Goal: Task Accomplishment & Management: Manage account settings

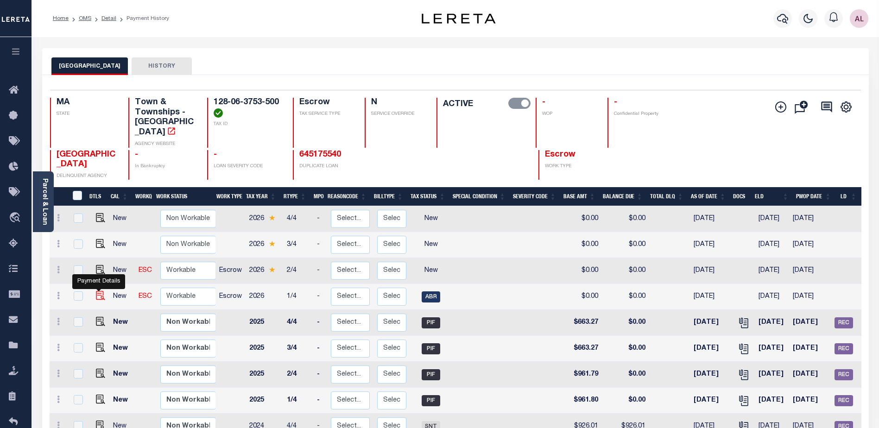
click at [96, 291] on img "" at bounding box center [100, 295] width 9 height 9
checkbox input "true"
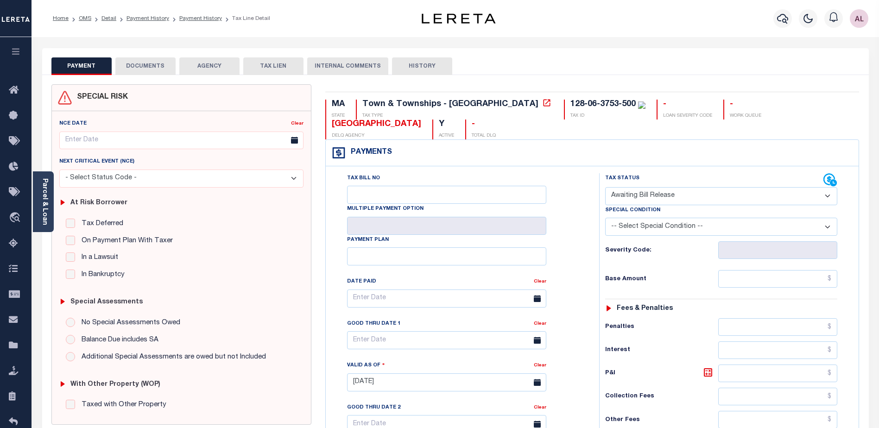
click at [633, 195] on select "- Select Status Code - Open Due/Unpaid Paid Incomplete No Tax Due Internal Refu…" at bounding box center [721, 196] width 232 height 18
select select "NTX"
click at [605, 188] on select "- Select Status Code - Open Due/Unpaid Paid Incomplete No Tax Due Internal Refu…" at bounding box center [721, 196] width 232 height 18
type input "[DATE]"
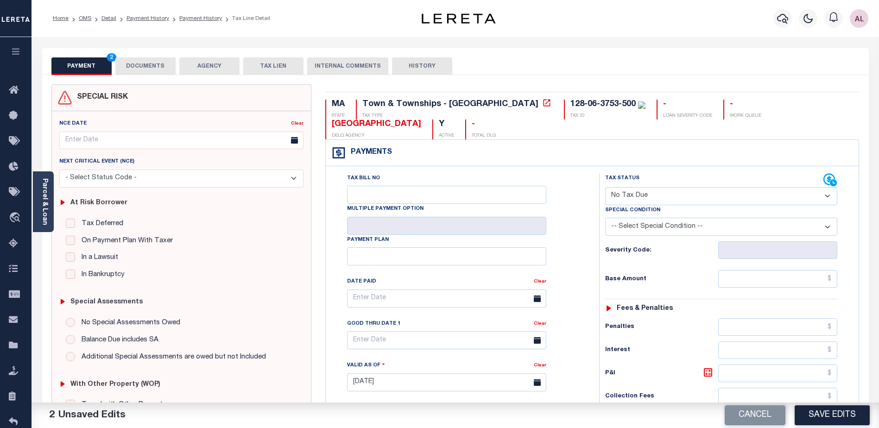
click at [645, 224] on select "-- Select Special Condition -- 3RD PARTY TAX LIEN AGENCY TAX LIEN (A.K.A Inside…" at bounding box center [721, 227] width 232 height 18
select select "7"
click at [605, 219] on select "-- Select Special Condition -- 3RD PARTY TAX LIEN AGENCY TAX LIEN (A.K.A Inside…" at bounding box center [721, 227] width 232 height 18
click at [806, 274] on input "text" at bounding box center [777, 279] width 119 height 18
click at [808, 283] on input "text" at bounding box center [777, 279] width 119 height 18
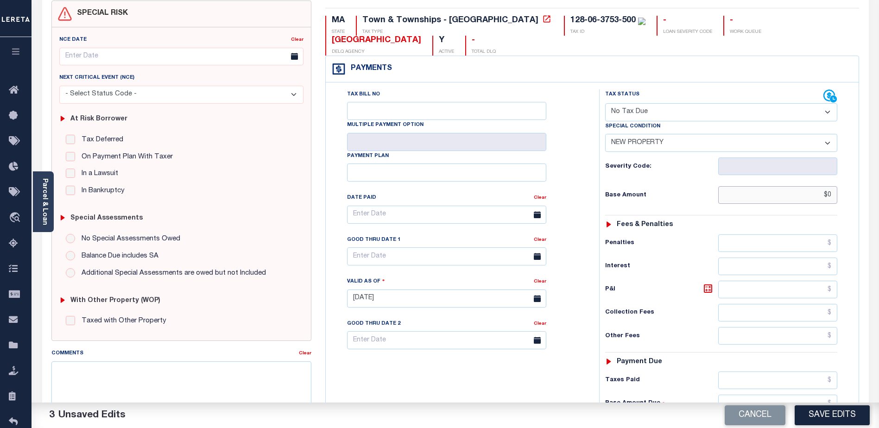
scroll to position [139, 0]
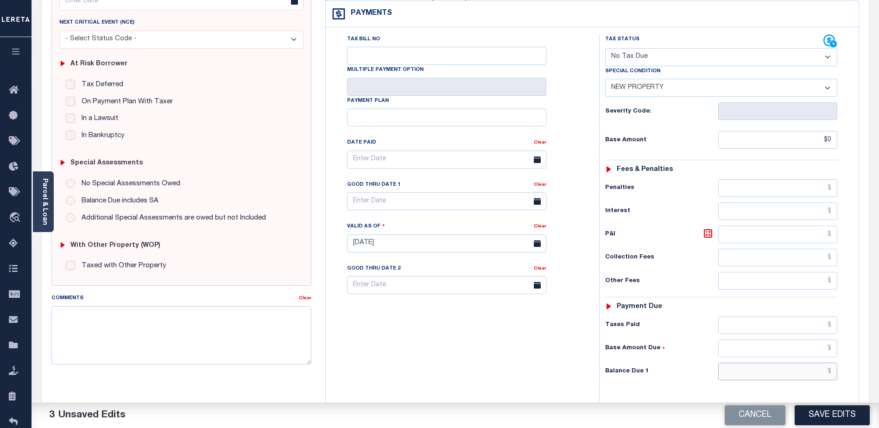
type input "$0.00"
click at [798, 372] on input "text" at bounding box center [777, 372] width 119 height 18
type input "$0.00"
click at [817, 415] on button "Save Edits" at bounding box center [832, 415] width 75 height 20
checkbox input "false"
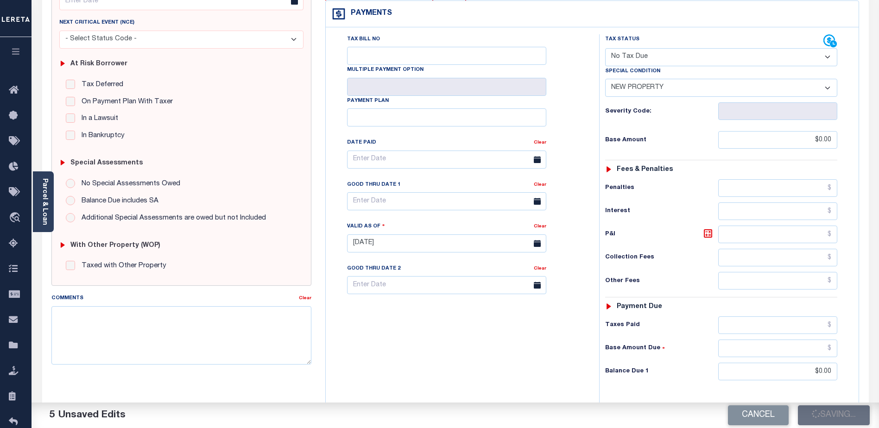
type input "$0"
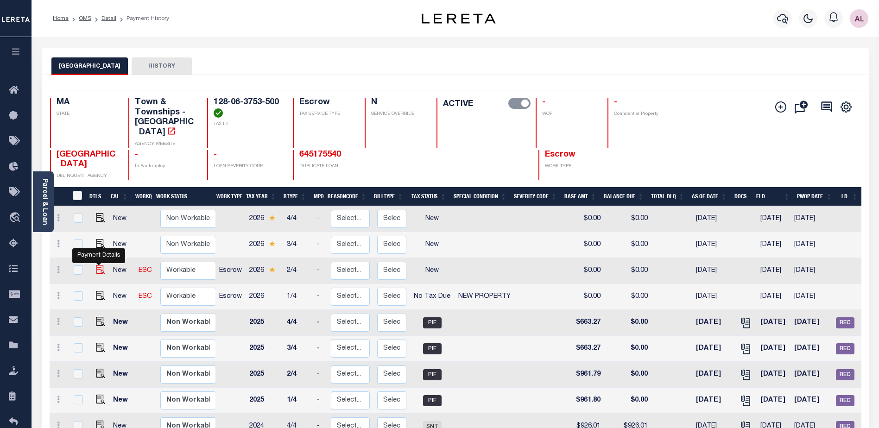
click at [97, 265] on img "" at bounding box center [100, 269] width 9 height 9
checkbox input "true"
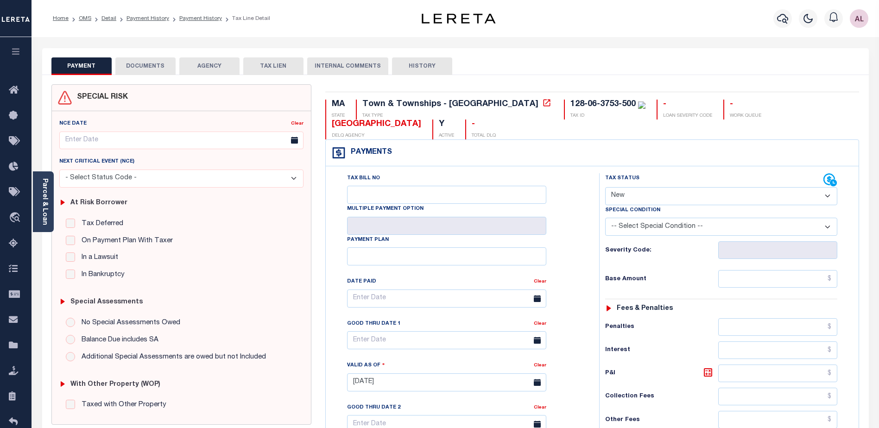
click at [642, 199] on select "- Select Status Code - Open Due/Unpaid Paid Incomplete No Tax Due Internal Refu…" at bounding box center [721, 196] width 232 height 18
select select "NTX"
click at [605, 188] on select "- Select Status Code - Open Due/Unpaid Paid Incomplete No Tax Due Internal Refu…" at bounding box center [721, 196] width 232 height 18
type input "[DATE]"
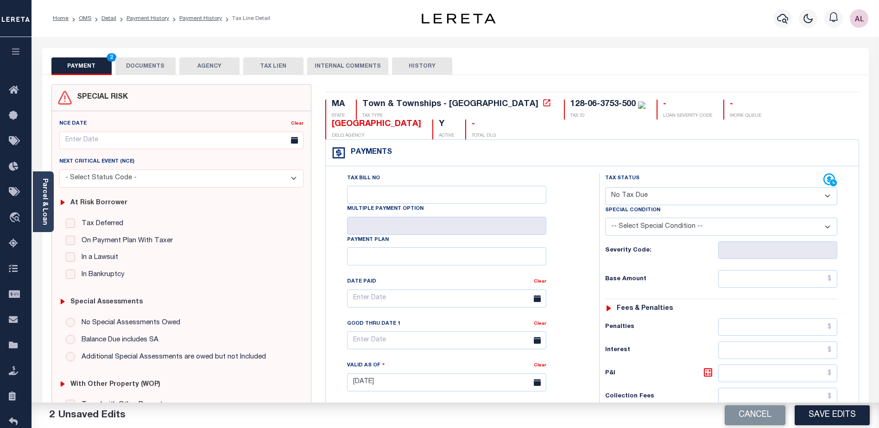
click at [657, 228] on select "-- Select Special Condition -- 3RD PARTY TAX LIEN AGENCY TAX LIEN (A.K.A Inside…" at bounding box center [721, 227] width 232 height 18
select select "7"
click at [605, 219] on select "-- Select Special Condition -- 3RD PARTY TAX LIEN AGENCY TAX LIEN (A.K.A Inside…" at bounding box center [721, 227] width 232 height 18
click at [809, 275] on input "text" at bounding box center [777, 279] width 119 height 18
type input "$0.00"
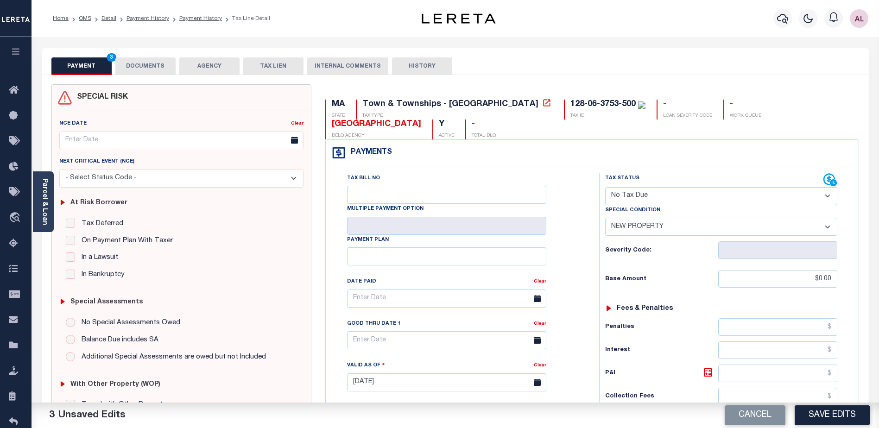
drag, startPoint x: 426, startPoint y: 176, endPoint x: 427, endPoint y: 182, distance: 6.6
click at [426, 177] on div "Tax Bill No" at bounding box center [446, 188] width 199 height 31
click at [429, 195] on input "Tax Bill No" at bounding box center [446, 195] width 199 height 18
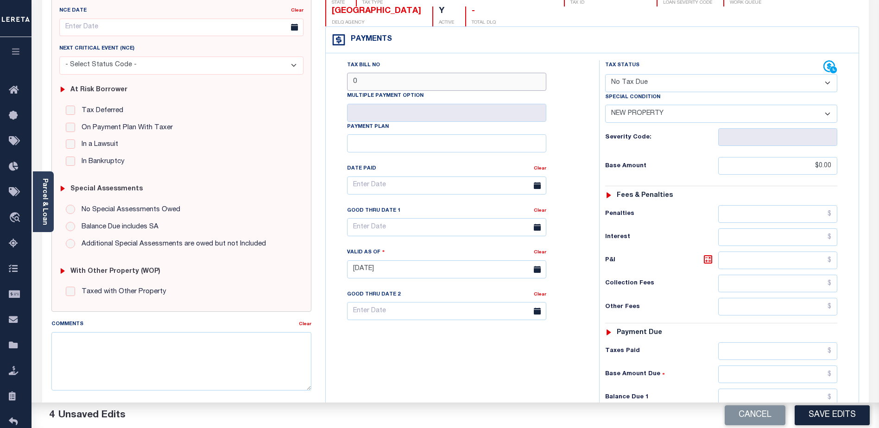
scroll to position [185, 0]
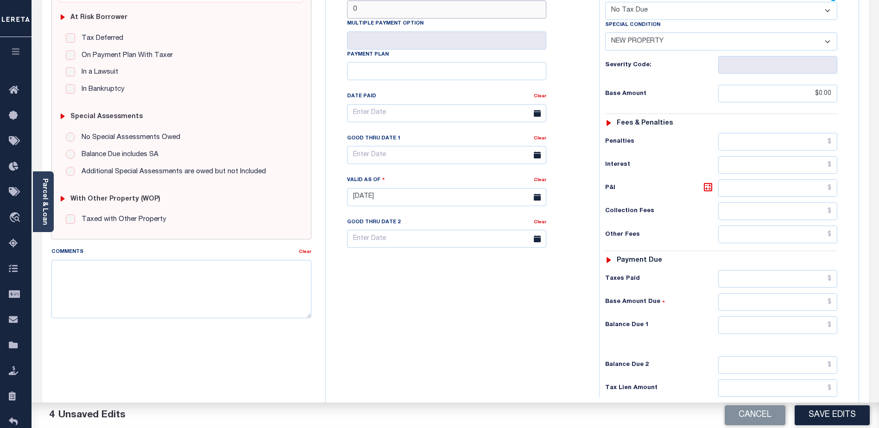
type input "0"
click at [786, 325] on input "text" at bounding box center [777, 326] width 119 height 18
type input "$0.00"
click at [829, 415] on button "Save Edits" at bounding box center [832, 415] width 75 height 20
checkbox input "false"
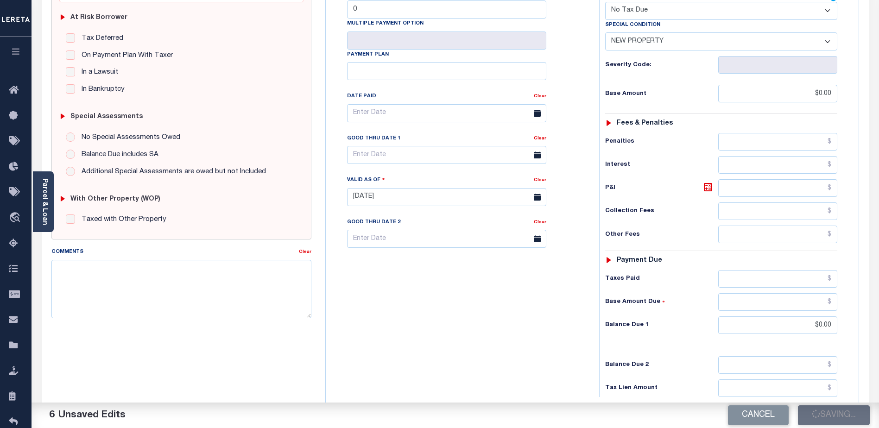
type input "$0"
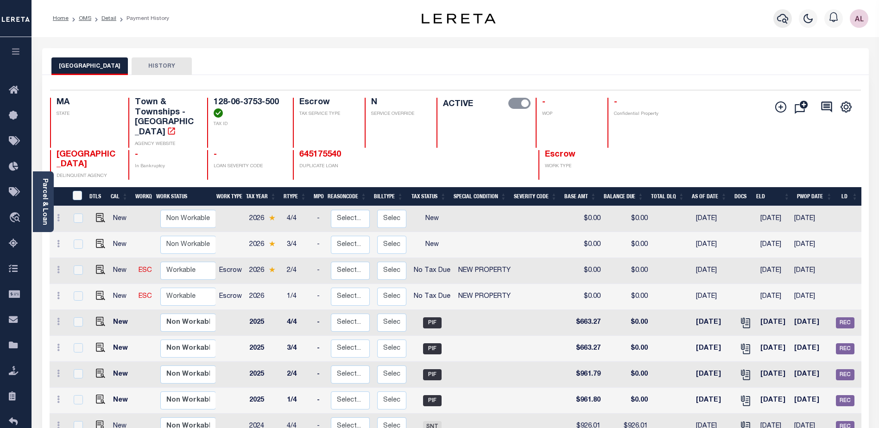
click at [787, 18] on icon "button" at bounding box center [782, 18] width 11 height 11
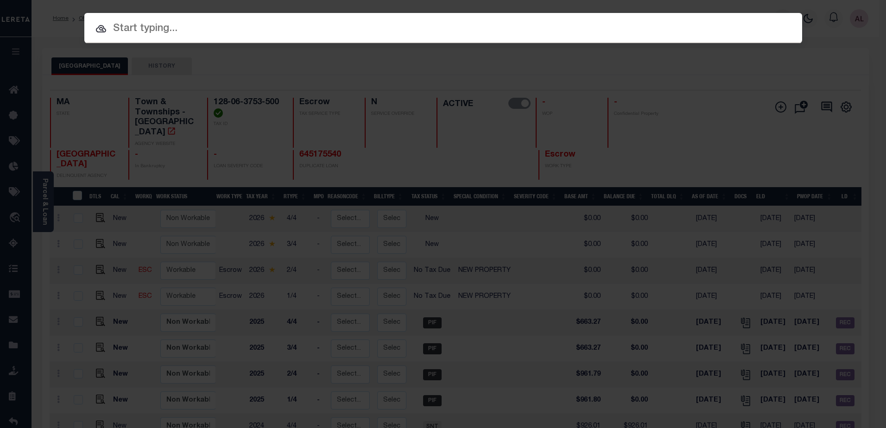
click at [171, 31] on input "text" at bounding box center [443, 29] width 718 height 16
paste input "128-06-3753-418"
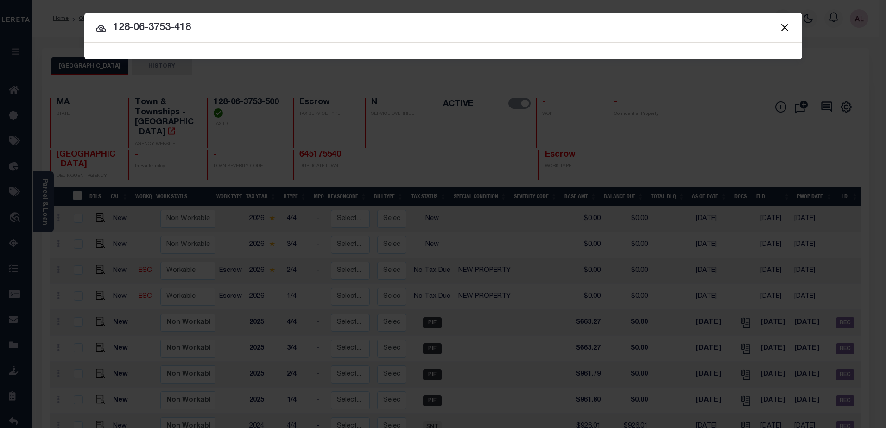
type input "128-06-3753-418"
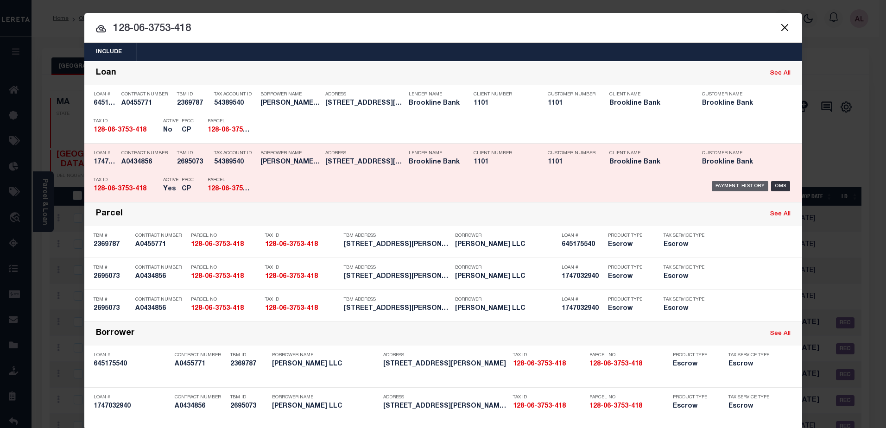
click at [743, 189] on div "Payment History" at bounding box center [740, 186] width 57 height 10
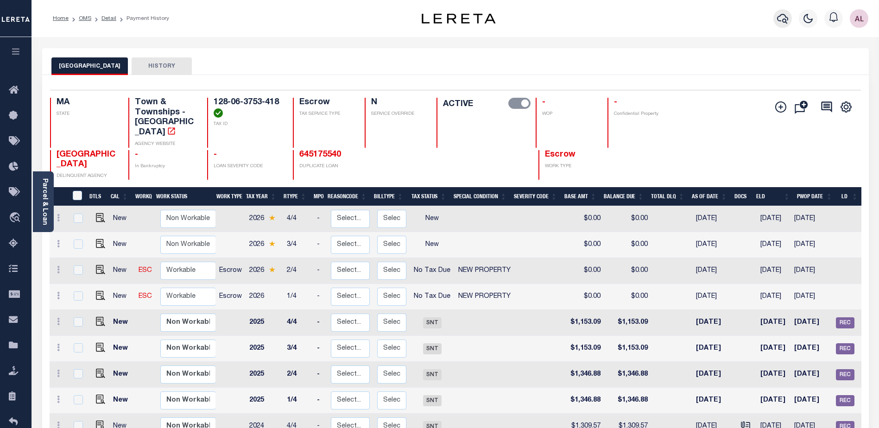
click at [785, 20] on icon "button" at bounding box center [782, 19] width 11 height 10
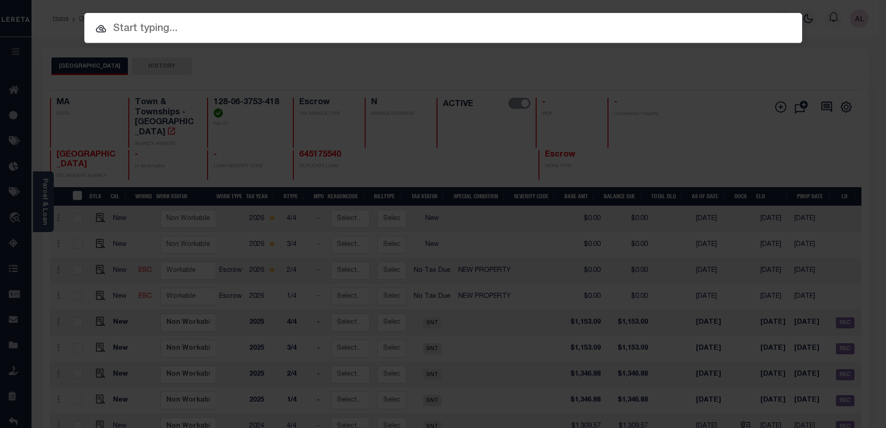
click at [158, 24] on input "text" at bounding box center [443, 29] width 718 height 16
paste input "128-06-3753-501"
type input "128-06-3753-501"
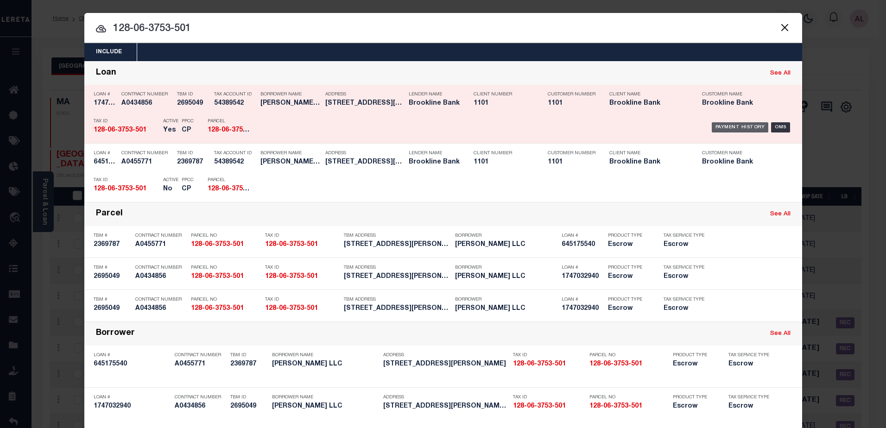
click at [749, 125] on div "Payment History" at bounding box center [740, 127] width 57 height 10
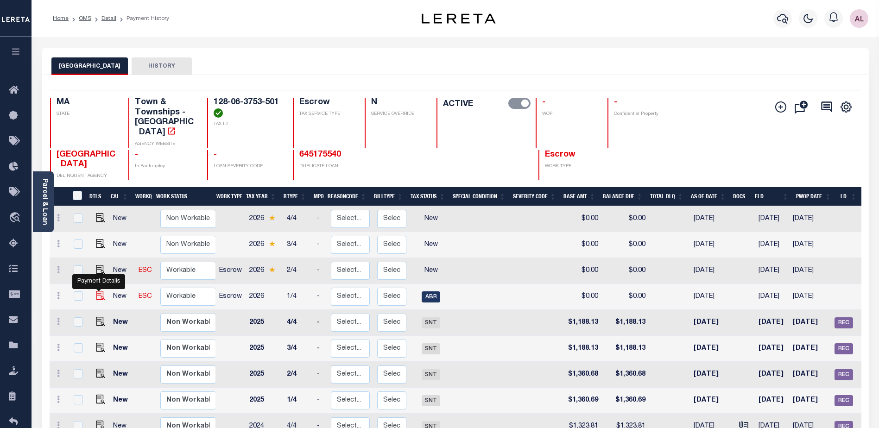
click at [96, 291] on img "" at bounding box center [100, 295] width 9 height 9
checkbox input "true"
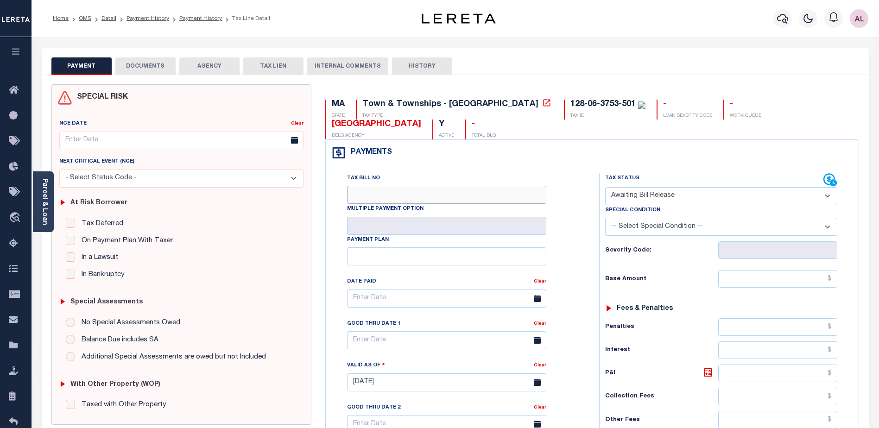
click at [406, 193] on input "Tax Bill No" at bounding box center [446, 195] width 199 height 18
click at [680, 194] on select "- Select Status Code - Open Due/Unpaid Paid Incomplete No Tax Due Internal Refu…" at bounding box center [721, 196] width 232 height 18
select select "NTX"
click at [605, 188] on select "- Select Status Code - Open Due/Unpaid Paid Incomplete No Tax Due Internal Refu…" at bounding box center [721, 196] width 232 height 18
type input "[DATE]"
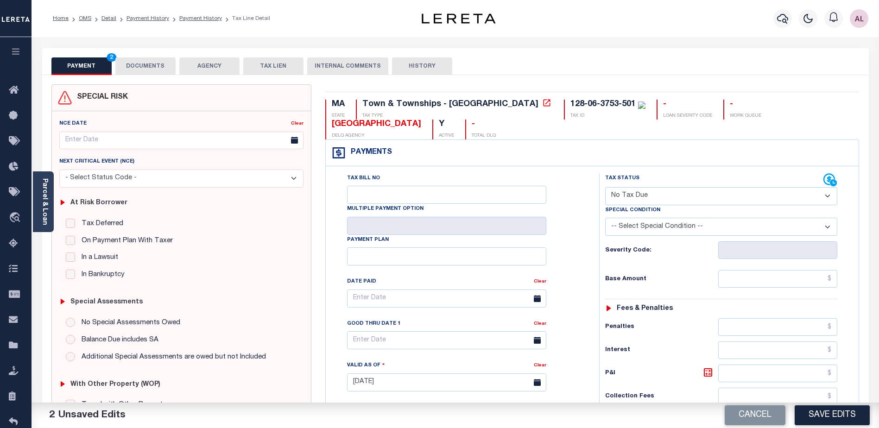
click at [649, 231] on select "-- Select Special Condition -- 3RD PARTY TAX LIEN AGENCY TAX LIEN (A.K.A Inside…" at bounding box center [721, 227] width 232 height 18
select select "7"
click at [605, 219] on select "-- Select Special Condition -- 3RD PARTY TAX LIEN AGENCY TAX LIEN (A.K.A Inside…" at bounding box center [721, 227] width 232 height 18
click at [813, 329] on input "text" at bounding box center [777, 327] width 119 height 18
click at [810, 277] on input "text" at bounding box center [777, 279] width 119 height 18
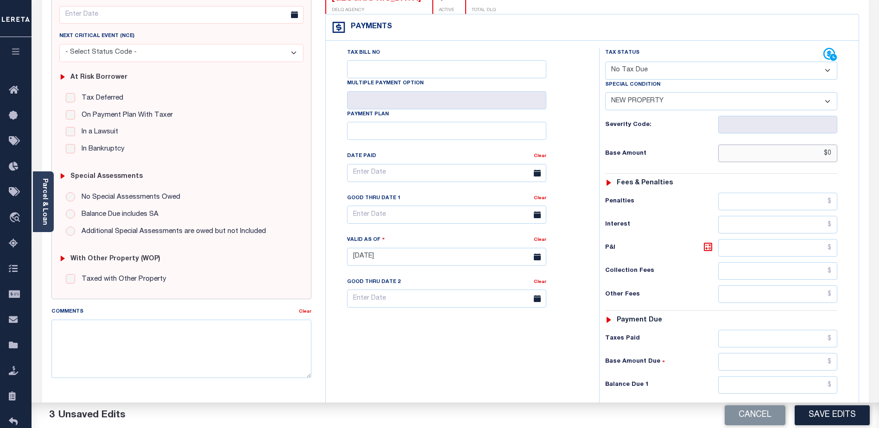
scroll to position [185, 0]
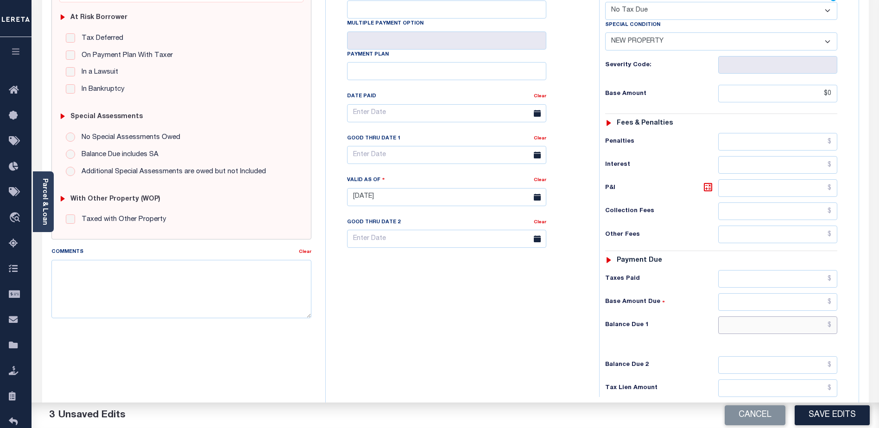
type input "$0.00"
click at [801, 321] on input "text" at bounding box center [777, 326] width 119 height 18
type input "$0.00"
click at [826, 412] on button "Save Edits" at bounding box center [832, 415] width 75 height 20
checkbox input "false"
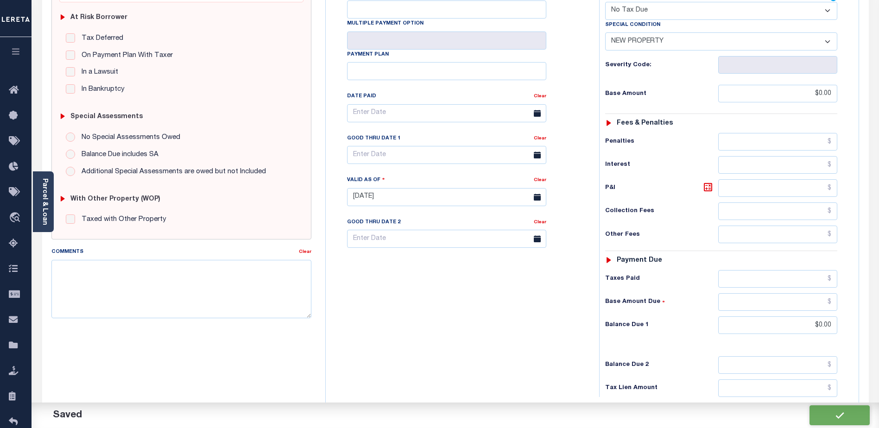
type input "$0"
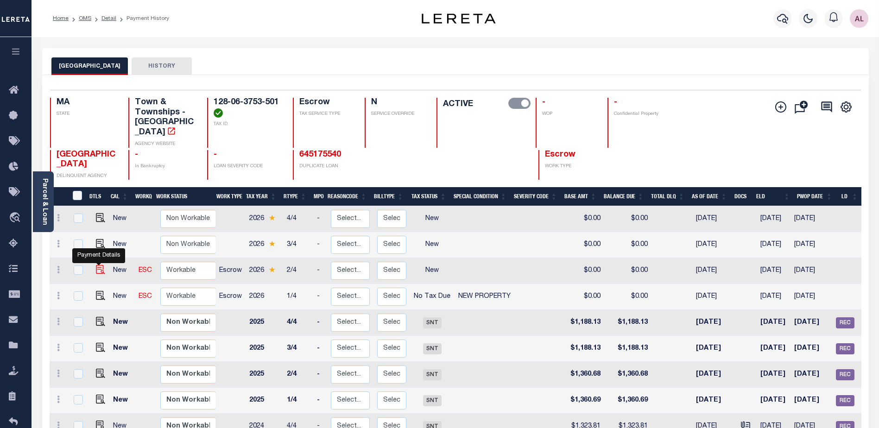
click at [97, 265] on img "" at bounding box center [100, 269] width 9 height 9
checkbox input "true"
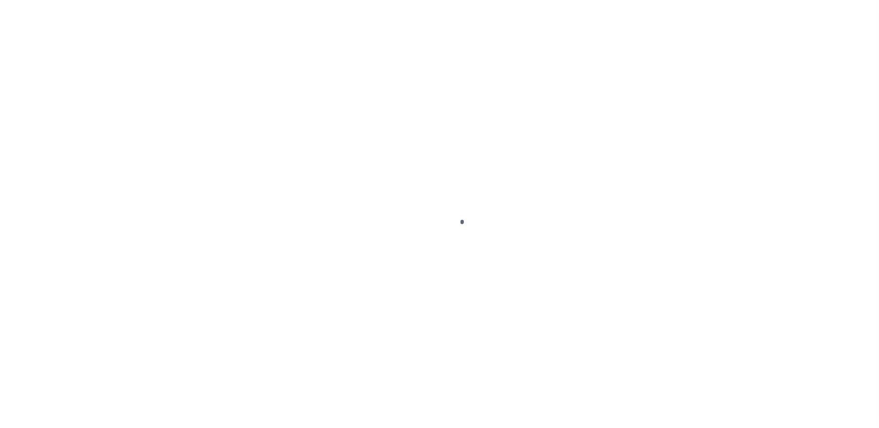
select select "NW2"
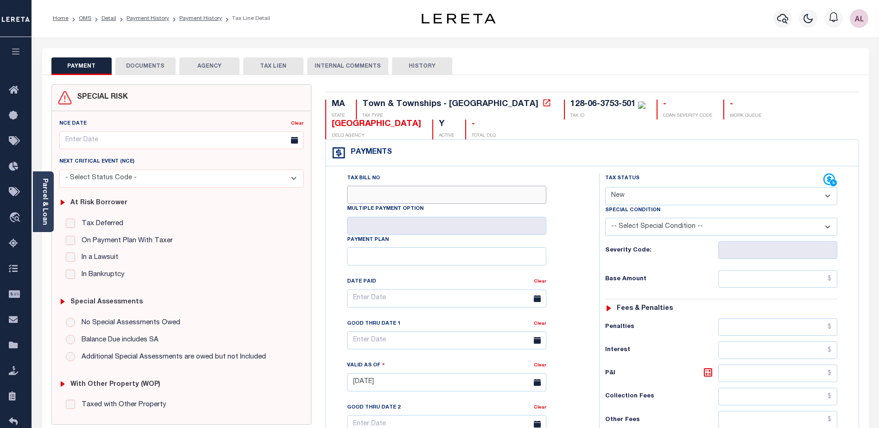
click at [380, 199] on input "Tax Bill No" at bounding box center [446, 195] width 199 height 18
type input "0"
type input "[DATE]"
click at [656, 196] on select "- Select Status Code - Open Due/Unpaid Paid Incomplete No Tax Due Internal Refu…" at bounding box center [721, 196] width 232 height 18
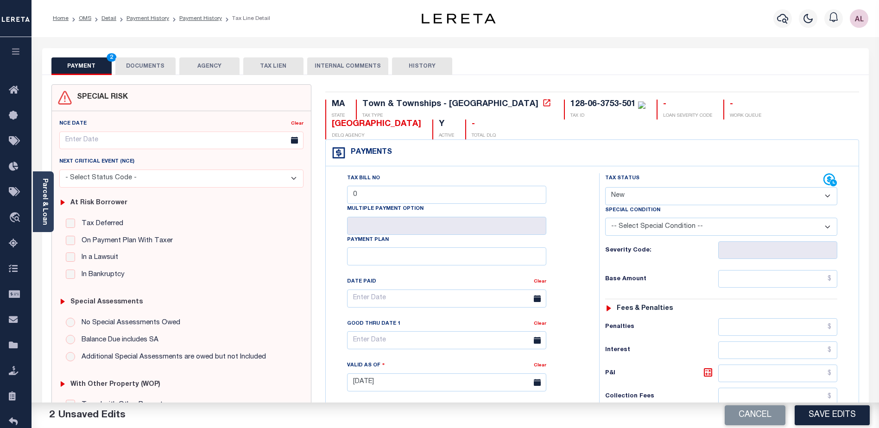
select select "NTX"
click at [605, 188] on select "- Select Status Code - Open Due/Unpaid Paid Incomplete No Tax Due Internal Refu…" at bounding box center [721, 196] width 232 height 18
click at [651, 229] on select "-- Select Special Condition -- 3RD PARTY TAX LIEN AGENCY TAX LIEN (A.K.A Inside…" at bounding box center [721, 227] width 232 height 18
select select "7"
click at [605, 219] on select "-- Select Special Condition -- 3RD PARTY TAX LIEN AGENCY TAX LIEN (A.K.A Inside…" at bounding box center [721, 227] width 232 height 18
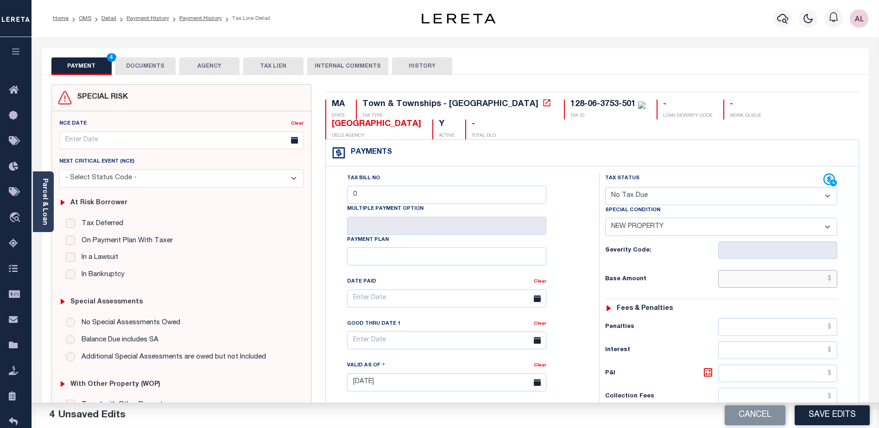
click at [805, 276] on input "text" at bounding box center [777, 279] width 119 height 18
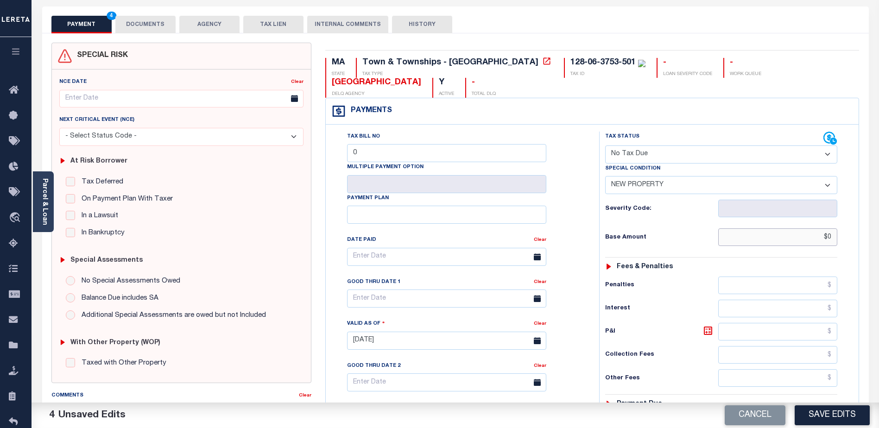
scroll to position [185, 0]
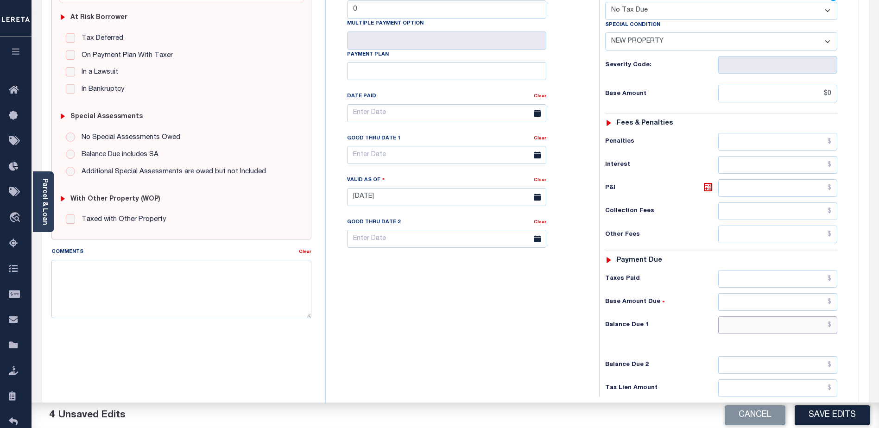
type input "$0.00"
click at [785, 326] on input "text" at bounding box center [777, 326] width 119 height 18
type input "$0.00"
click at [841, 417] on button "Save Edits" at bounding box center [832, 415] width 75 height 20
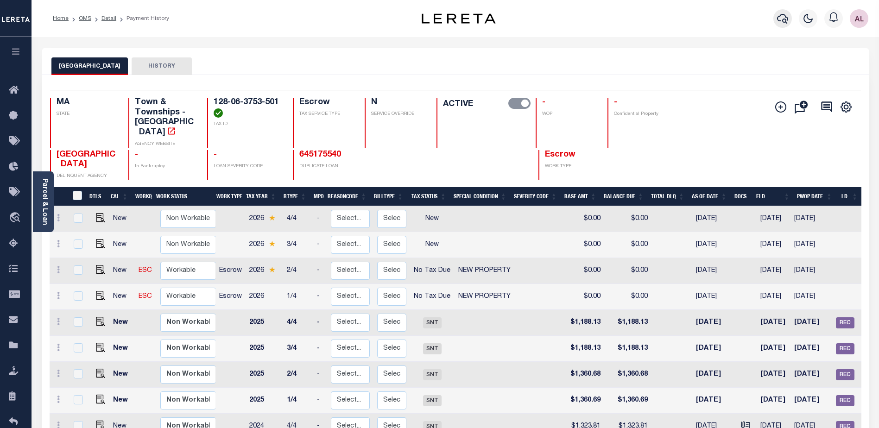
click at [780, 19] on icon "button" at bounding box center [782, 18] width 11 height 11
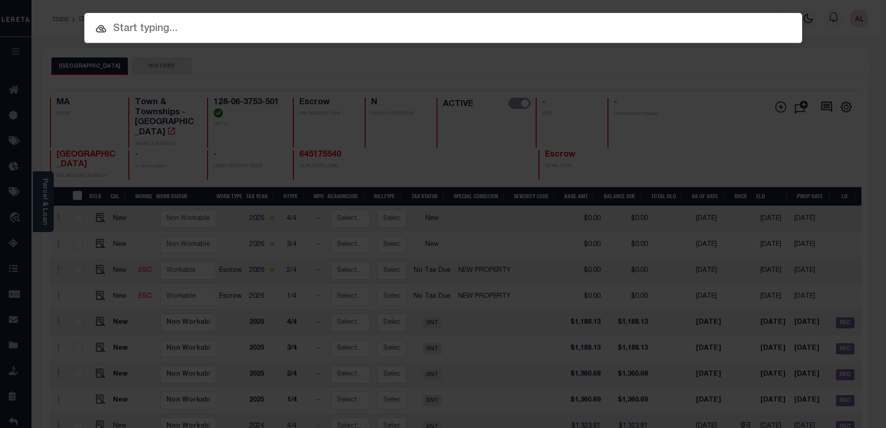
click at [168, 25] on input "text" at bounding box center [443, 29] width 718 height 16
paste input "128-06-3753-502"
type input "128-06-3753-502"
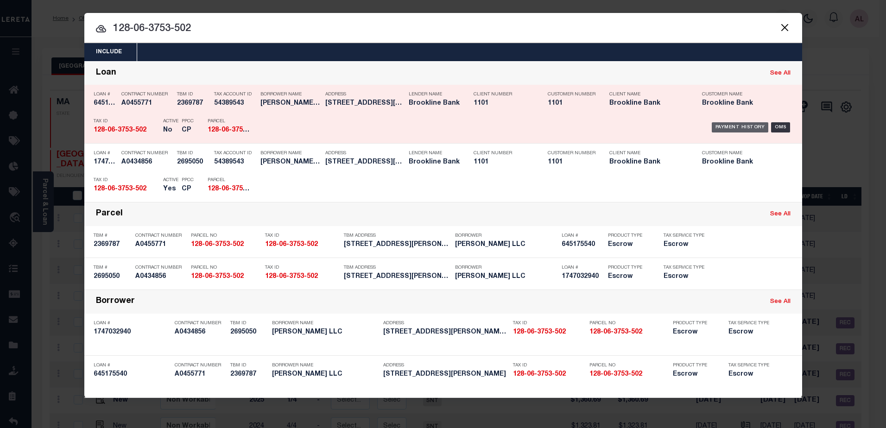
click at [745, 131] on div "Payment History" at bounding box center [740, 127] width 57 height 10
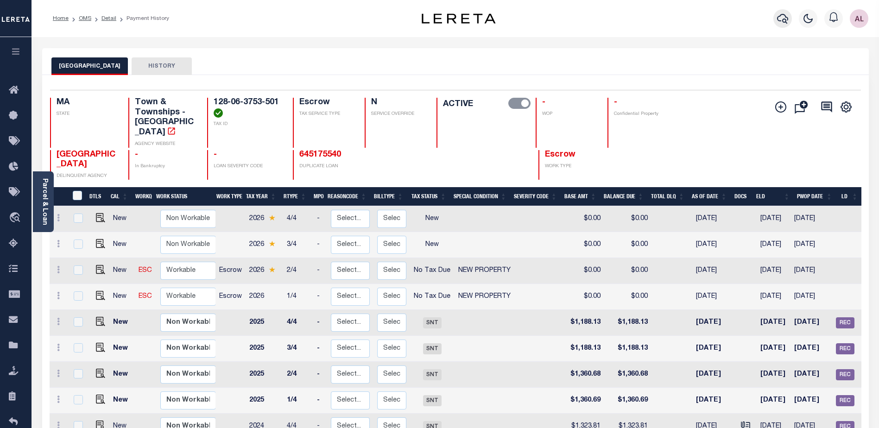
click at [780, 21] on icon "button" at bounding box center [782, 18] width 11 height 11
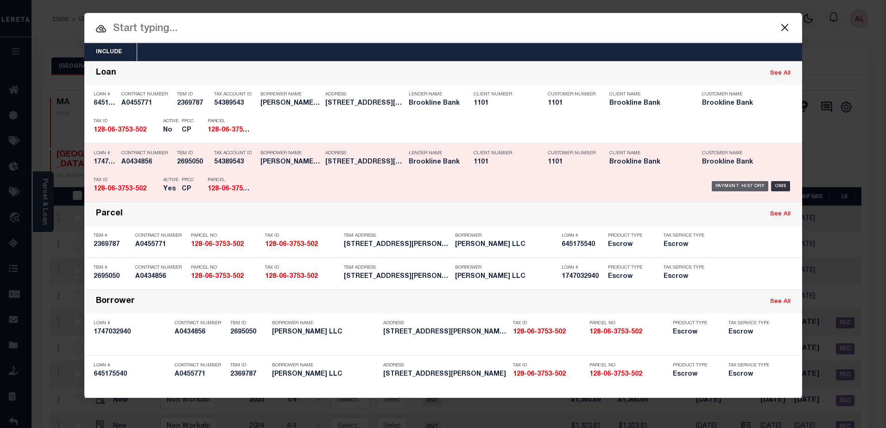
click at [748, 187] on div "Payment History" at bounding box center [740, 186] width 57 height 10
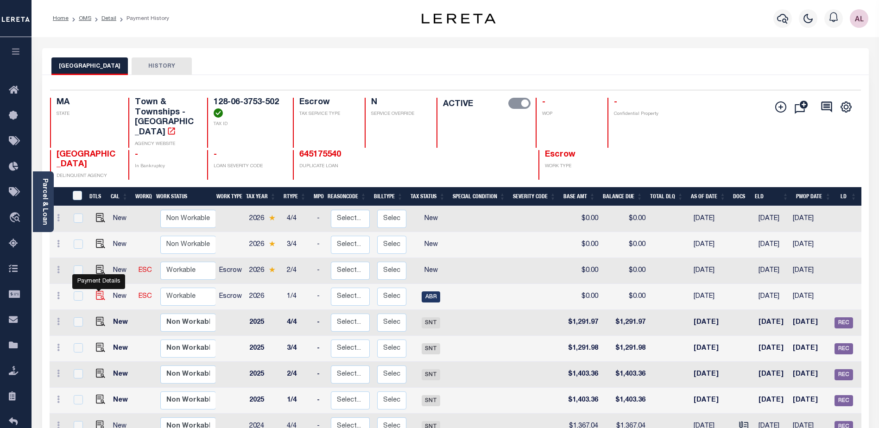
click at [98, 291] on img "" at bounding box center [100, 295] width 9 height 9
checkbox input "true"
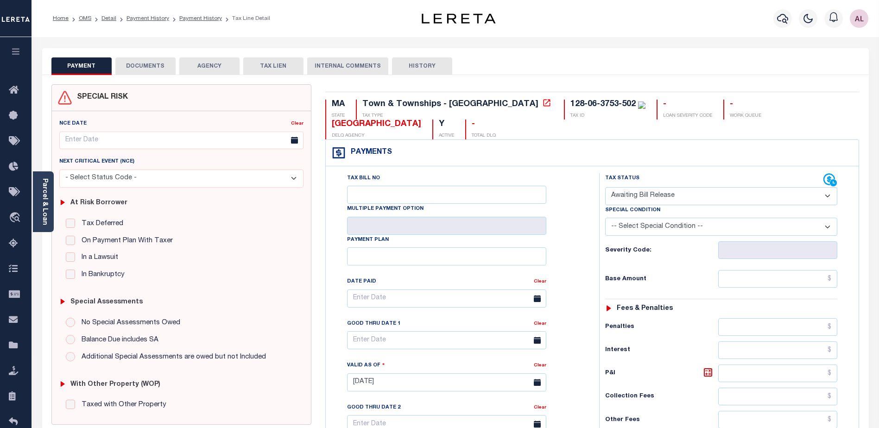
click at [640, 196] on select "- Select Status Code - Open Due/Unpaid Paid Incomplete No Tax Due Internal Refu…" at bounding box center [721, 196] width 232 height 18
select select "NTX"
click at [605, 188] on select "- Select Status Code - Open Due/Unpaid Paid Incomplete No Tax Due Internal Refu…" at bounding box center [721, 196] width 232 height 18
type input "[DATE]"
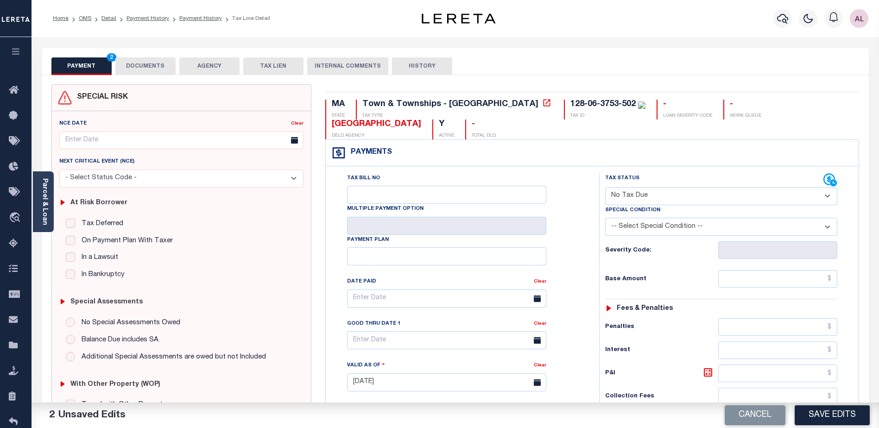
click at [645, 231] on select "-- Select Special Condition -- 3RD PARTY TAX LIEN AGENCY TAX LIEN (A.K.A Inside…" at bounding box center [721, 227] width 232 height 18
select select "7"
click at [605, 219] on select "-- Select Special Condition -- 3RD PARTY TAX LIEN AGENCY TAX LIEN (A.K.A Inside…" at bounding box center [721, 227] width 232 height 18
click at [793, 287] on input "text" at bounding box center [777, 279] width 119 height 18
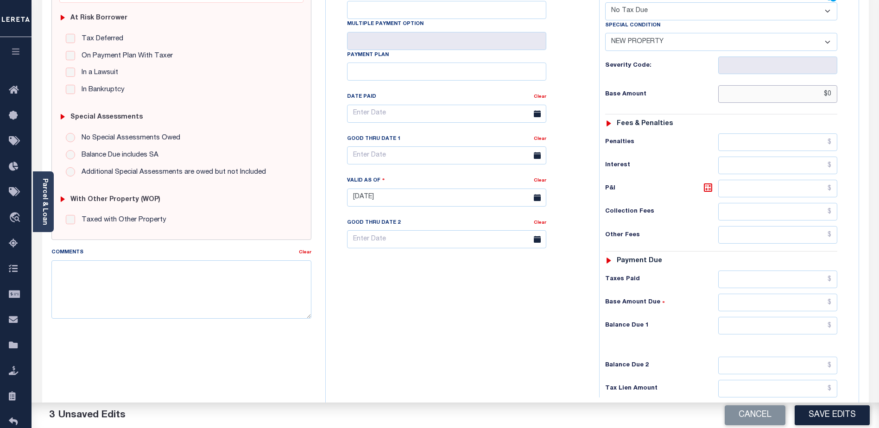
scroll to position [185, 0]
type input "$0.00"
click at [791, 323] on input "text" at bounding box center [777, 326] width 119 height 18
type input "$0.00"
click at [830, 410] on button "Save Edits" at bounding box center [832, 415] width 75 height 20
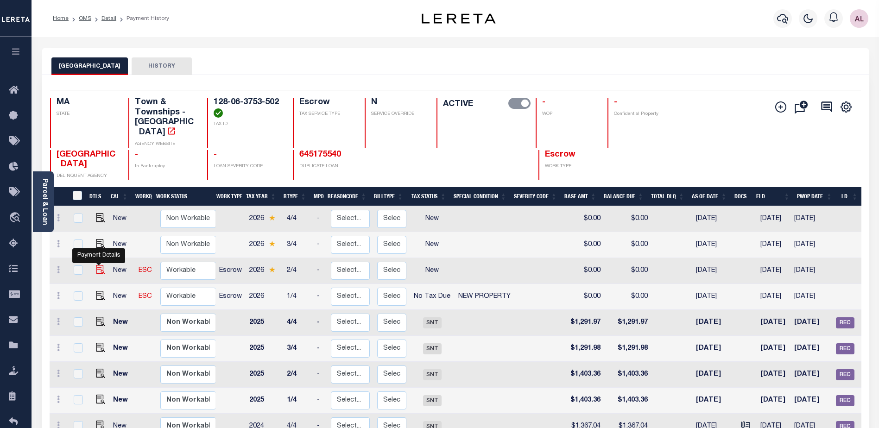
click at [98, 265] on img "" at bounding box center [100, 269] width 9 height 9
checkbox input "true"
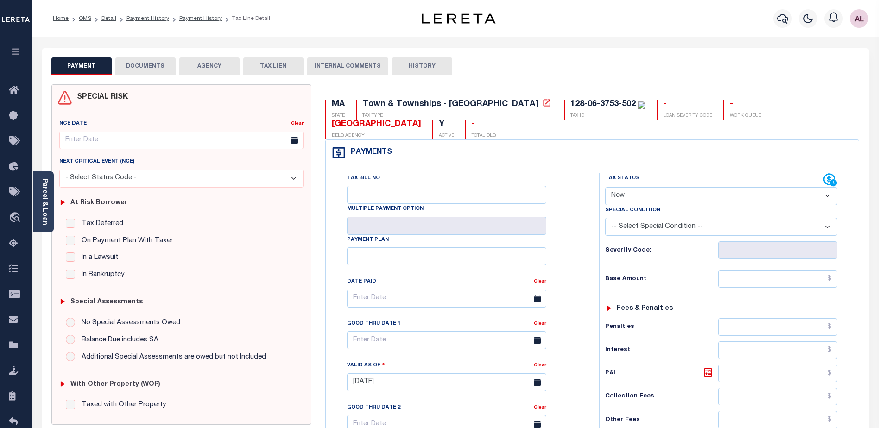
click at [622, 198] on select "- Select Status Code - Open Due/Unpaid Paid Incomplete No Tax Due Internal Refu…" at bounding box center [721, 196] width 232 height 18
select select "NTX"
click at [605, 188] on select "- Select Status Code - Open Due/Unpaid Paid Incomplete No Tax Due Internal Refu…" at bounding box center [721, 196] width 232 height 18
type input "[DATE]"
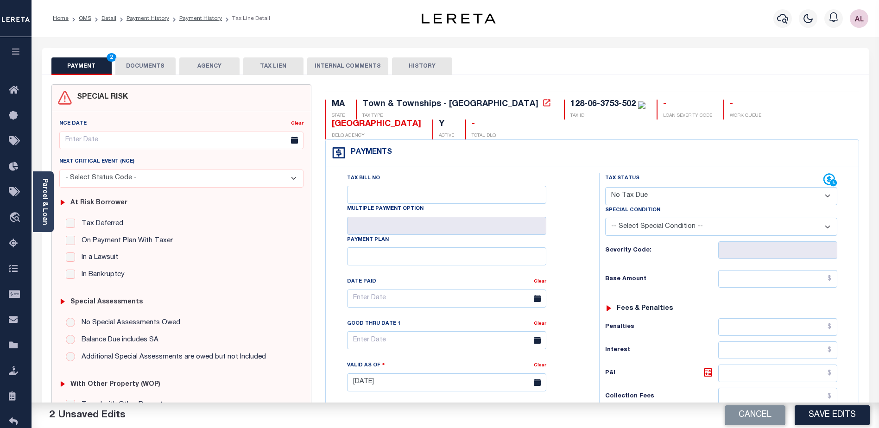
drag, startPoint x: 637, startPoint y: 223, endPoint x: 636, endPoint y: 229, distance: 5.6
click at [637, 223] on select "-- Select Special Condition -- 3RD PARTY TAX LIEN AGENCY TAX LIEN (A.K.A Inside…" at bounding box center [721, 227] width 232 height 18
select select "9"
click at [605, 219] on select "-- Select Special Condition -- 3RD PARTY TAX LIEN AGENCY TAX LIEN (A.K.A Inside…" at bounding box center [721, 227] width 232 height 18
click at [779, 290] on div "Tax Status Status - Select Status Code -" at bounding box center [724, 377] width 250 height 409
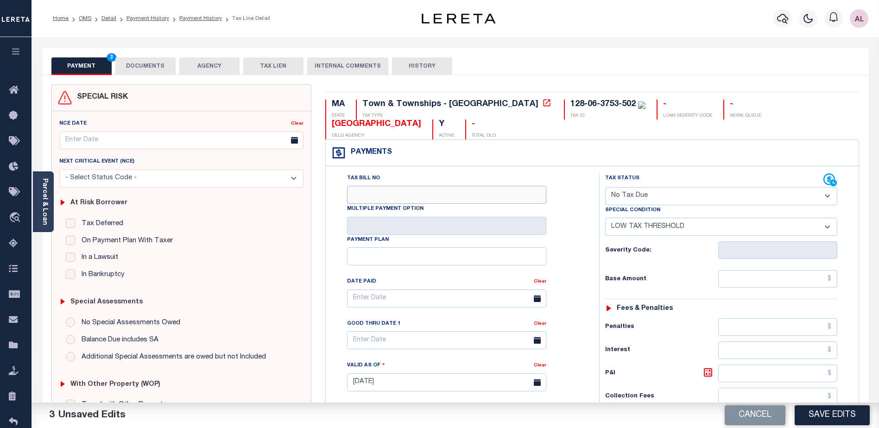
click at [412, 202] on input "Tax Bill No" at bounding box center [446, 195] width 199 height 18
type input "0"
click at [771, 274] on input "text" at bounding box center [777, 279] width 119 height 18
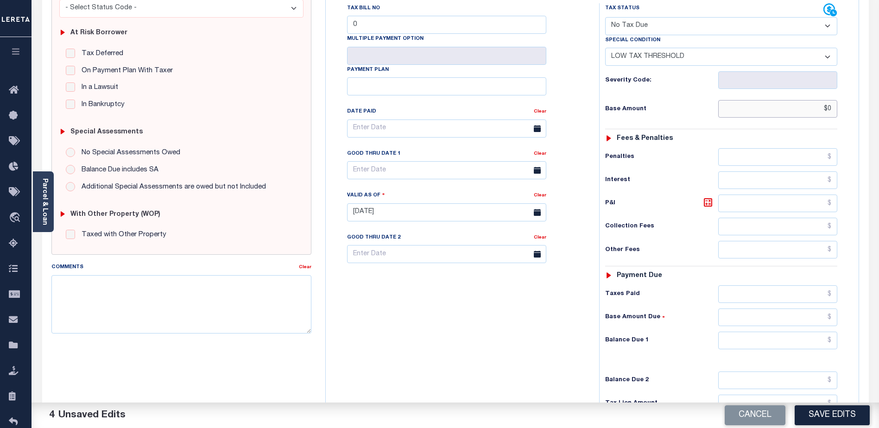
scroll to position [185, 0]
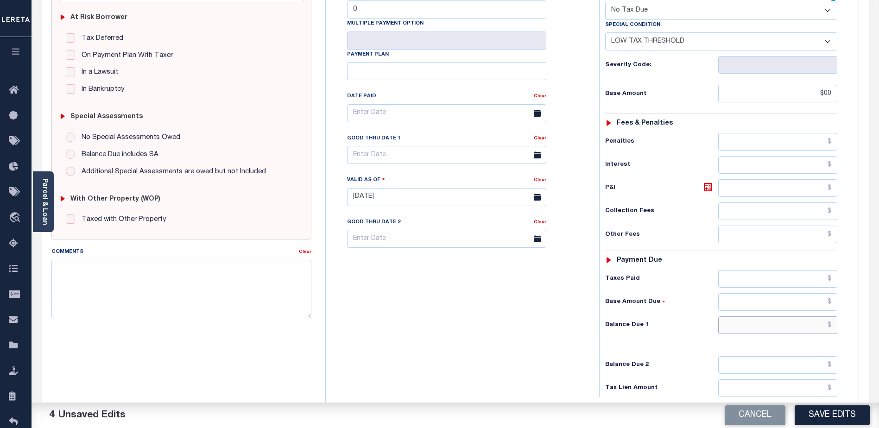
type input "$00.00"
click at [803, 324] on input "text" at bounding box center [777, 326] width 119 height 18
click at [823, 327] on input "text" at bounding box center [777, 326] width 119 height 18
type input "$0.00"
click at [838, 412] on button "Save Edits" at bounding box center [832, 415] width 75 height 20
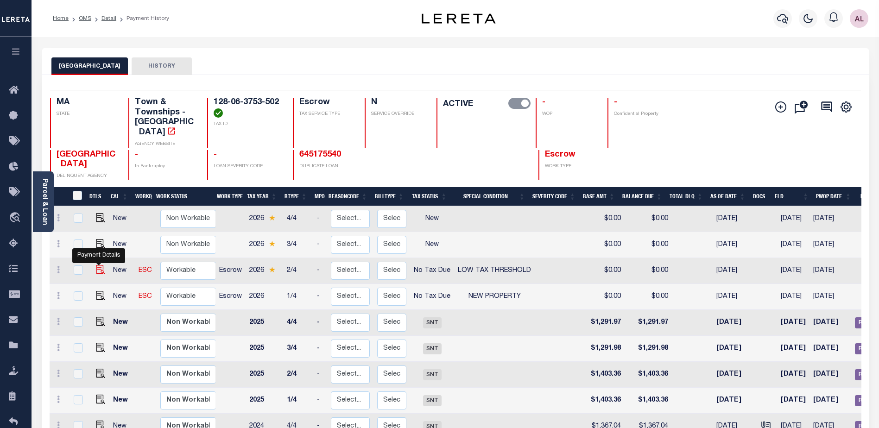
click at [97, 265] on img "" at bounding box center [100, 269] width 9 height 9
checkbox input "true"
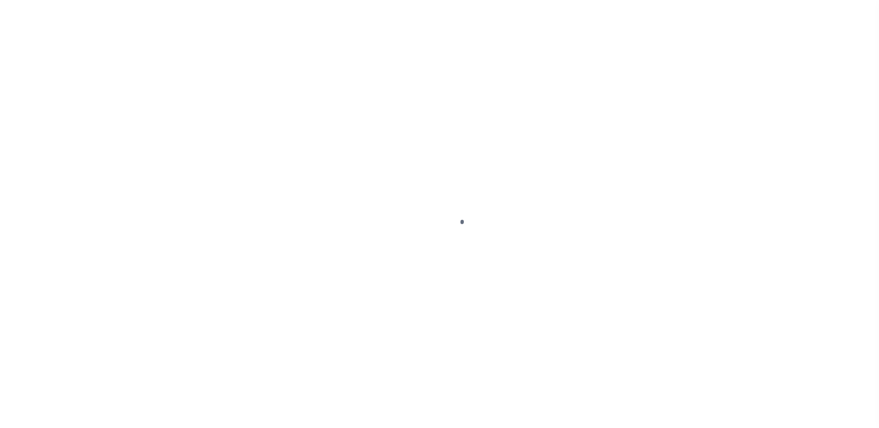
select select "NTX"
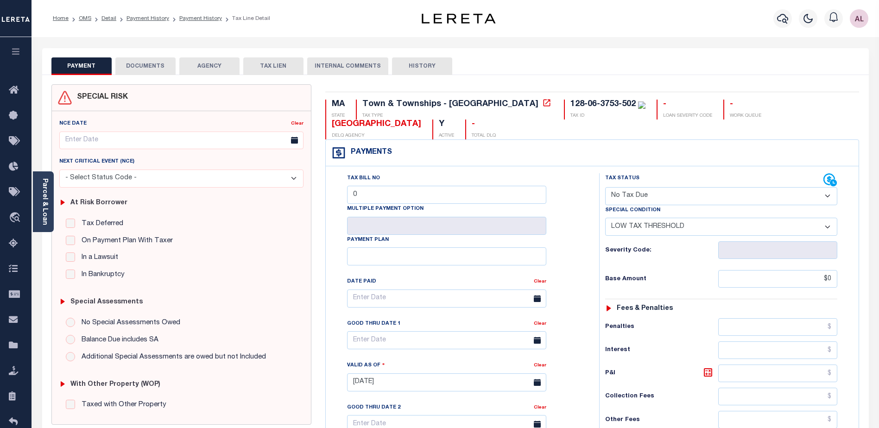
click at [641, 233] on select "-- Select Special Condition -- 3RD PARTY TAX LIEN AGENCY TAX LIEN (A.K.A Inside…" at bounding box center [721, 227] width 232 height 18
select select "10"
click at [605, 219] on select "-- Select Special Condition -- 3RD PARTY TAX LIEN AGENCY TAX LIEN (A.K.A Inside…" at bounding box center [721, 227] width 232 height 18
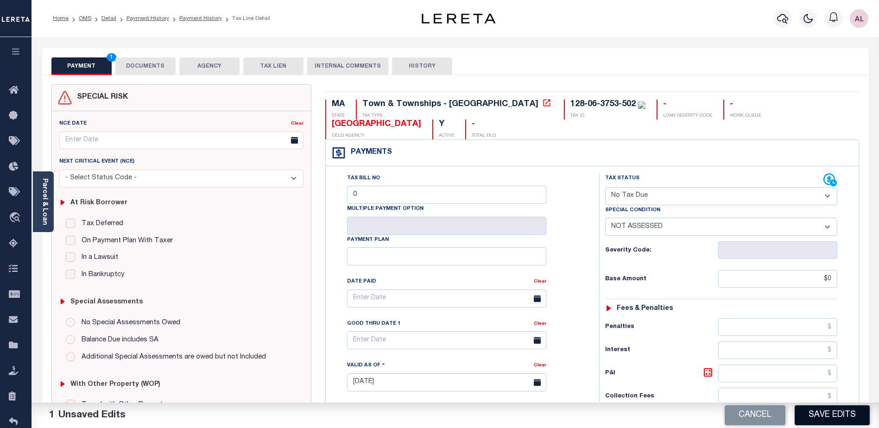
click at [832, 410] on button "Save Edits" at bounding box center [832, 415] width 75 height 20
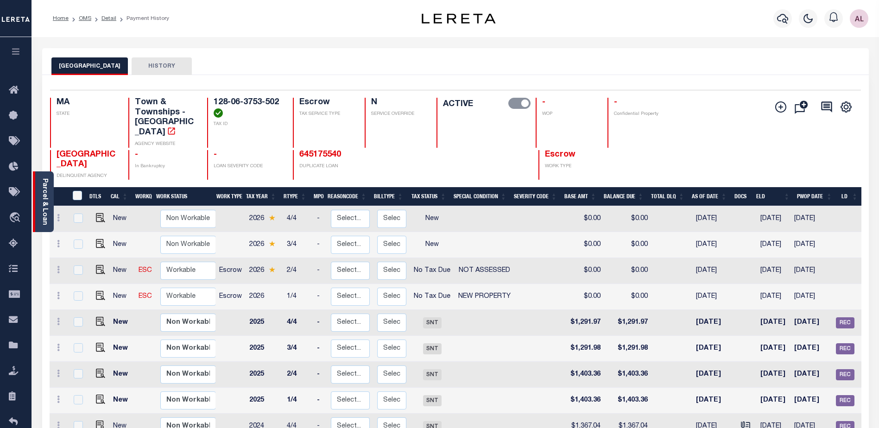
click at [46, 215] on link "Parcel & Loan" at bounding box center [44, 201] width 6 height 47
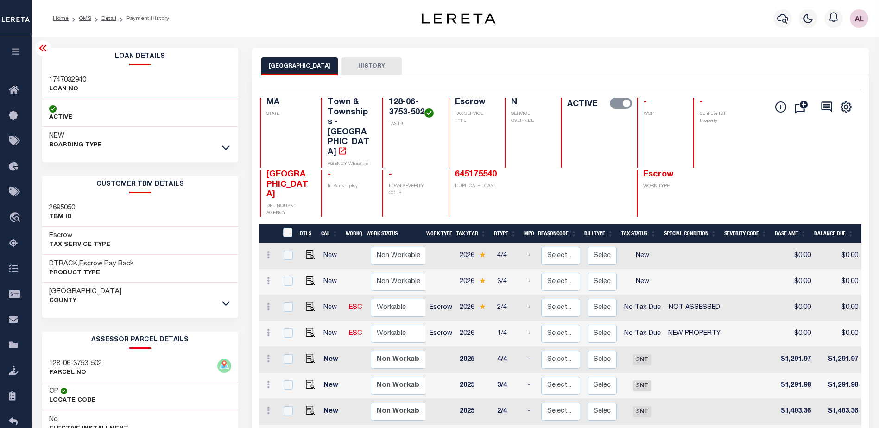
click at [306, 295] on td at bounding box center [309, 308] width 22 height 26
checkbox input "true"
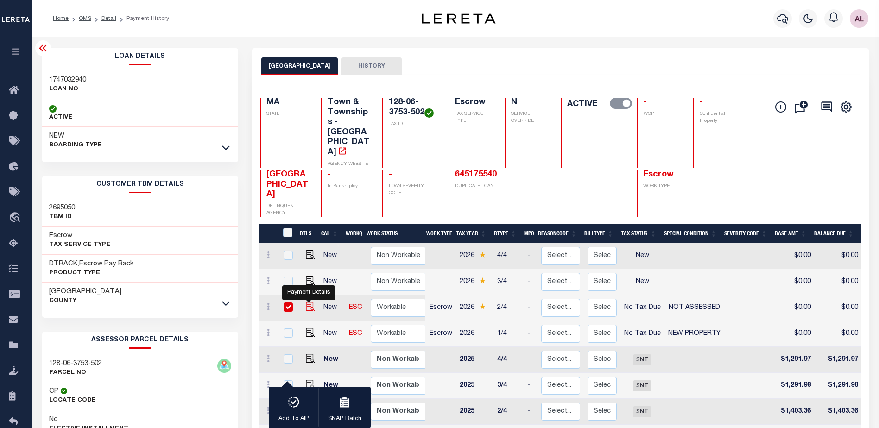
click at [308, 302] on img "" at bounding box center [310, 306] width 9 height 9
checkbox input "false"
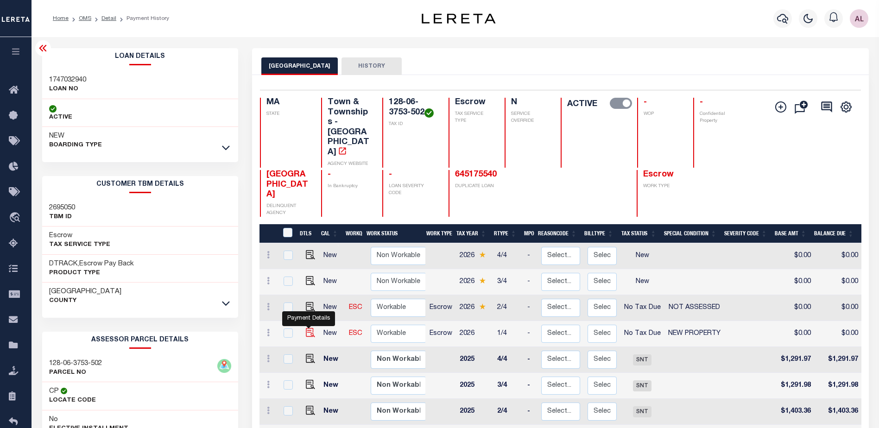
click at [306, 328] on img "" at bounding box center [310, 332] width 9 height 9
checkbox input "true"
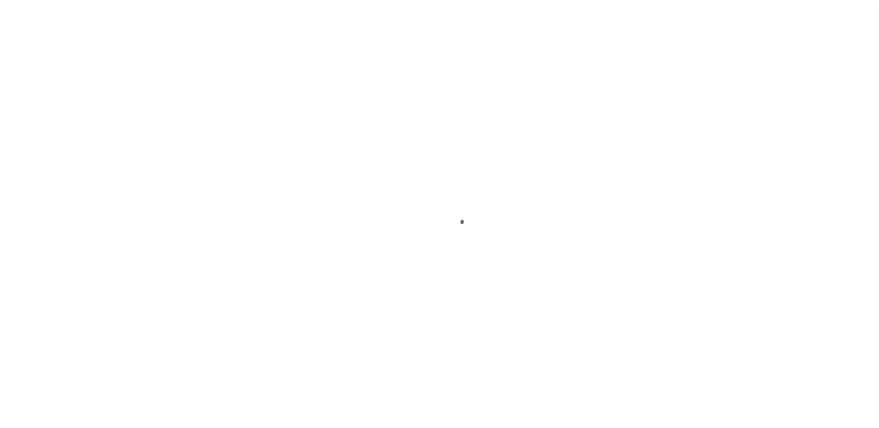
select select "NTX"
select select "10"
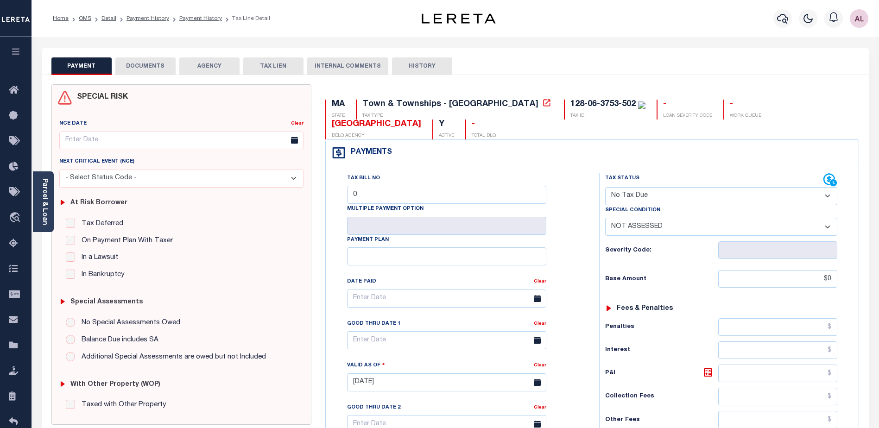
click at [829, 230] on select "-- Select Special Condition -- 3RD PARTY TAX LIEN AGENCY TAX LIEN (A.K.A Inside…" at bounding box center [721, 227] width 232 height 18
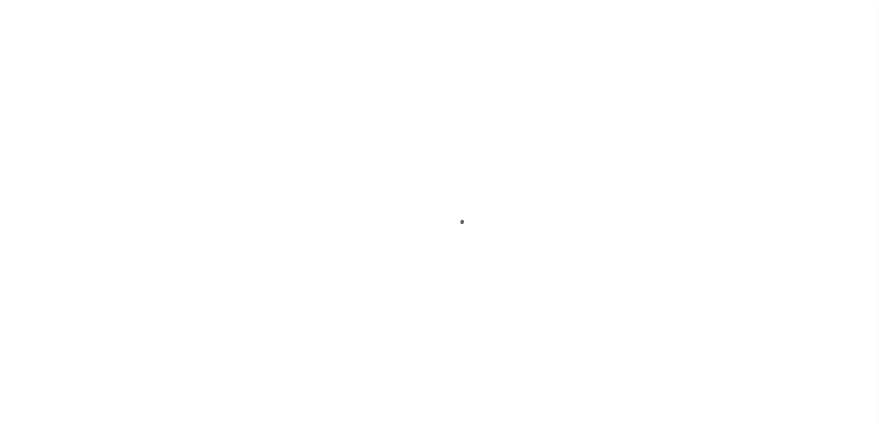
select select "NTX"
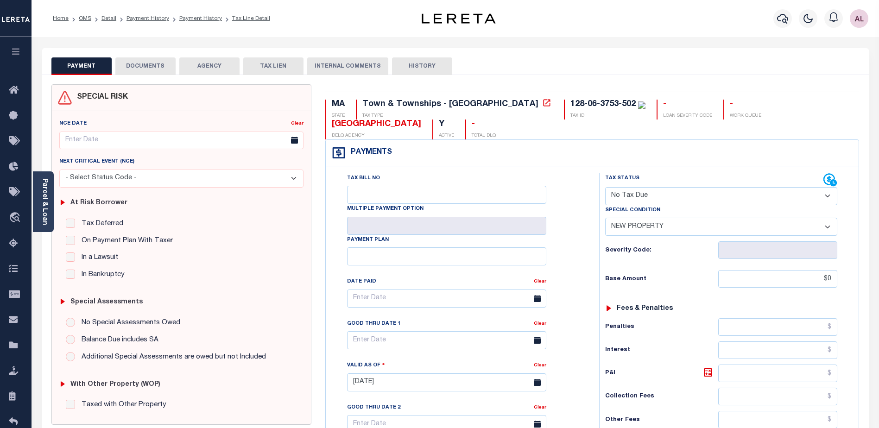
click at [641, 231] on select "-- Select Special Condition -- 3RD PARTY TAX LIEN AGENCY TAX LIEN (A.K.A Inside…" at bounding box center [721, 227] width 232 height 18
select select "10"
click at [605, 219] on select "-- Select Special Condition -- 3RD PARTY TAX LIEN AGENCY TAX LIEN (A.K.A Inside…" at bounding box center [721, 227] width 232 height 18
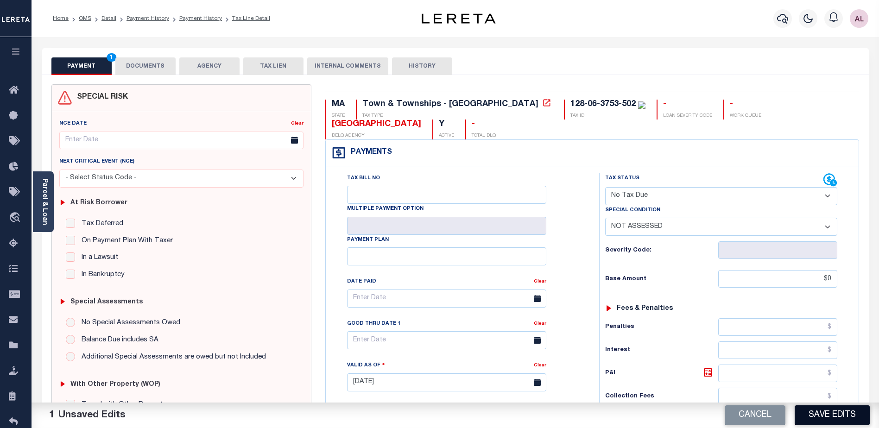
click at [827, 418] on button "Save Edits" at bounding box center [832, 415] width 75 height 20
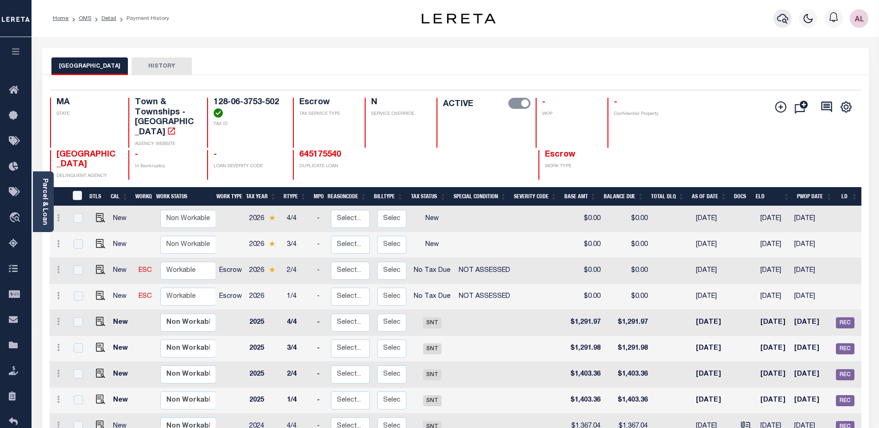
click at [780, 20] on icon "button" at bounding box center [782, 18] width 11 height 11
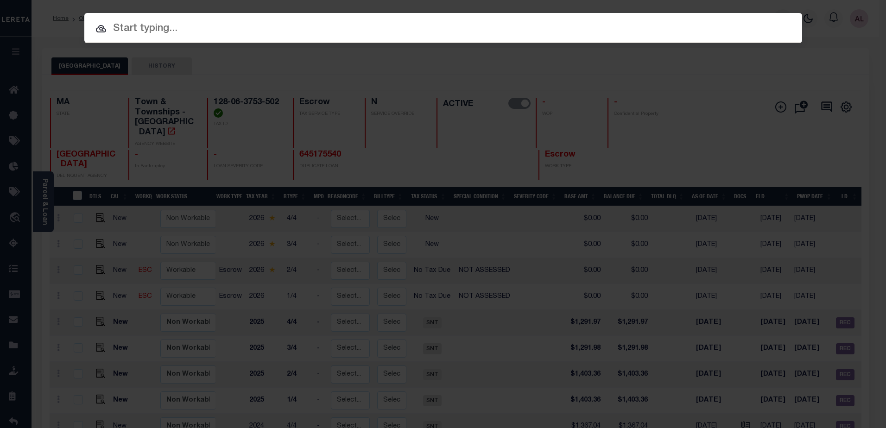
click at [155, 28] on input "text" at bounding box center [443, 29] width 718 height 16
paste input "128-06-3753-503"
type input "128-06-3753-503"
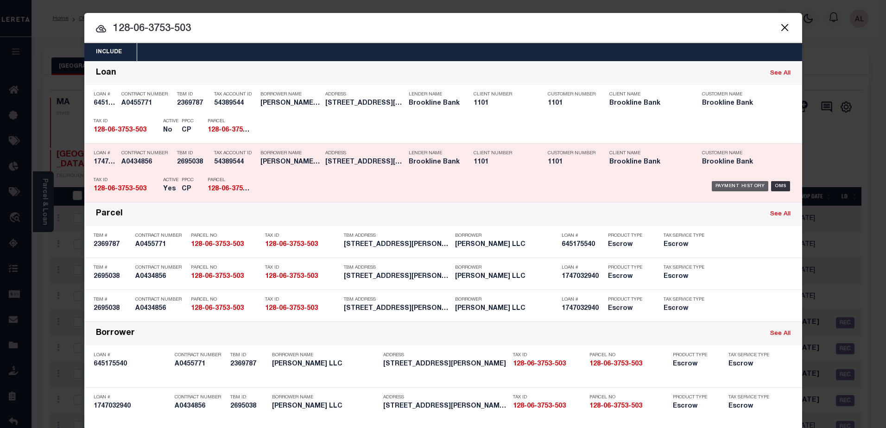
click at [741, 187] on div "Payment History" at bounding box center [740, 186] width 57 height 10
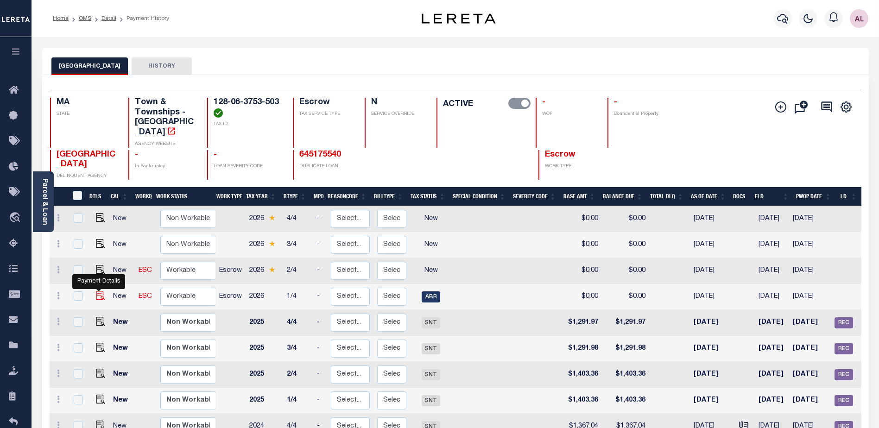
click at [96, 291] on img "" at bounding box center [100, 295] width 9 height 9
checkbox input "true"
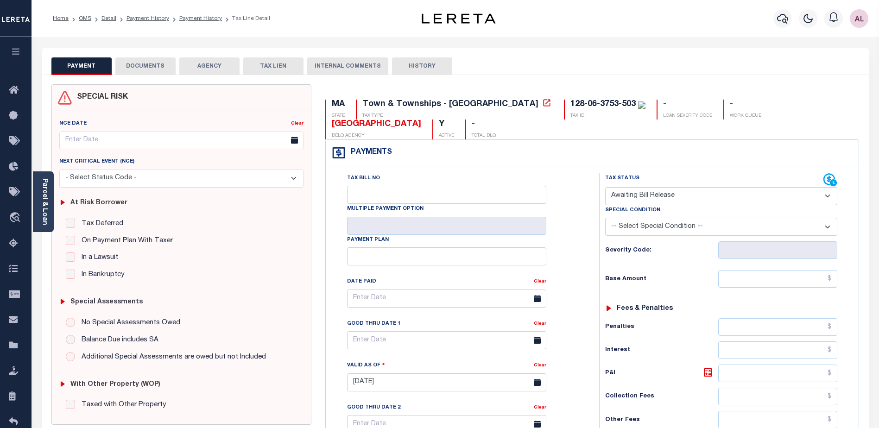
click at [652, 196] on select "- Select Status Code - Open Due/Unpaid Paid Incomplete No Tax Due Internal Refu…" at bounding box center [721, 196] width 232 height 18
select select "NTX"
click at [605, 188] on select "- Select Status Code - Open Due/Unpaid Paid Incomplete No Tax Due Internal Refu…" at bounding box center [721, 196] width 232 height 18
type input "[DATE]"
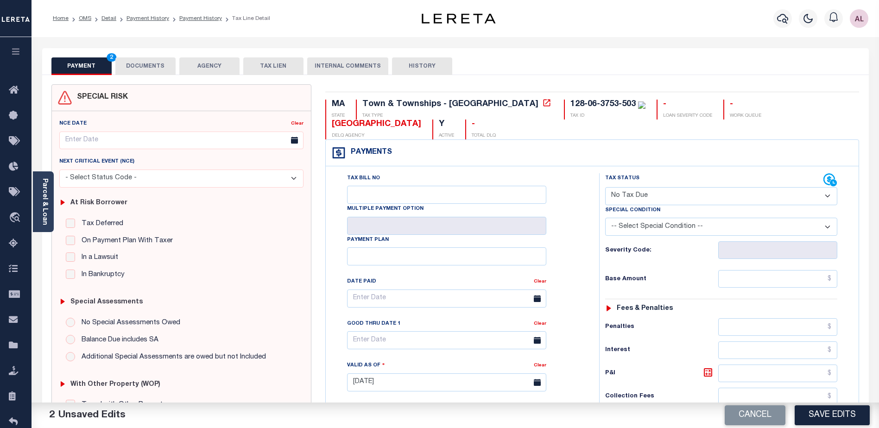
click at [631, 234] on select "-- Select Special Condition -- 3RD PARTY TAX LIEN AGENCY TAX LIEN (A.K.A Inside…" at bounding box center [721, 227] width 232 height 18
select select "7"
click at [605, 219] on select "-- Select Special Condition -- 3RD PARTY TAX LIEN AGENCY TAX LIEN (A.K.A Inside…" at bounding box center [721, 227] width 232 height 18
drag, startPoint x: 771, startPoint y: 273, endPoint x: 774, endPoint y: 315, distance: 41.4
click at [771, 283] on input "text" at bounding box center [777, 279] width 119 height 18
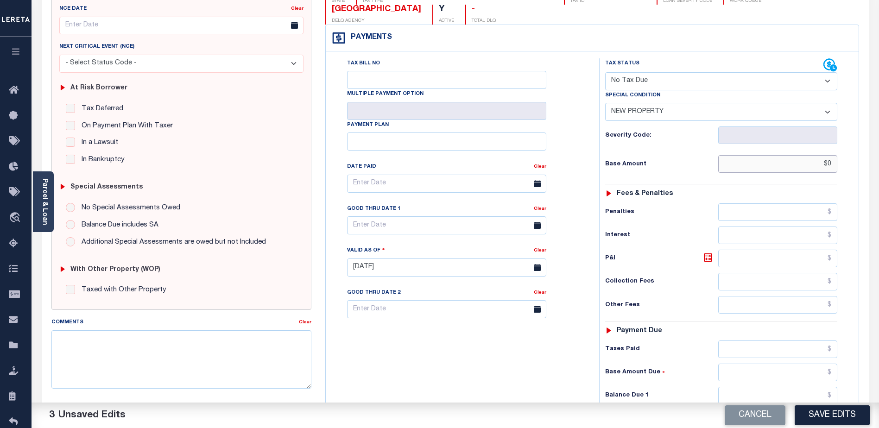
scroll to position [185, 0]
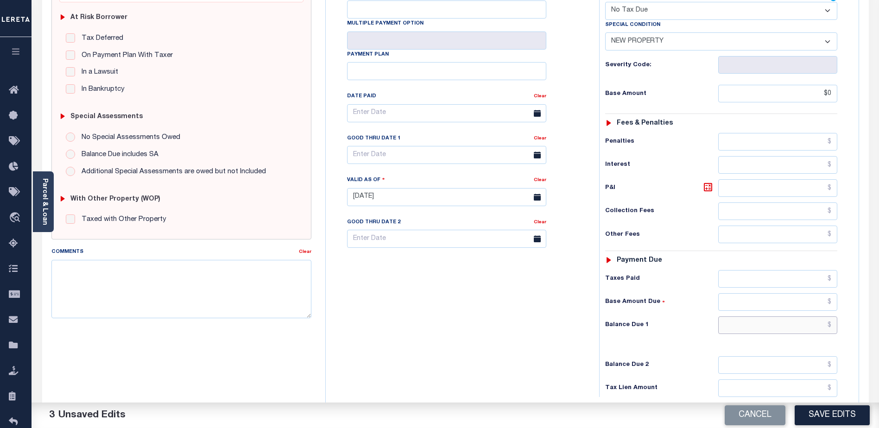
type input "$0.00"
click at [785, 323] on input "text" at bounding box center [777, 326] width 119 height 18
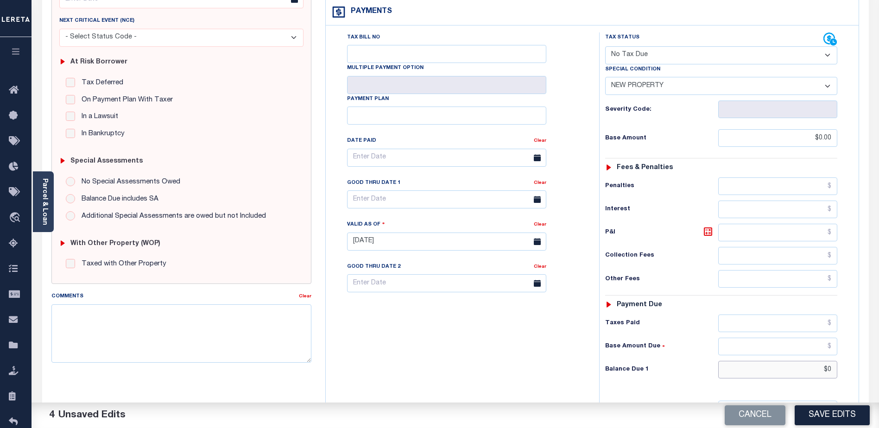
scroll to position [139, 0]
type input "$0.00"
click at [401, 54] on input "Tax Bill No" at bounding box center [446, 56] width 199 height 18
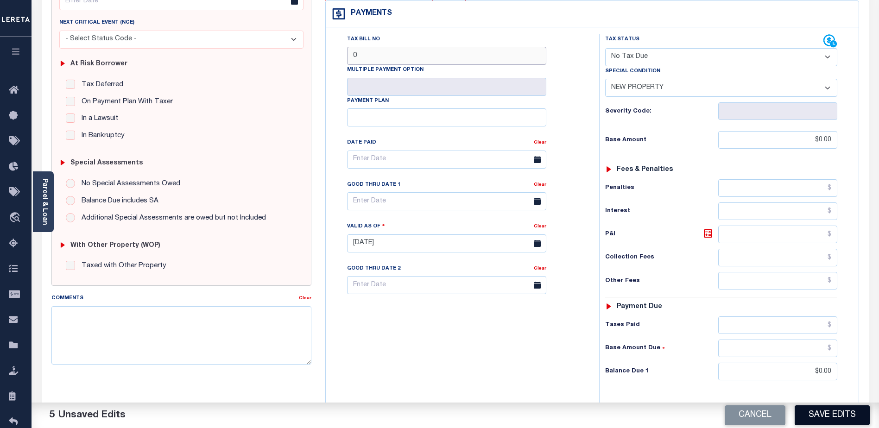
type input "0"
drag, startPoint x: 827, startPoint y: 412, endPoint x: 656, endPoint y: 265, distance: 224.8
click at [827, 411] on button "Save Edits" at bounding box center [832, 415] width 75 height 20
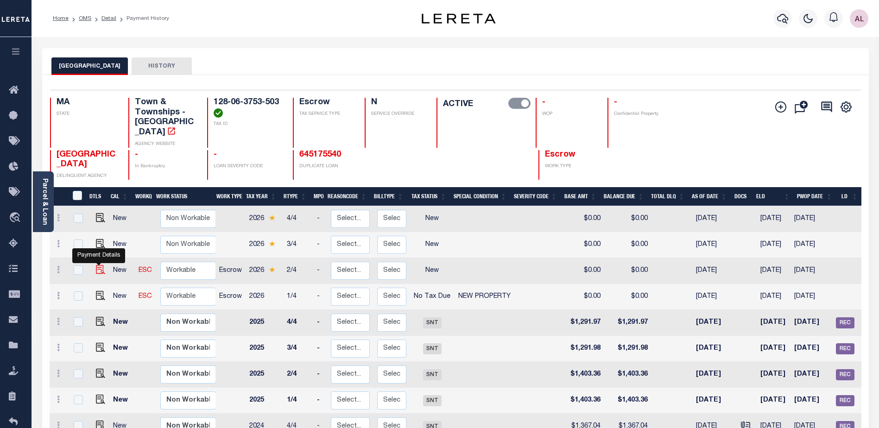
click at [97, 265] on img "" at bounding box center [100, 269] width 9 height 9
checkbox input "true"
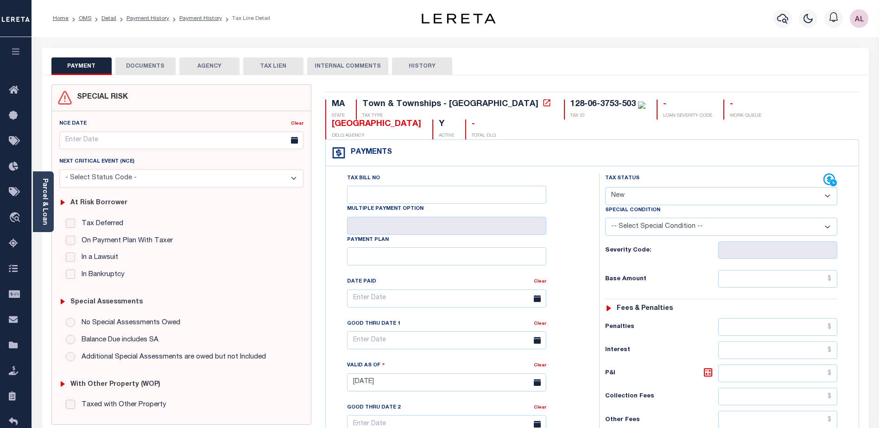
click at [624, 195] on select "- Select Status Code - Open Due/Unpaid Paid Incomplete No Tax Due Internal Refu…" at bounding box center [721, 196] width 232 height 18
select select "NTX"
click at [605, 188] on select "- Select Status Code - Open Due/Unpaid Paid Incomplete No Tax Due Internal Refu…" at bounding box center [721, 196] width 232 height 18
type input "[DATE]"
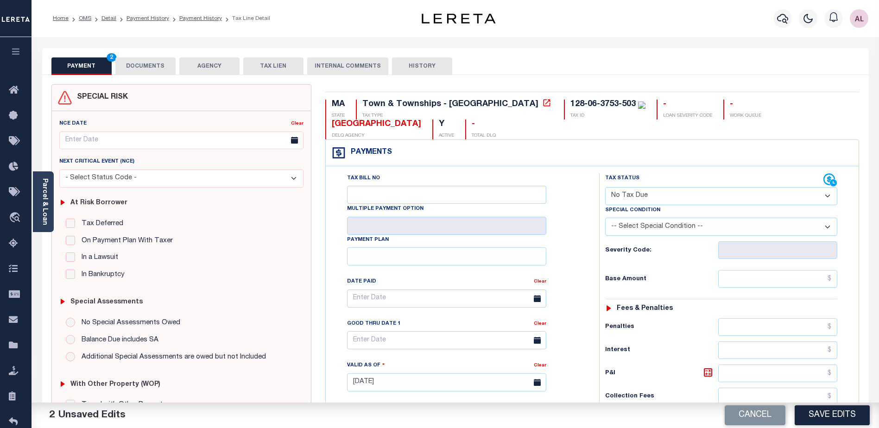
click at [650, 222] on select "-- Select Special Condition -- 3RD PARTY TAX LIEN AGENCY TAX LIEN (A.K.A Inside…" at bounding box center [721, 227] width 232 height 18
select select "7"
click at [605, 219] on select "-- Select Special Condition -- 3RD PARTY TAX LIEN AGENCY TAX LIEN (A.K.A Inside…" at bounding box center [721, 227] width 232 height 18
click at [779, 278] on input "text" at bounding box center [777, 279] width 119 height 18
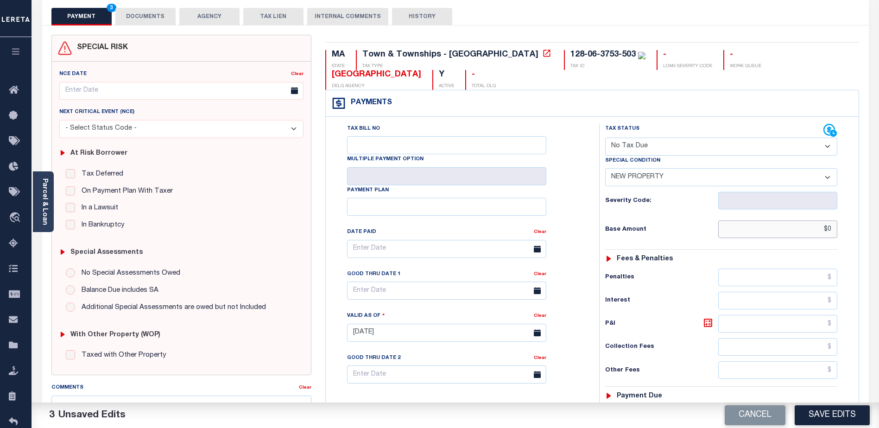
scroll to position [139, 0]
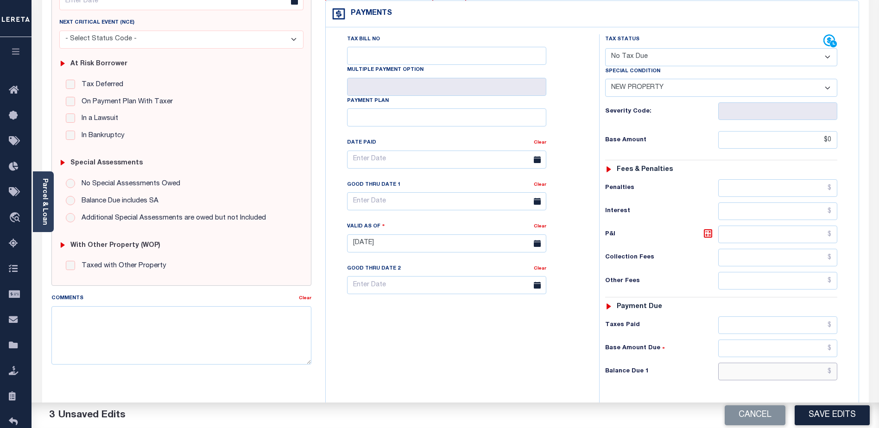
type input "$0.00"
click at [775, 375] on input "text" at bounding box center [777, 372] width 119 height 18
type input "$0.00"
click at [364, 57] on input "Tax Bill No" at bounding box center [446, 56] width 199 height 18
type input "0"
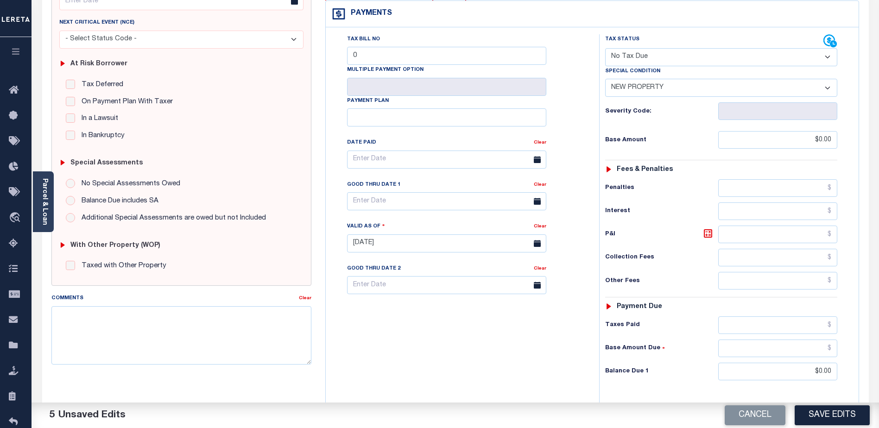
click at [822, 412] on button "Save Edits" at bounding box center [832, 415] width 75 height 20
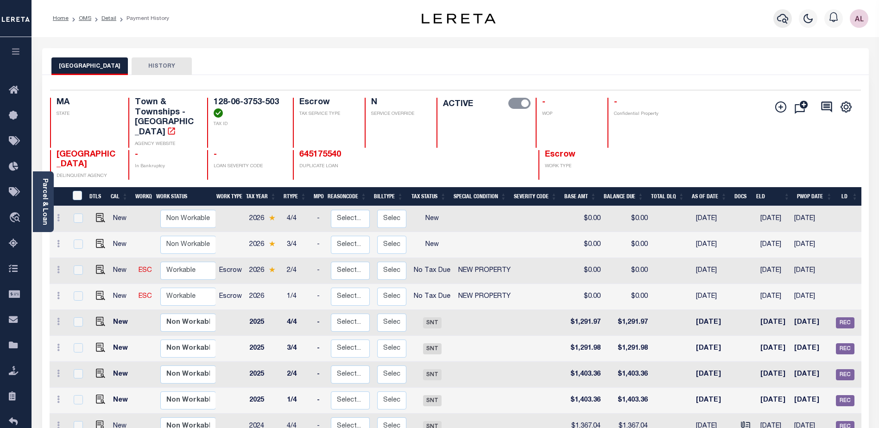
click at [786, 17] on icon "button" at bounding box center [782, 18] width 11 height 11
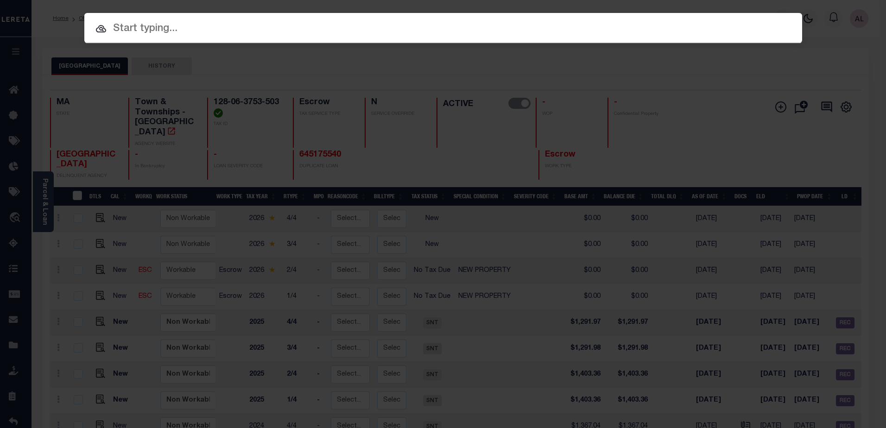
click at [126, 31] on input "text" at bounding box center [443, 29] width 718 height 16
paste input "128-06-3753-504"
type input "128-06-3753-504"
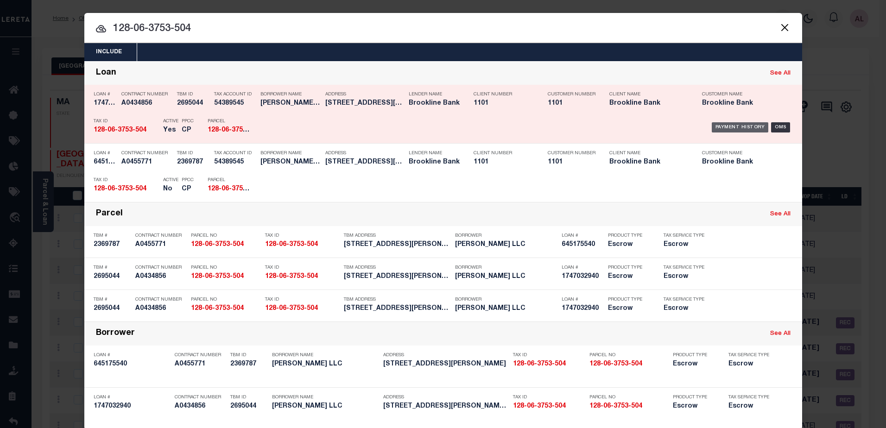
click at [733, 125] on div "Payment History" at bounding box center [740, 127] width 57 height 10
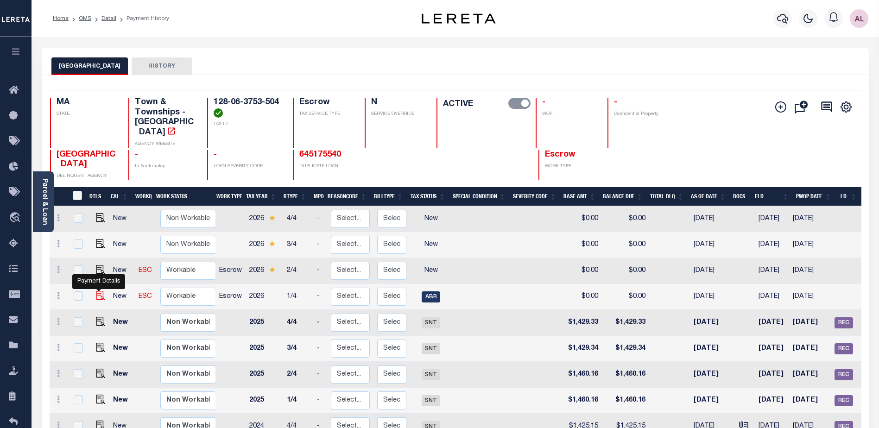
click at [97, 291] on img "" at bounding box center [100, 295] width 9 height 9
checkbox input "true"
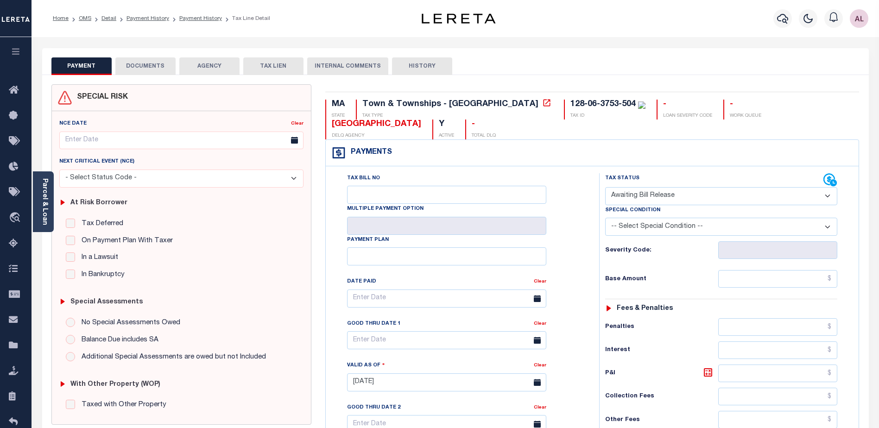
click at [650, 194] on select "- Select Status Code - Open Due/Unpaid Paid Incomplete No Tax Due Internal Refu…" at bounding box center [721, 196] width 232 height 18
select select "NTX"
click at [605, 188] on select "- Select Status Code - Open Due/Unpaid Paid Incomplete No Tax Due Internal Refu…" at bounding box center [721, 196] width 232 height 18
type input "[DATE]"
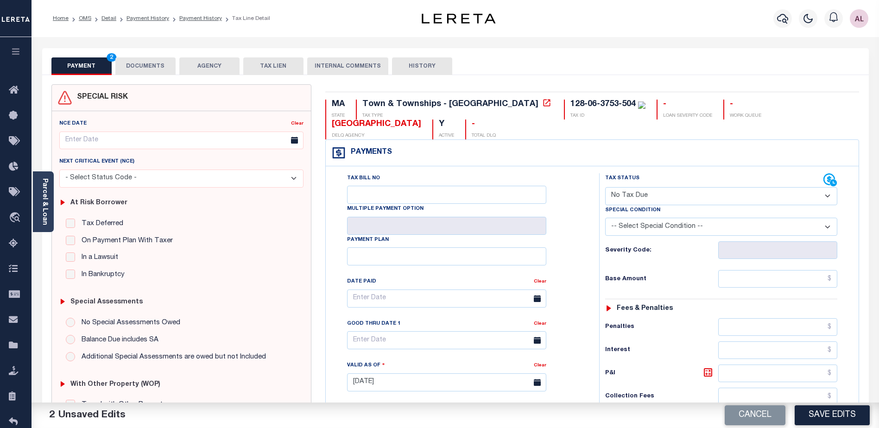
click at [654, 228] on select "-- Select Special Condition -- 3RD PARTY TAX LIEN AGENCY TAX LIEN (A.K.A Inside…" at bounding box center [721, 227] width 232 height 18
select select "7"
click at [605, 219] on select "-- Select Special Condition -- 3RD PARTY TAX LIEN AGENCY TAX LIEN (A.K.A Inside…" at bounding box center [721, 227] width 232 height 18
click at [810, 274] on input "text" at bounding box center [777, 279] width 119 height 18
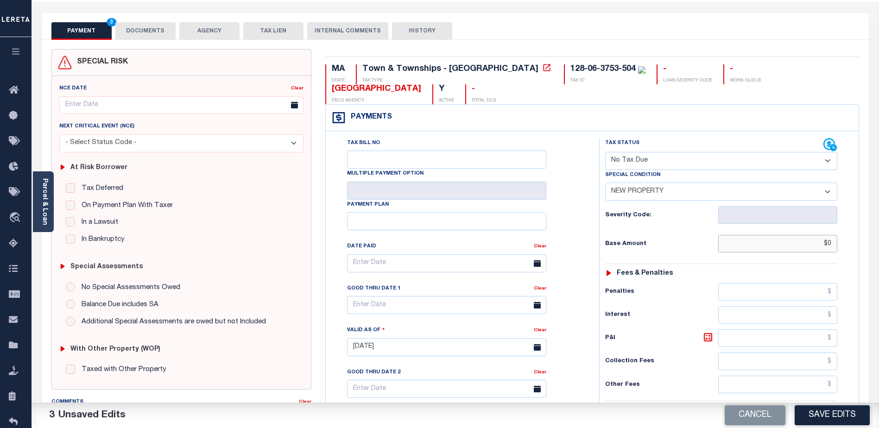
scroll to position [232, 0]
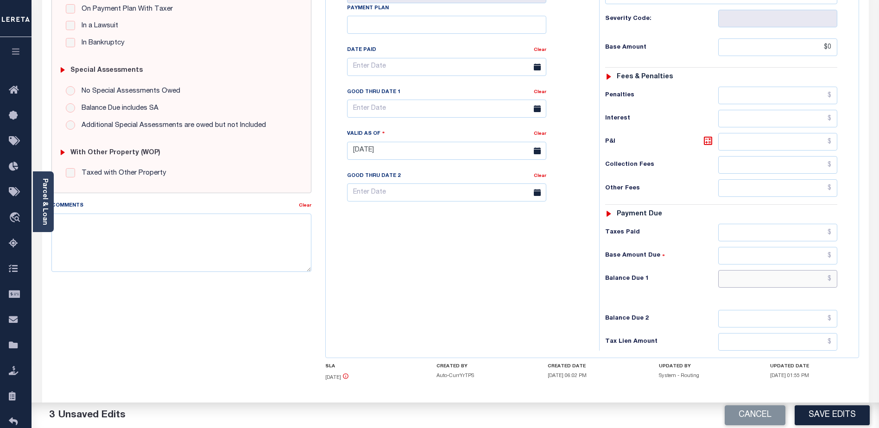
type input "$0.00"
click at [782, 282] on input "text" at bounding box center [777, 279] width 119 height 18
type input "$0.00"
click at [823, 413] on button "Save Edits" at bounding box center [832, 415] width 75 height 20
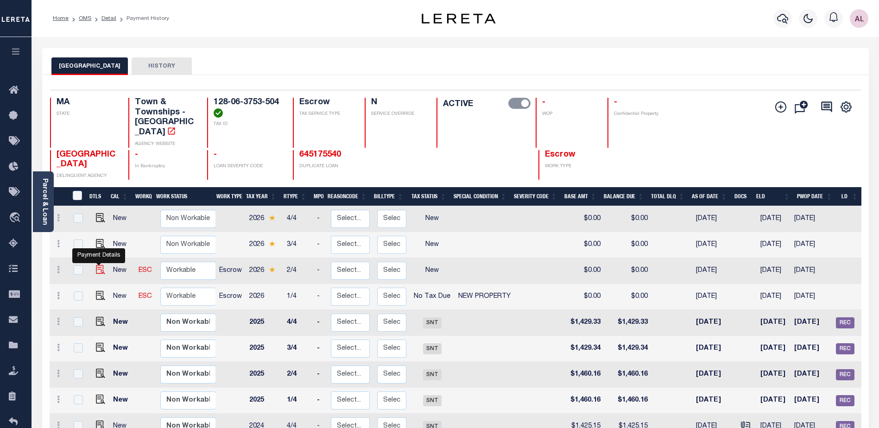
click at [96, 265] on img "" at bounding box center [100, 269] width 9 height 9
checkbox input "true"
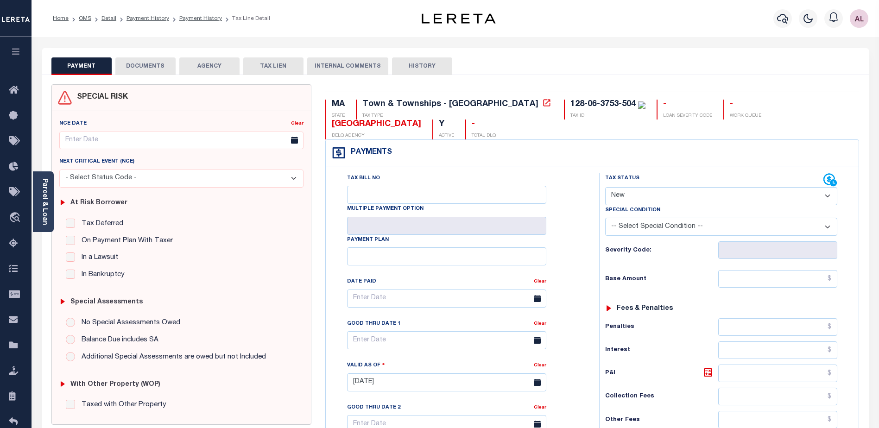
click at [636, 197] on select "- Select Status Code - Open Due/Unpaid Paid Incomplete No Tax Due Internal Refu…" at bounding box center [721, 196] width 232 height 18
select select "NTX"
click at [605, 188] on select "- Select Status Code - Open Due/Unpaid Paid Incomplete No Tax Due Internal Refu…" at bounding box center [721, 196] width 232 height 18
type input "[DATE]"
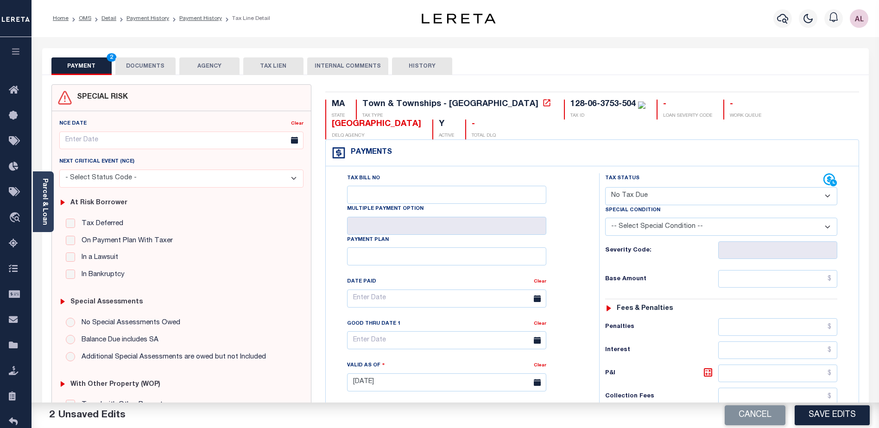
click at [661, 222] on select "-- Select Special Condition -- 3RD PARTY TAX LIEN AGENCY TAX LIEN (A.K.A Inside…" at bounding box center [721, 227] width 232 height 18
select select "7"
click at [605, 219] on select "-- Select Special Condition -- 3RD PARTY TAX LIEN AGENCY TAX LIEN (A.K.A Inside…" at bounding box center [721, 227] width 232 height 18
click at [648, 222] on select "-- Select Special Condition -- 3RD PARTY TAX LIEN AGENCY TAX LIEN (A.K.A Inside…" at bounding box center [721, 227] width 232 height 18
click at [826, 417] on button "Save Edits" at bounding box center [832, 415] width 75 height 20
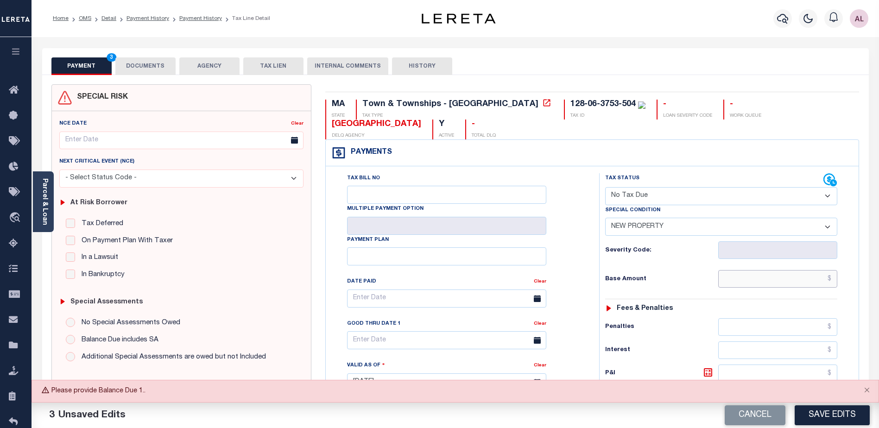
click at [789, 277] on input "text" at bounding box center [777, 279] width 119 height 18
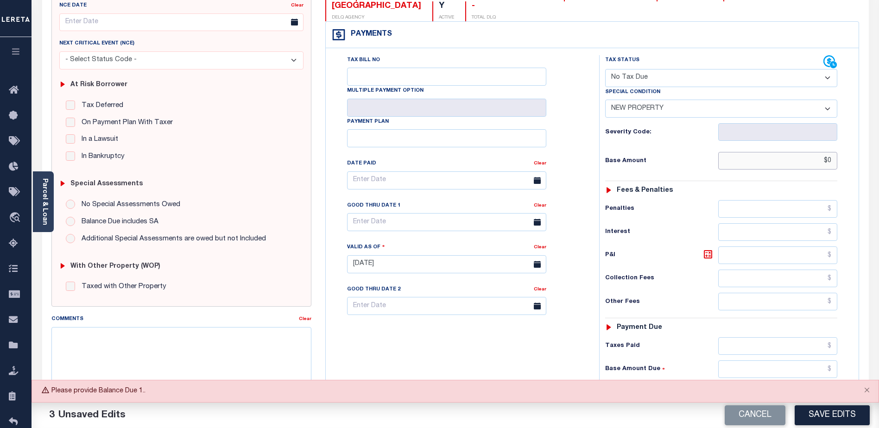
scroll to position [139, 0]
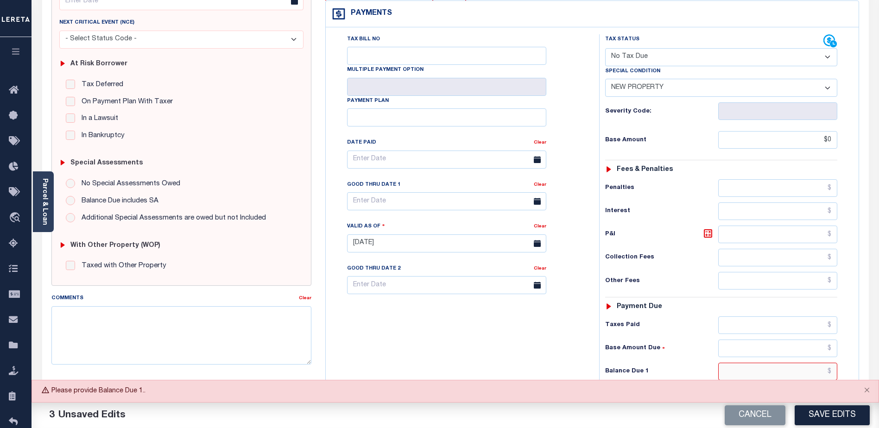
type input "$0.00"
click at [782, 372] on input "text" at bounding box center [777, 372] width 119 height 18
type input "$0.00"
click at [819, 418] on button "Save Edits" at bounding box center [832, 415] width 75 height 20
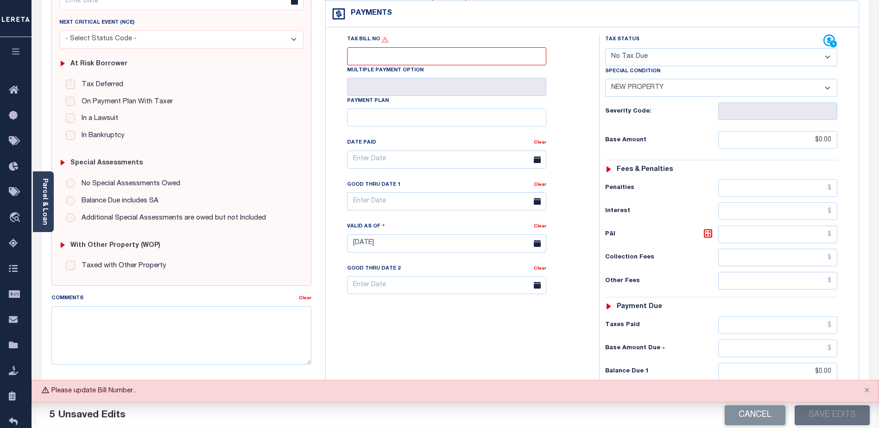
click at [431, 46] on div "Tax Bill No" at bounding box center [446, 49] width 199 height 31
click at [433, 56] on input "Tax Bill No" at bounding box center [446, 56] width 199 height 18
type input "0"
click at [824, 413] on button "Save Edits" at bounding box center [832, 415] width 75 height 20
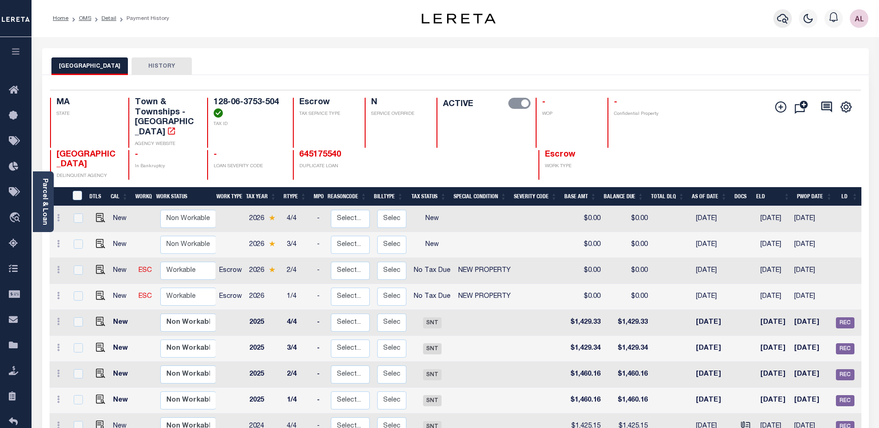
click at [780, 18] on icon "button" at bounding box center [782, 18] width 11 height 11
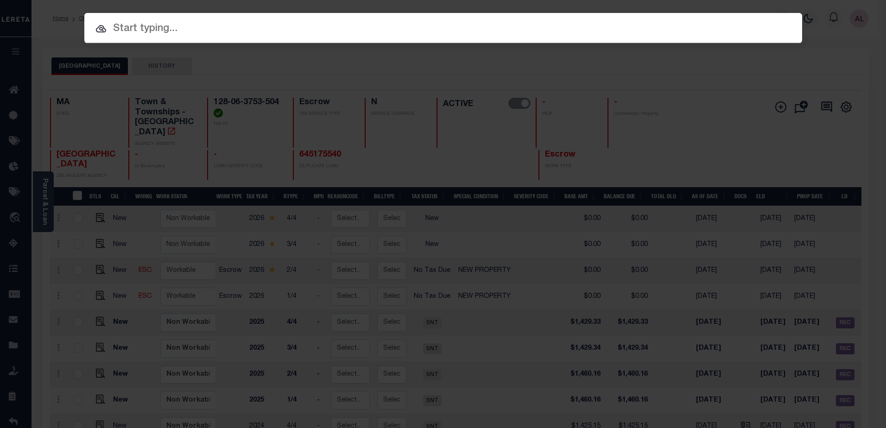
click at [136, 27] on input "text" at bounding box center [443, 29] width 718 height 16
paste input "128-06-3753-505"
type input "128-06-3753-505"
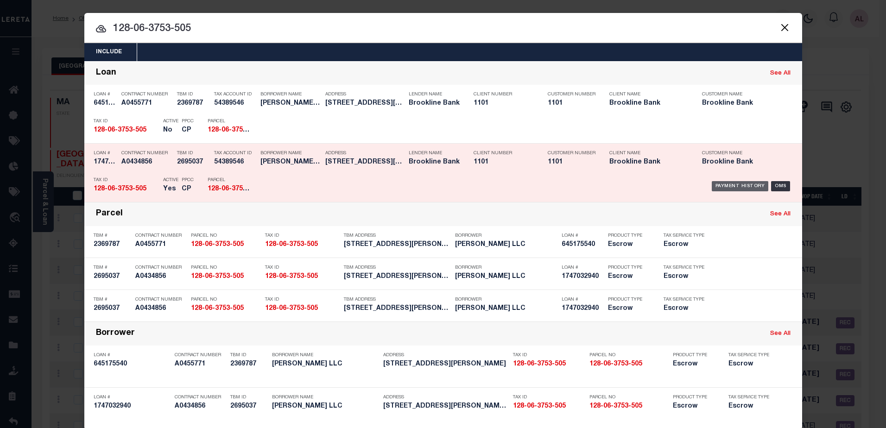
click at [741, 187] on div "Payment History" at bounding box center [740, 186] width 57 height 10
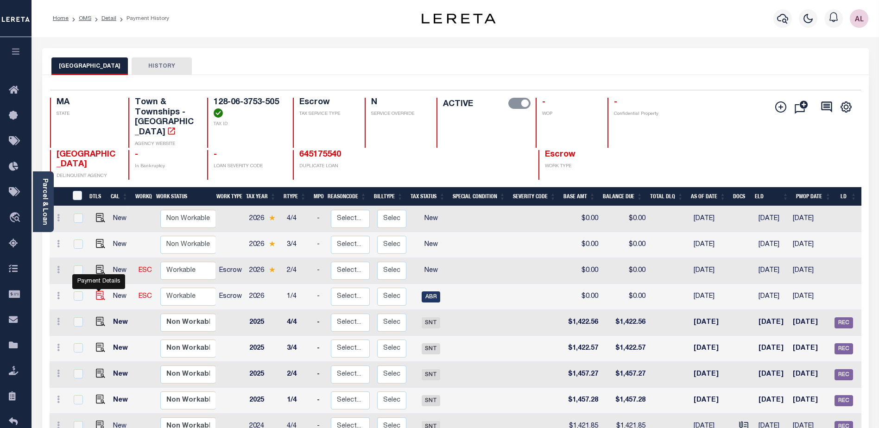
click at [100, 291] on img "" at bounding box center [100, 295] width 9 height 9
checkbox input "true"
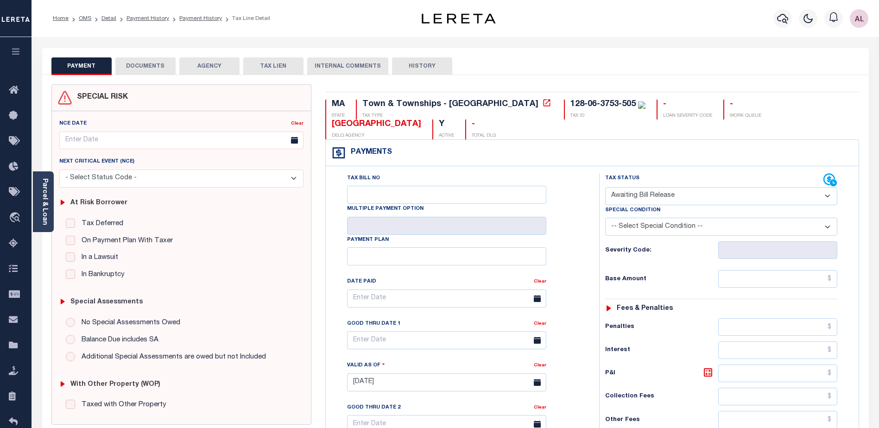
drag, startPoint x: 620, startPoint y: 196, endPoint x: 621, endPoint y: 205, distance: 8.9
click at [620, 196] on select "- Select Status Code - Open Due/Unpaid Paid Incomplete No Tax Due Internal Refu…" at bounding box center [721, 196] width 232 height 18
select select "NTX"
click at [605, 188] on select "- Select Status Code - Open Due/Unpaid Paid Incomplete No Tax Due Internal Refu…" at bounding box center [721, 196] width 232 height 18
type input "[DATE]"
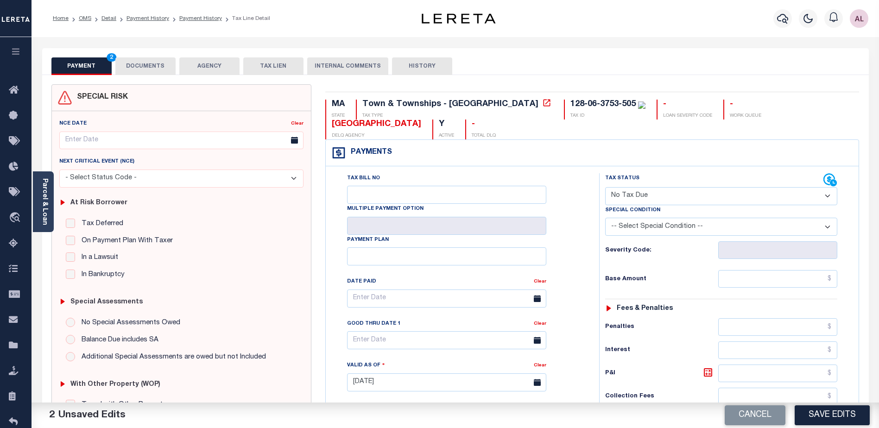
drag, startPoint x: 633, startPoint y: 224, endPoint x: 634, endPoint y: 230, distance: 5.6
click at [633, 224] on select "-- Select Special Condition -- 3RD PARTY TAX LIEN AGENCY TAX LIEN (A.K.A Inside…" at bounding box center [721, 227] width 232 height 18
select select "7"
click at [605, 219] on select "-- Select Special Condition -- 3RD PARTY TAX LIEN AGENCY TAX LIEN (A.K.A Inside…" at bounding box center [721, 227] width 232 height 18
click at [803, 283] on input "text" at bounding box center [777, 279] width 119 height 18
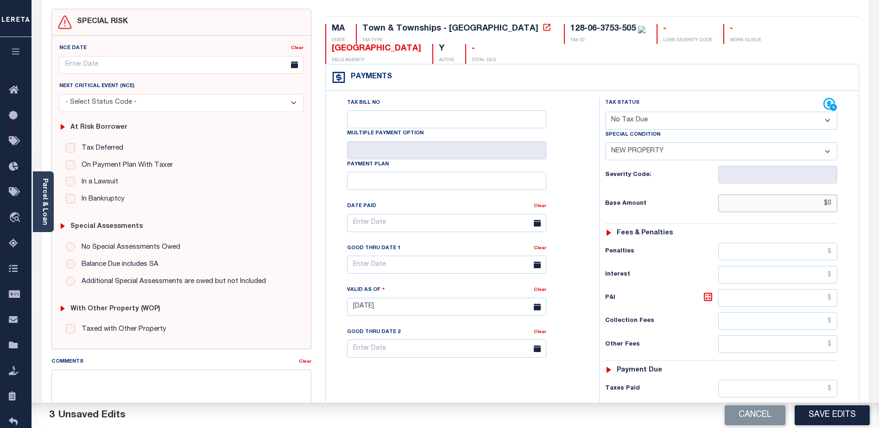
scroll to position [185, 0]
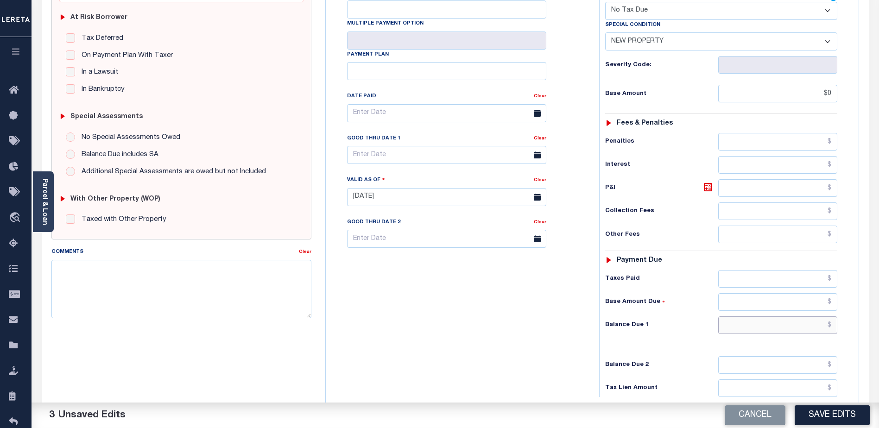
type input "$0.00"
click at [771, 325] on input "text" at bounding box center [777, 326] width 119 height 18
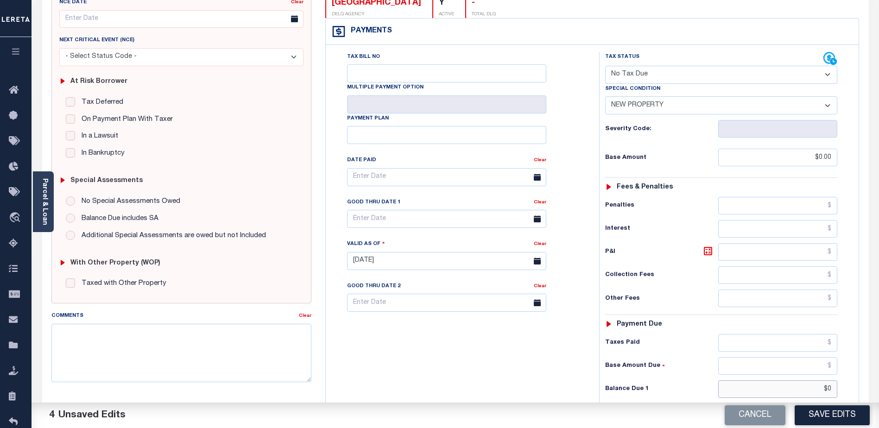
scroll to position [46, 0]
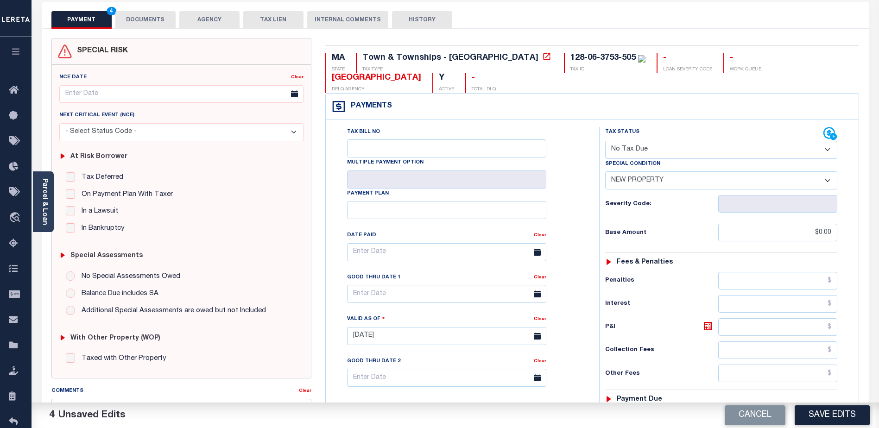
type input "$0.00"
click at [375, 140] on div "Tax Bill No" at bounding box center [446, 142] width 199 height 31
click at [830, 418] on button "Save Edits" at bounding box center [832, 415] width 75 height 20
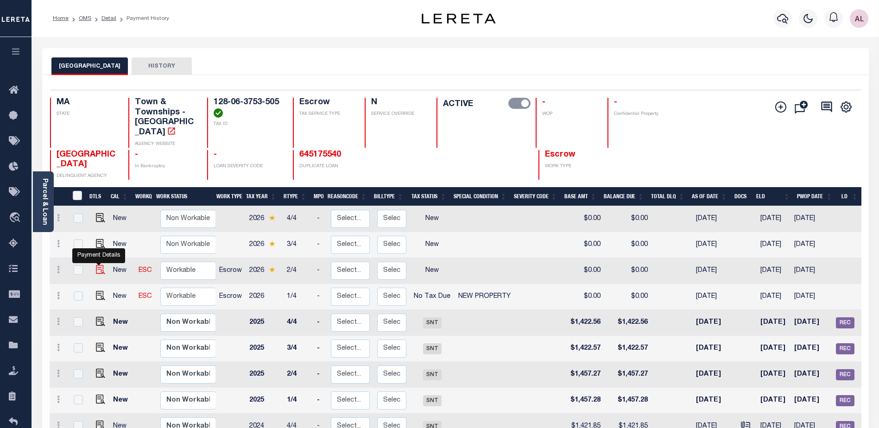
click at [97, 265] on img "" at bounding box center [100, 269] width 9 height 9
checkbox input "true"
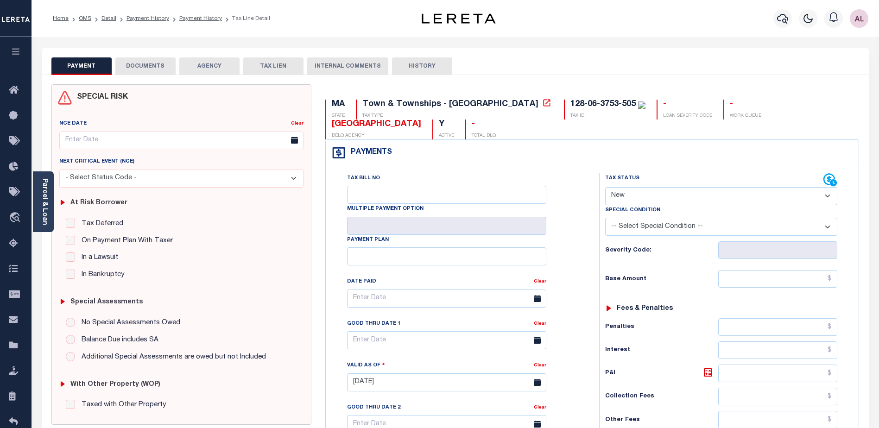
click at [618, 193] on select "- Select Status Code - Open Due/Unpaid Paid Incomplete No Tax Due Internal Refu…" at bounding box center [721, 196] width 232 height 18
select select "NTX"
click at [605, 188] on select "- Select Status Code - Open Due/Unpaid Paid Incomplete No Tax Due Internal Refu…" at bounding box center [721, 196] width 232 height 18
type input "[DATE]"
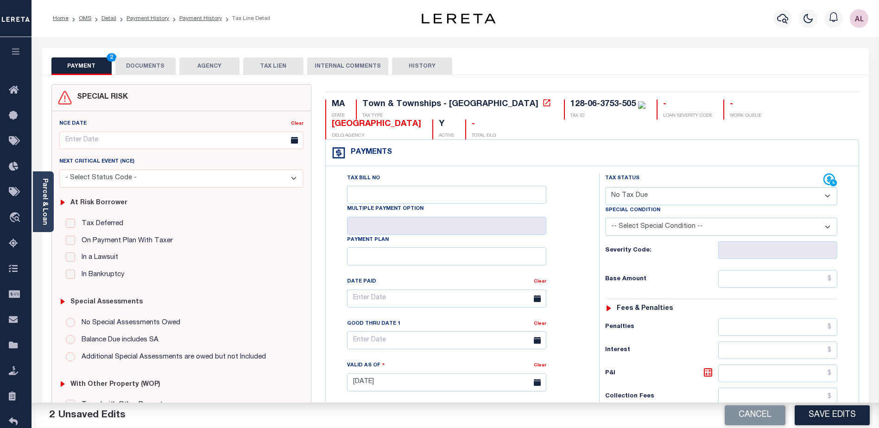
click at [749, 223] on select "-- Select Special Condition -- 3RD PARTY TAX LIEN AGENCY TAX LIEN (A.K.A Inside…" at bounding box center [721, 227] width 232 height 18
select select "7"
click at [605, 219] on select "-- Select Special Condition -- 3RD PARTY TAX LIEN AGENCY TAX LIEN (A.K.A Inside…" at bounding box center [721, 227] width 232 height 18
click at [789, 273] on input "text" at bounding box center [777, 279] width 119 height 18
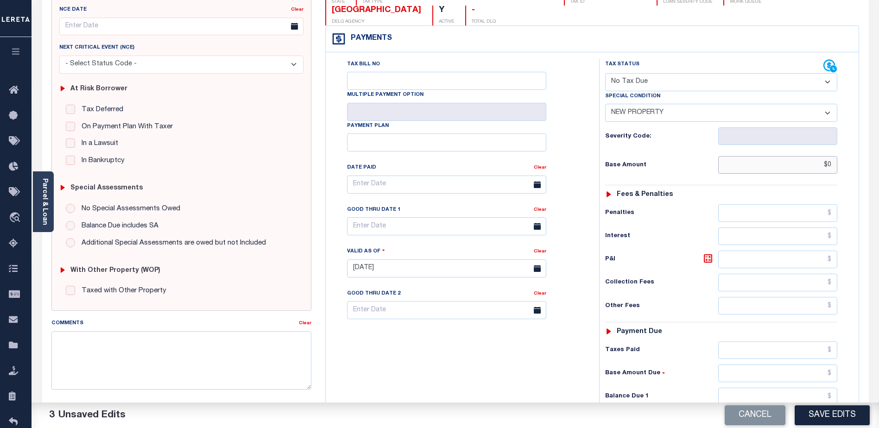
scroll to position [185, 0]
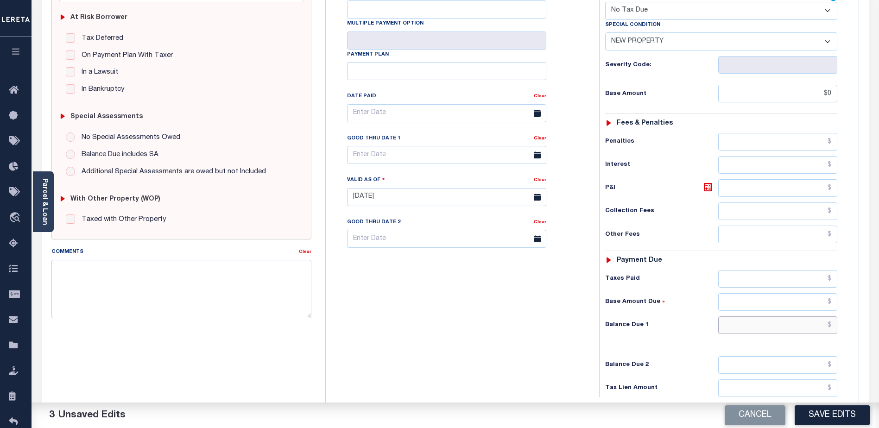
type input "$0.00"
click at [778, 326] on input "text" at bounding box center [777, 326] width 119 height 18
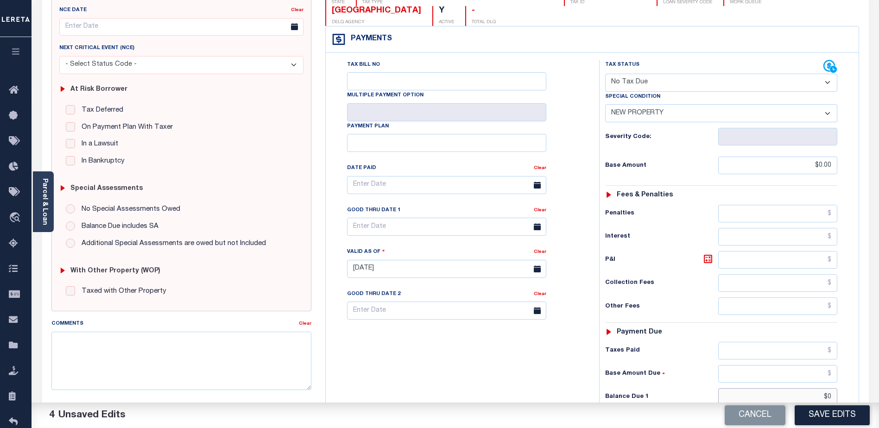
scroll to position [93, 0]
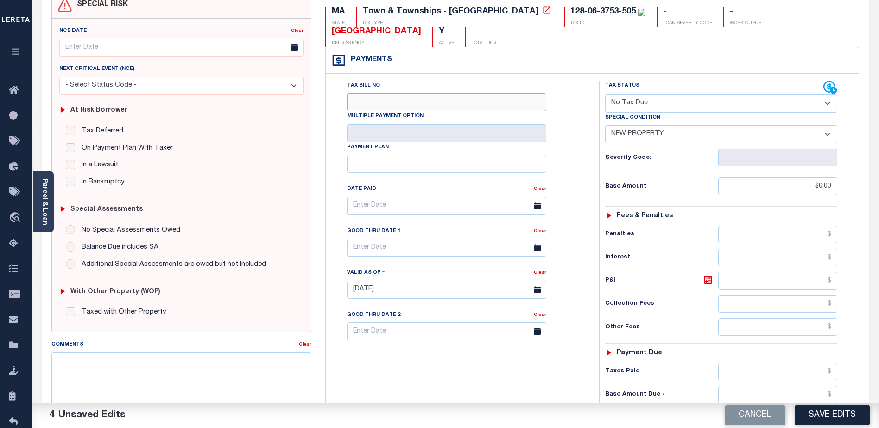
type input "$0.00"
click at [430, 100] on input "Tax Bill No" at bounding box center [446, 102] width 199 height 18
type input "0"
drag, startPoint x: 825, startPoint y: 413, endPoint x: 837, endPoint y: 408, distance: 13.5
click at [829, 411] on button "Save Edits" at bounding box center [832, 415] width 75 height 20
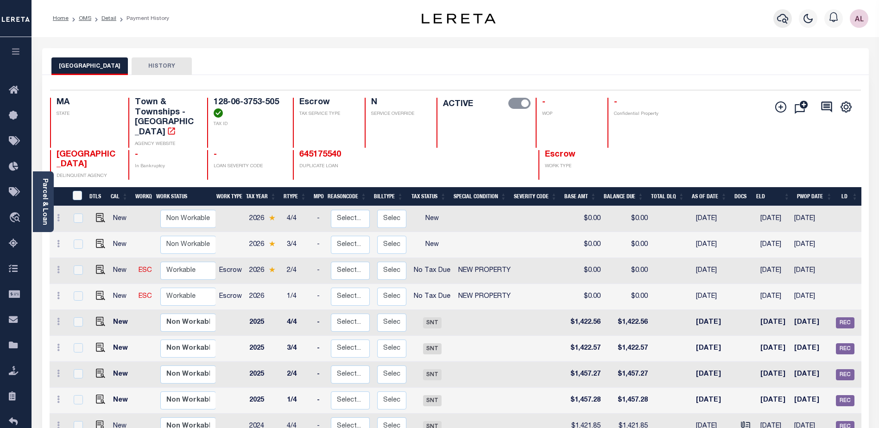
click at [785, 17] on icon "button" at bounding box center [782, 18] width 11 height 11
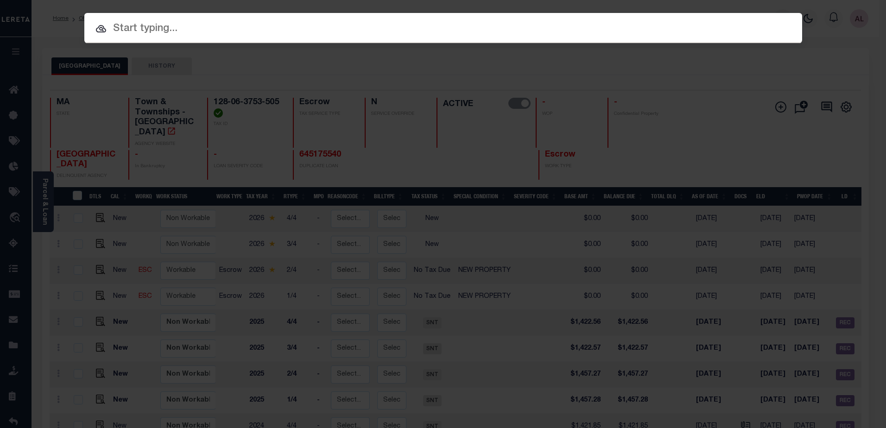
click at [122, 23] on input "text" at bounding box center [443, 29] width 718 height 16
paste input "128-06-3753-506"
drag, startPoint x: 135, startPoint y: 29, endPoint x: 56, endPoint y: 32, distance: 78.8
click at [56, 32] on div "Include Loans TBM Customers Borrowers Payments (Lender Non-Disb) Payments (Lend…" at bounding box center [443, 214] width 886 height 428
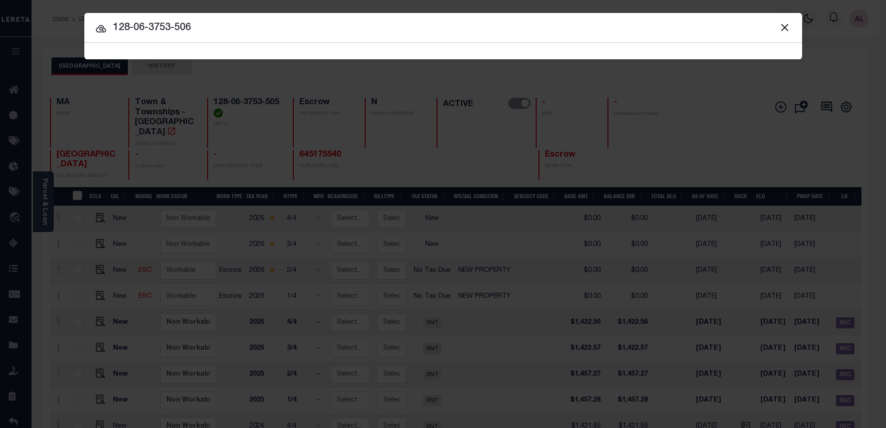
type input "128-06-3753-506"
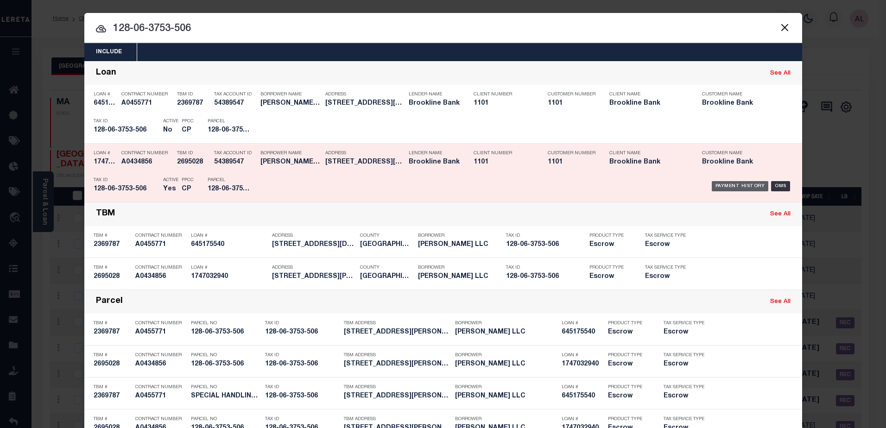
click at [735, 186] on div "Payment History" at bounding box center [740, 186] width 57 height 10
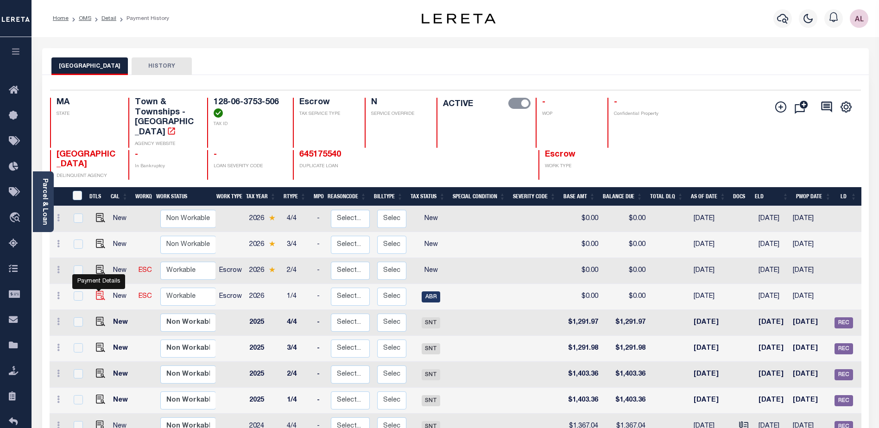
click at [101, 291] on img "" at bounding box center [100, 295] width 9 height 9
checkbox input "true"
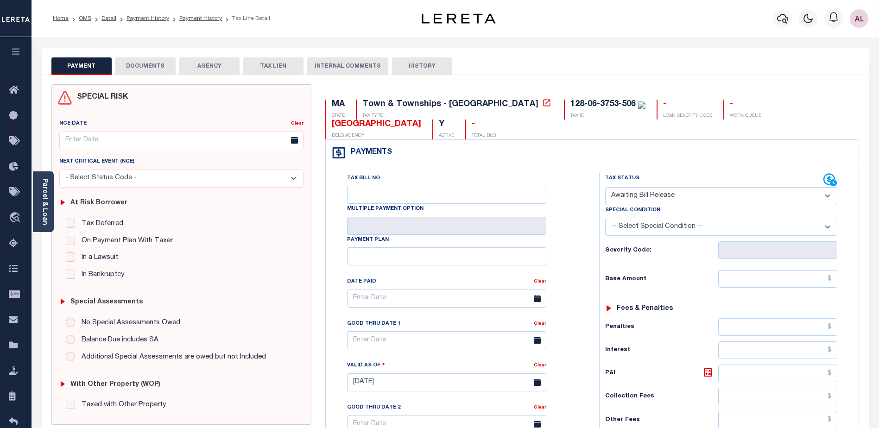
click at [651, 199] on select "- Select Status Code - Open Due/Unpaid Paid Incomplete No Tax Due Internal Refu…" at bounding box center [721, 196] width 232 height 18
select select "NTX"
click at [605, 188] on select "- Select Status Code - Open Due/Unpaid Paid Incomplete No Tax Due Internal Refu…" at bounding box center [721, 196] width 232 height 18
type input "[DATE]"
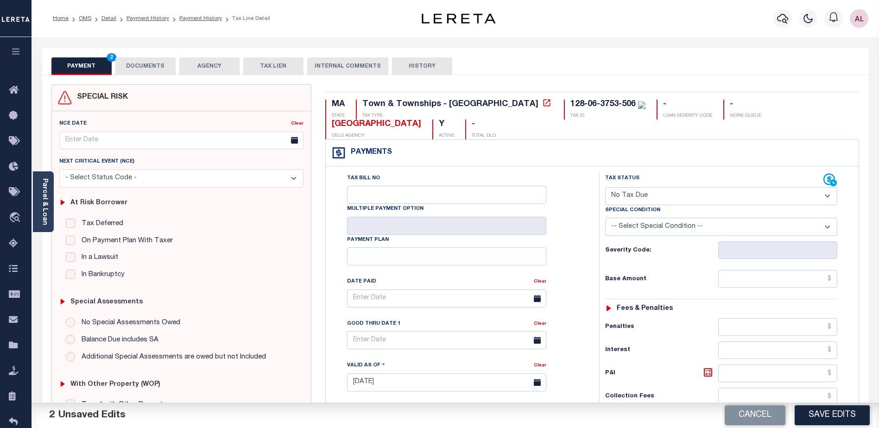
click at [633, 230] on select "-- Select Special Condition -- 3RD PARTY TAX LIEN AGENCY TAX LIEN (A.K.A Inside…" at bounding box center [721, 227] width 232 height 18
select select "7"
click at [605, 219] on select "-- Select Special Condition -- 3RD PARTY TAX LIEN AGENCY TAX LIEN (A.K.A Inside…" at bounding box center [721, 227] width 232 height 18
click at [799, 276] on input "text" at bounding box center [777, 279] width 119 height 18
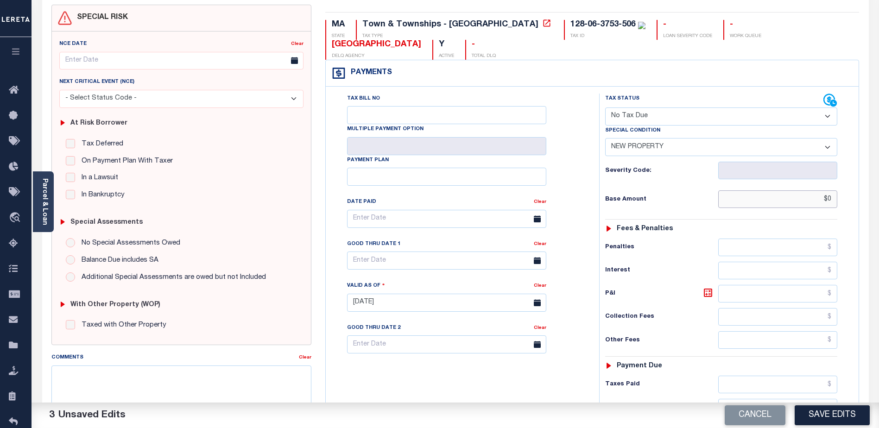
scroll to position [139, 0]
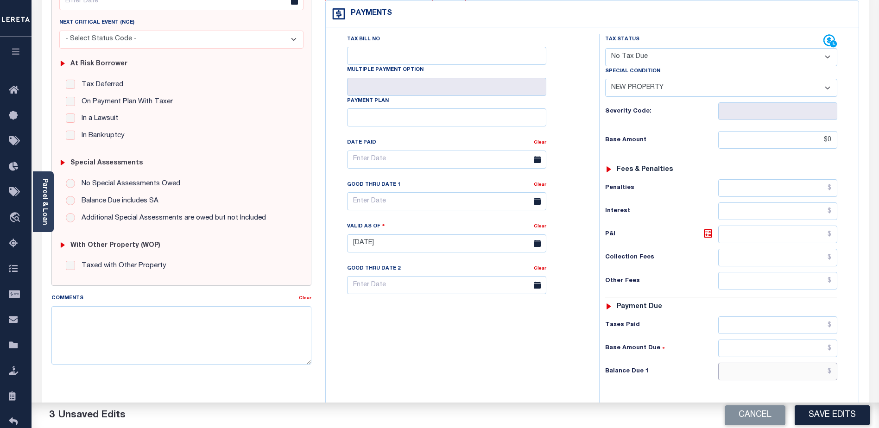
type input "$0.00"
click at [793, 369] on input "text" at bounding box center [777, 372] width 119 height 18
type input "$0.00"
click at [832, 414] on button "Save Edits" at bounding box center [832, 415] width 75 height 20
checkbox input "false"
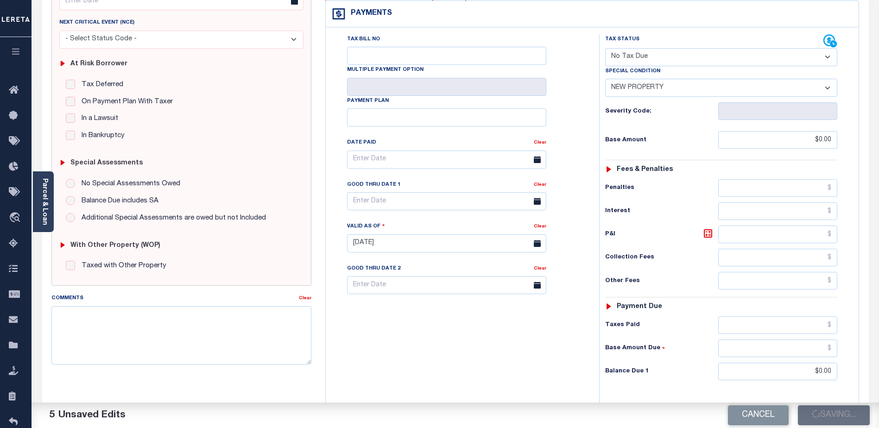
type input "$0"
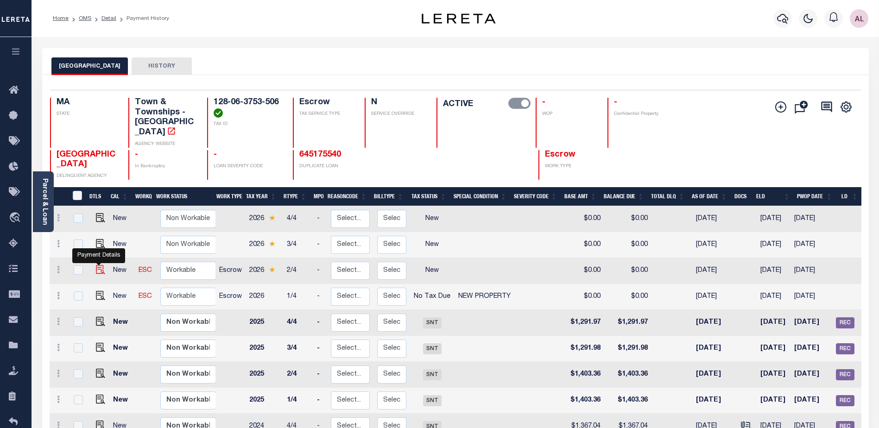
click at [97, 265] on img "" at bounding box center [100, 269] width 9 height 9
checkbox input "true"
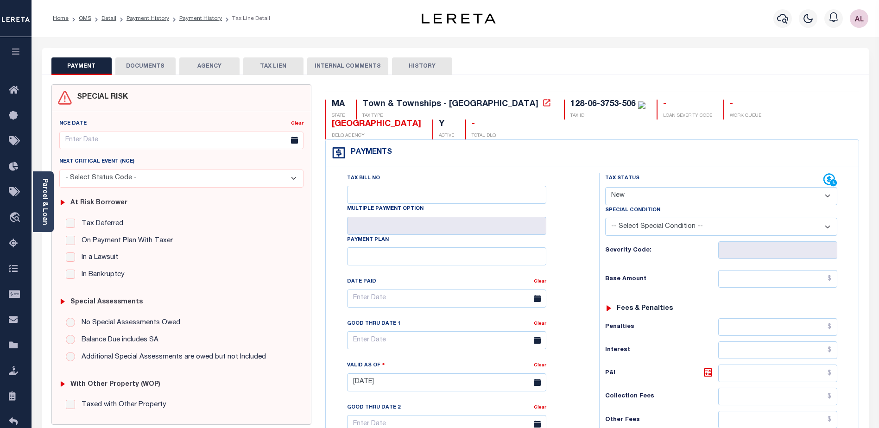
click at [621, 197] on select "- Select Status Code - Open Due/Unpaid Paid Incomplete No Tax Due Internal Refu…" at bounding box center [721, 196] width 232 height 18
select select "NTX"
click at [605, 188] on select "- Select Status Code - Open Due/Unpaid Paid Incomplete No Tax Due Internal Refu…" at bounding box center [721, 196] width 232 height 18
type input "[DATE]"
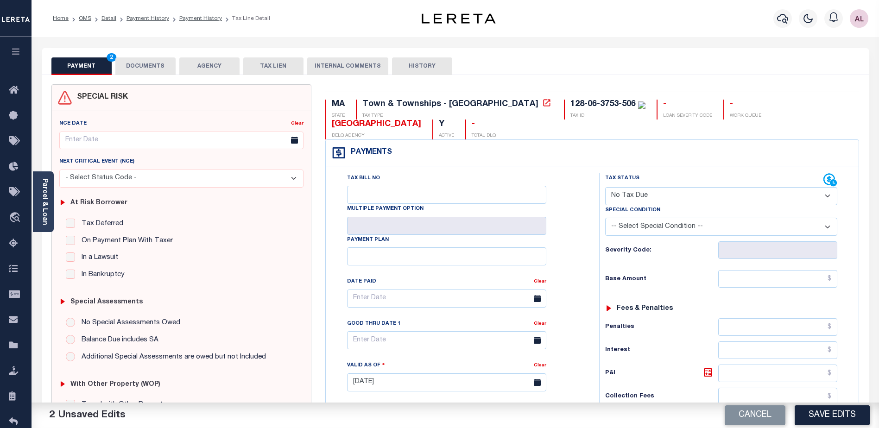
click at [629, 228] on select "-- Select Special Condition -- 3RD PARTY TAX LIEN AGENCY TAX LIEN (A.K.A Inside…" at bounding box center [721, 227] width 232 height 18
select select "7"
click at [605, 219] on select "-- Select Special Condition -- 3RD PARTY TAX LIEN AGENCY TAX LIEN (A.K.A Inside…" at bounding box center [721, 227] width 232 height 18
click at [804, 281] on input "text" at bounding box center [777, 279] width 119 height 18
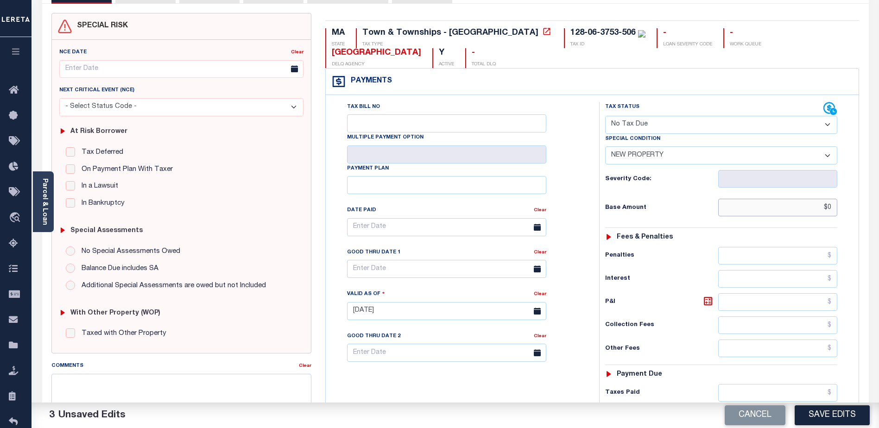
scroll to position [139, 0]
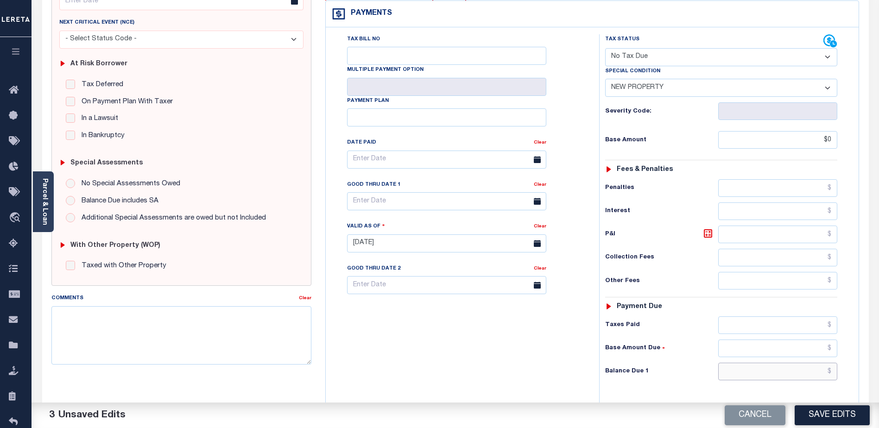
type input "$0.00"
click at [801, 370] on input "text" at bounding box center [777, 372] width 119 height 18
type input "$0.00"
click at [395, 57] on input "Tax Bill No" at bounding box center [446, 56] width 199 height 18
type input "0"
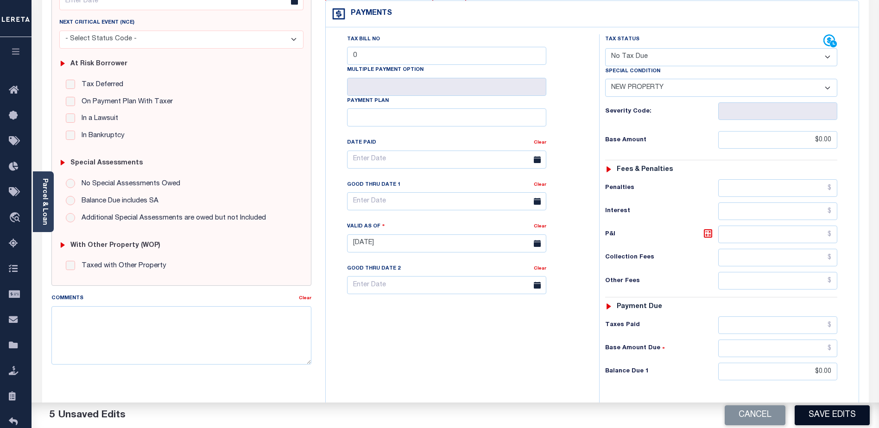
click at [827, 414] on button "Save Edits" at bounding box center [832, 415] width 75 height 20
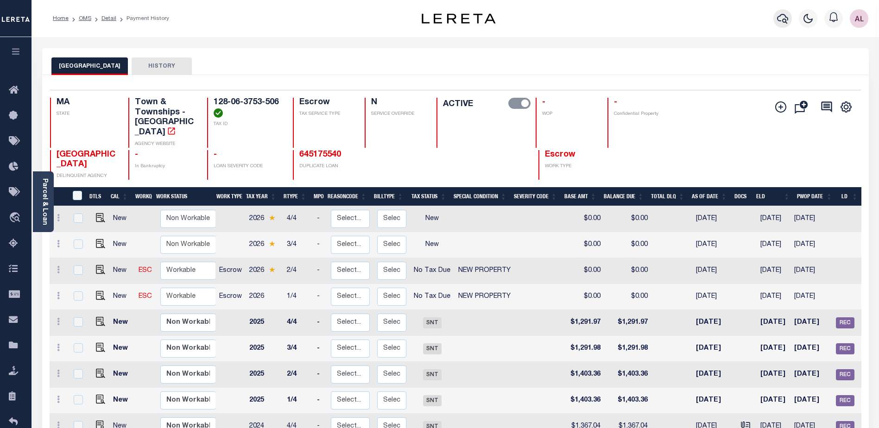
click at [779, 21] on icon "button" at bounding box center [782, 18] width 11 height 11
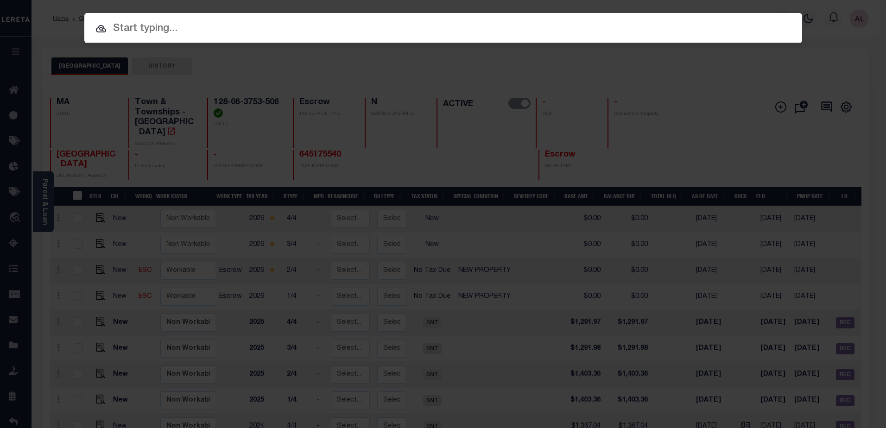
click at [136, 30] on input "text" at bounding box center [443, 29] width 718 height 16
paste input "128-06-3753-507"
type input "128-06-3753-507"
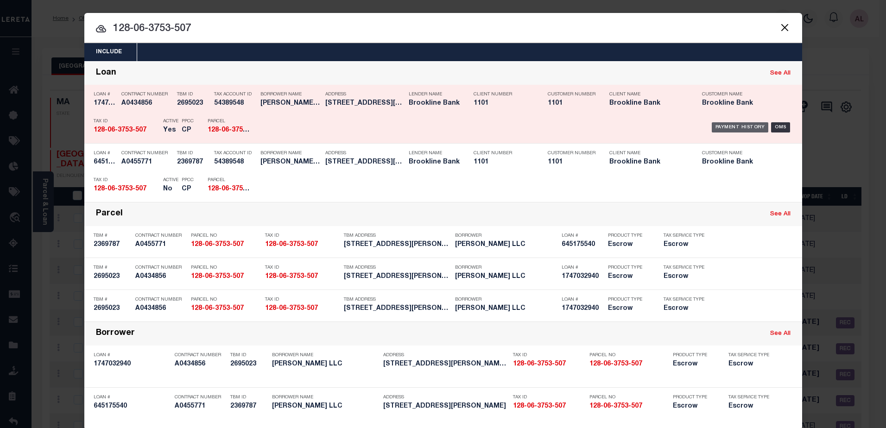
click at [743, 129] on div "Payment History" at bounding box center [740, 127] width 57 height 10
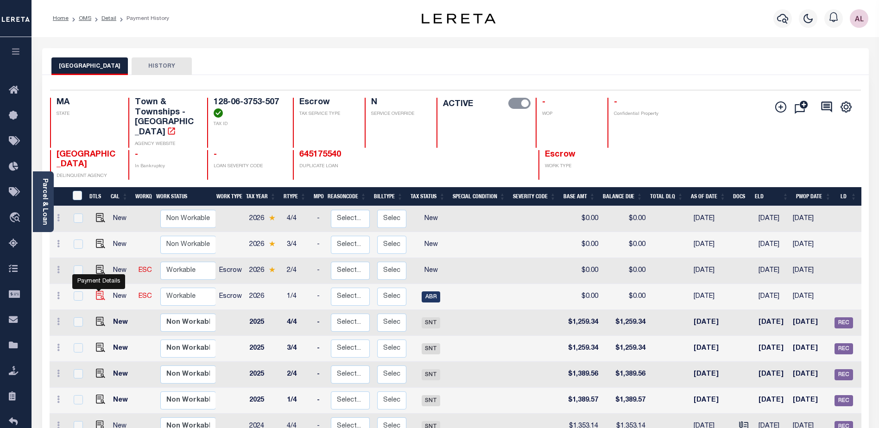
click at [98, 291] on img "" at bounding box center [100, 295] width 9 height 9
checkbox input "true"
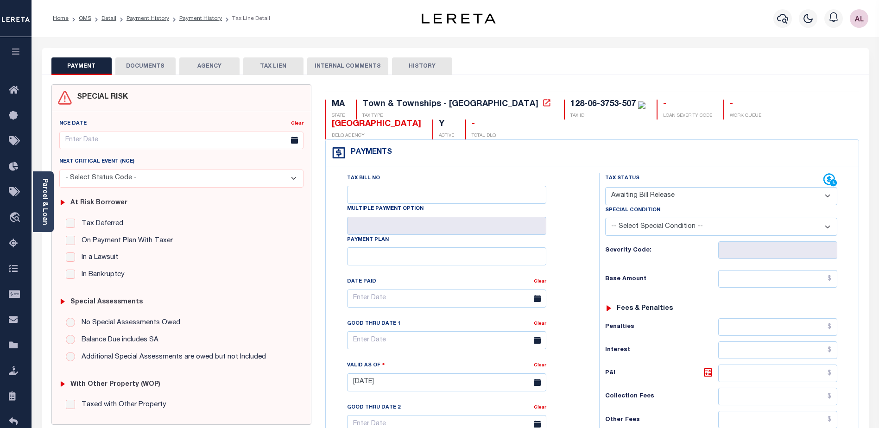
click at [652, 195] on select "- Select Status Code - Open Due/Unpaid Paid Incomplete No Tax Due Internal Refu…" at bounding box center [721, 196] width 232 height 18
select select "NTX"
click at [605, 188] on select "- Select Status Code - Open Due/Unpaid Paid Incomplete No Tax Due Internal Refu…" at bounding box center [721, 196] width 232 height 18
type input "08/15/2025"
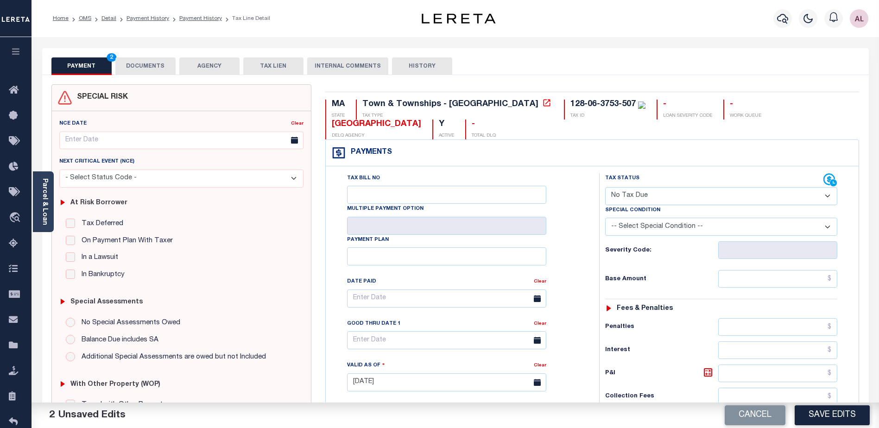
click at [637, 227] on select "-- Select Special Condition -- 3RD PARTY TAX LIEN AGENCY TAX LIEN (A.K.A Inside…" at bounding box center [721, 227] width 232 height 18
select select "7"
click at [605, 219] on select "-- Select Special Condition -- 3RD PARTY TAX LIEN AGENCY TAX LIEN (A.K.A Inside…" at bounding box center [721, 227] width 232 height 18
click at [807, 285] on input "text" at bounding box center [777, 279] width 119 height 18
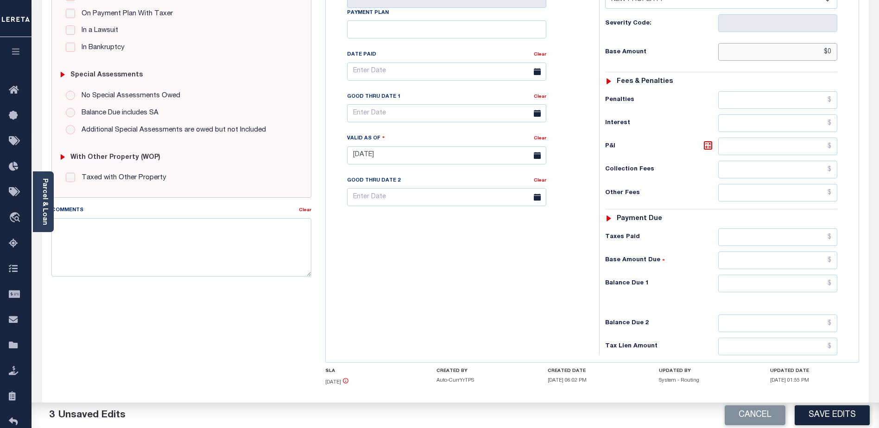
scroll to position [232, 0]
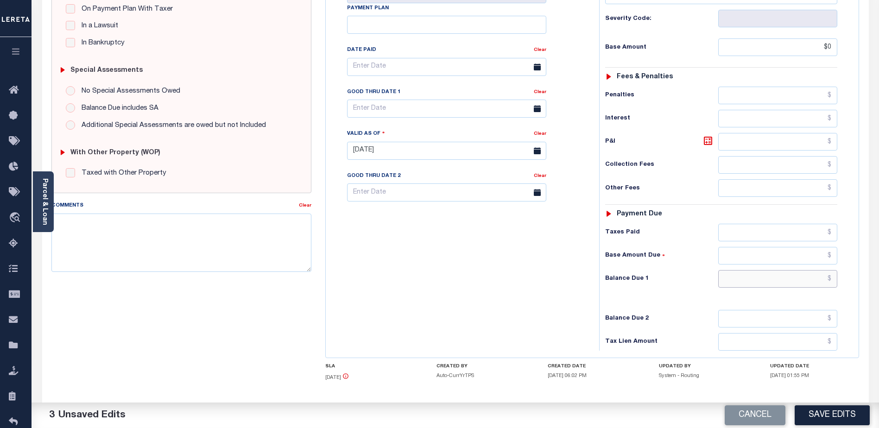
type input "$0.00"
click at [794, 280] on input "text" at bounding box center [777, 279] width 119 height 18
type input "$0.00"
click at [837, 415] on button "Save Edits" at bounding box center [832, 415] width 75 height 20
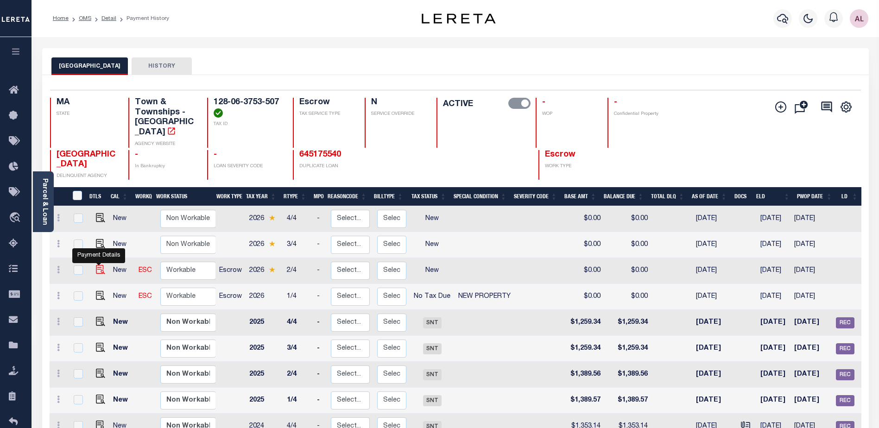
click at [99, 265] on img "" at bounding box center [100, 269] width 9 height 9
checkbox input "true"
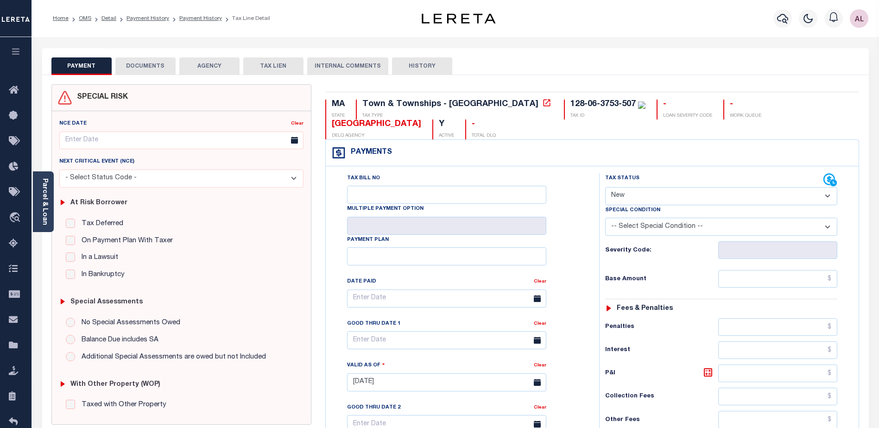
click at [625, 198] on select "- Select Status Code - Open Due/Unpaid Paid Incomplete No Tax Due Internal Refu…" at bounding box center [721, 196] width 232 height 18
select select "NTX"
click at [605, 188] on select "- Select Status Code - Open Due/Unpaid Paid Incomplete No Tax Due Internal Refu…" at bounding box center [721, 196] width 232 height 18
type input "08/15/2025"
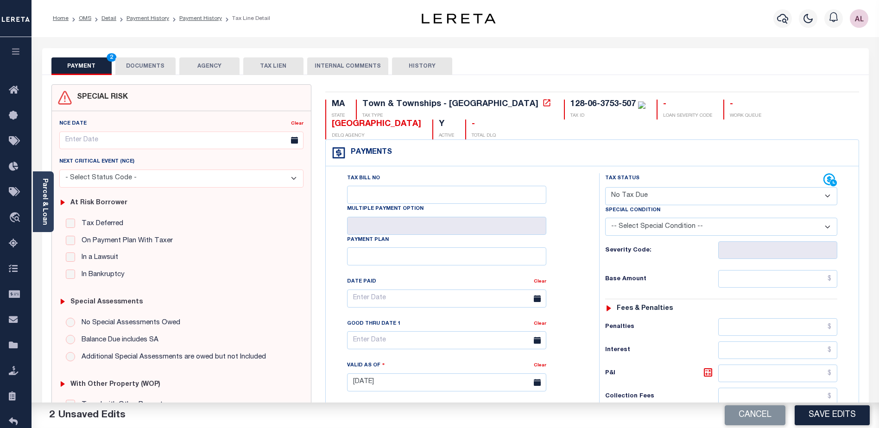
click at [655, 228] on select "-- Select Special Condition -- 3RD PARTY TAX LIEN AGENCY TAX LIEN (A.K.A Inside…" at bounding box center [721, 227] width 232 height 18
select select "7"
click at [605, 219] on select "-- Select Special Condition -- 3RD PARTY TAX LIEN AGENCY TAX LIEN (A.K.A Inside…" at bounding box center [721, 227] width 232 height 18
click at [800, 279] on input "text" at bounding box center [777, 279] width 119 height 18
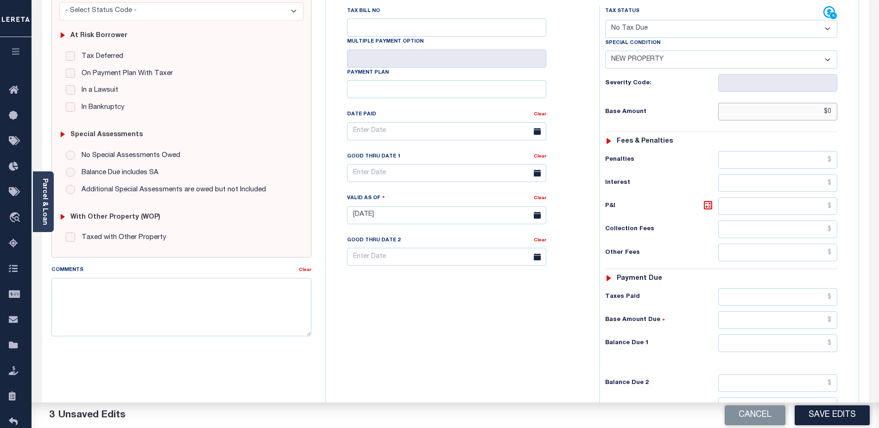
scroll to position [232, 0]
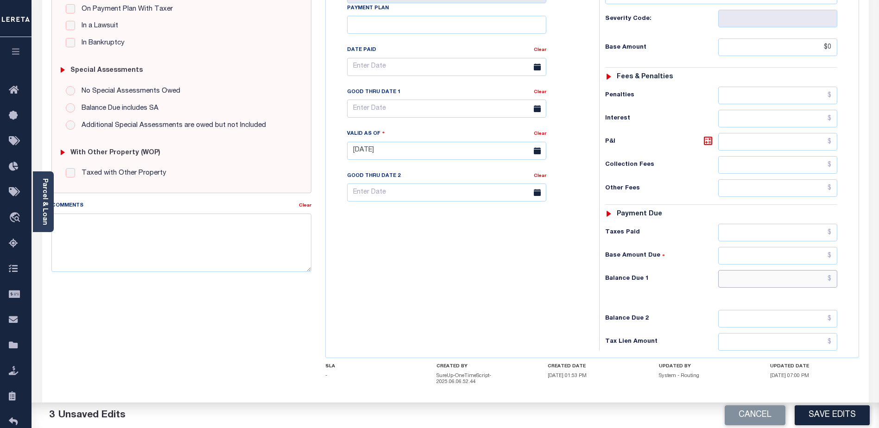
type input "$0.00"
click at [786, 277] on input "text" at bounding box center [777, 279] width 119 height 18
type input "$0.00"
click at [828, 412] on button "Save Edits" at bounding box center [832, 415] width 75 height 20
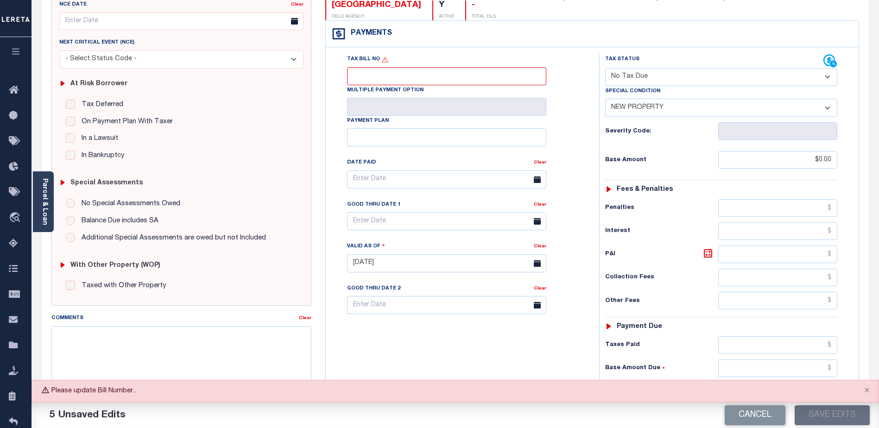
scroll to position [93, 0]
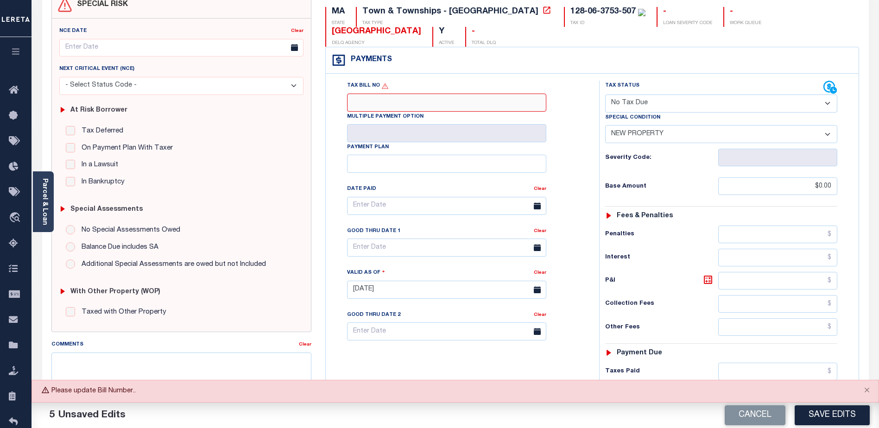
click at [380, 102] on input "Tax Bill No" at bounding box center [446, 103] width 199 height 18
type input "0"
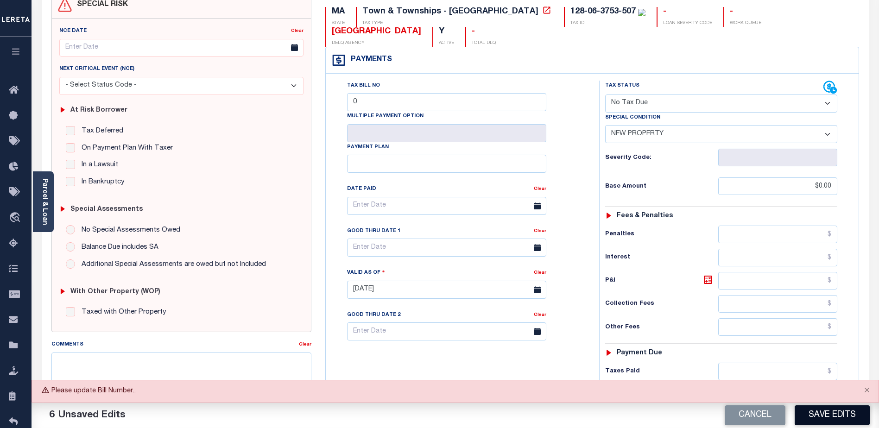
click at [824, 416] on button "Save Edits" at bounding box center [832, 415] width 75 height 20
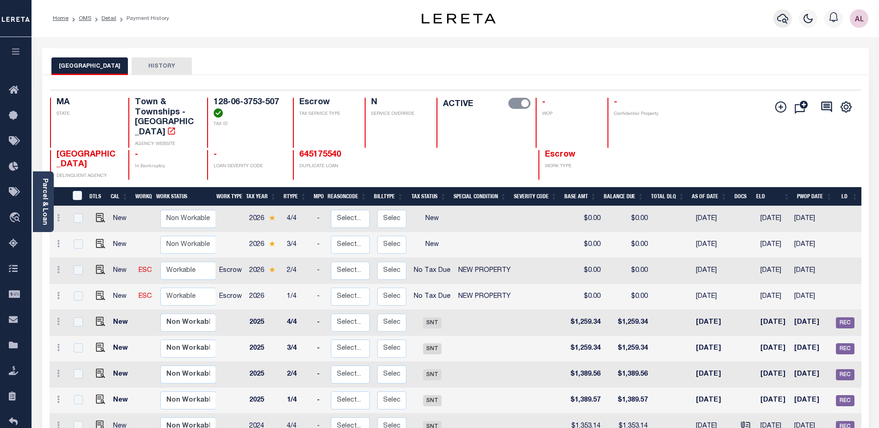
click at [784, 22] on icon "button" at bounding box center [782, 18] width 11 height 11
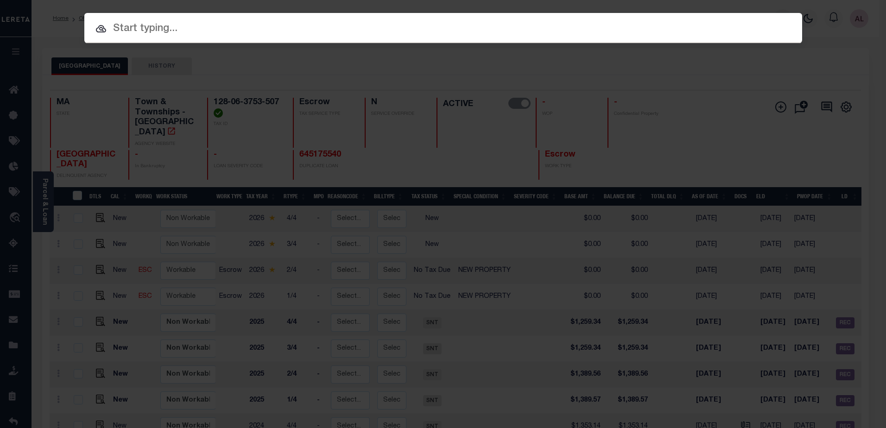
drag, startPoint x: 146, startPoint y: 25, endPoint x: 141, endPoint y: 25, distance: 5.6
click at [141, 25] on input "text" at bounding box center [443, 29] width 718 height 16
paste input "128-06-3753-912"
type input "128-06-3753-912"
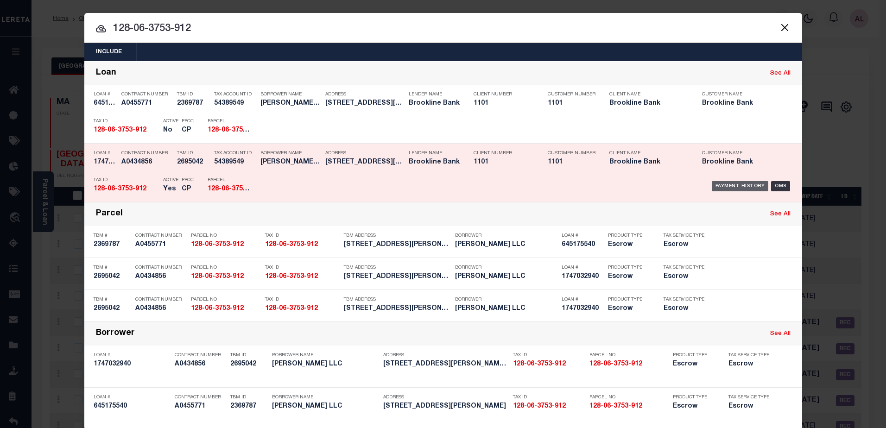
click at [732, 187] on div "Payment History" at bounding box center [740, 186] width 57 height 10
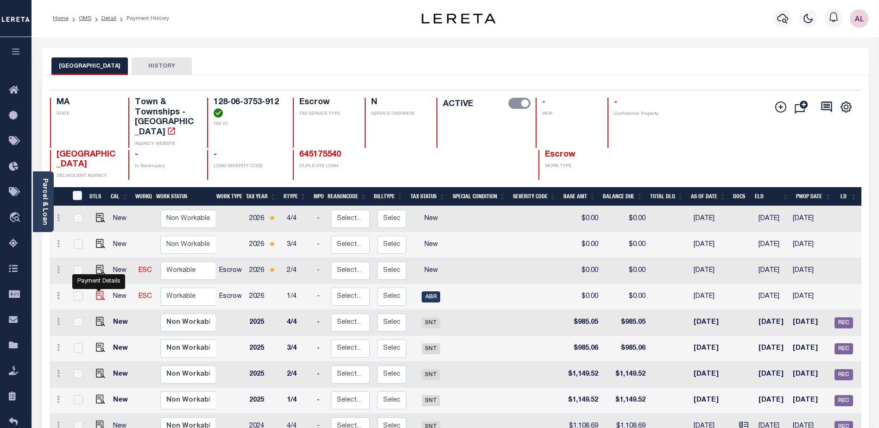
click at [96, 291] on img "" at bounding box center [100, 295] width 9 height 9
checkbox input "true"
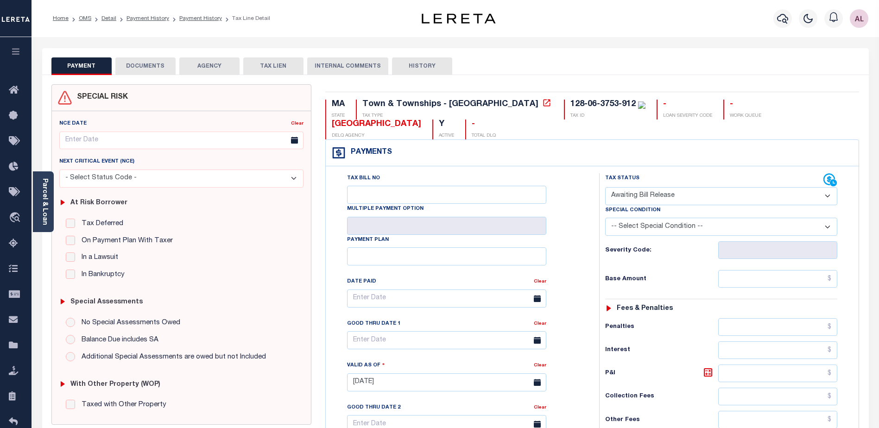
click at [645, 197] on select "- Select Status Code - Open Due/Unpaid Paid Incomplete No Tax Due Internal Refu…" at bounding box center [721, 196] width 232 height 18
select select "NTX"
click at [605, 188] on select "- Select Status Code - Open Due/Unpaid Paid Incomplete No Tax Due Internal Refu…" at bounding box center [721, 196] width 232 height 18
type input "08/15/2025"
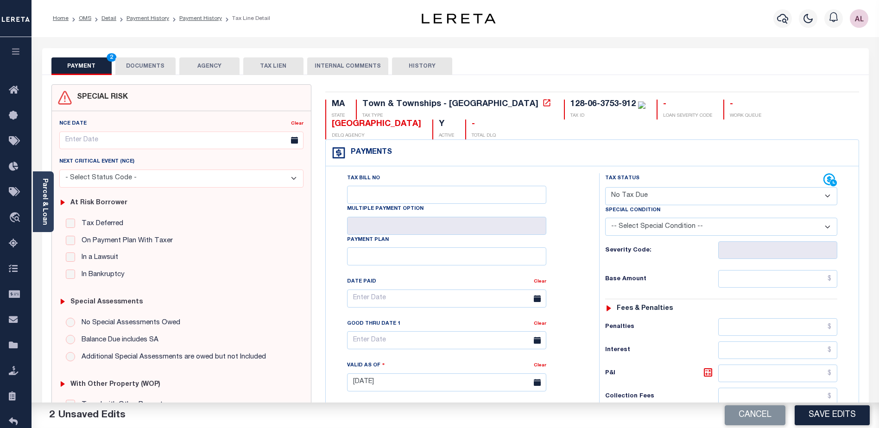
click at [668, 223] on select "-- Select Special Condition -- 3RD PARTY TAX LIEN AGENCY TAX LIEN (A.K.A Inside…" at bounding box center [721, 227] width 232 height 18
select select "7"
click at [605, 219] on select "-- Select Special Condition -- 3RD PARTY TAX LIEN AGENCY TAX LIEN (A.K.A Inside…" at bounding box center [721, 227] width 232 height 18
click at [815, 279] on input "text" at bounding box center [777, 279] width 119 height 18
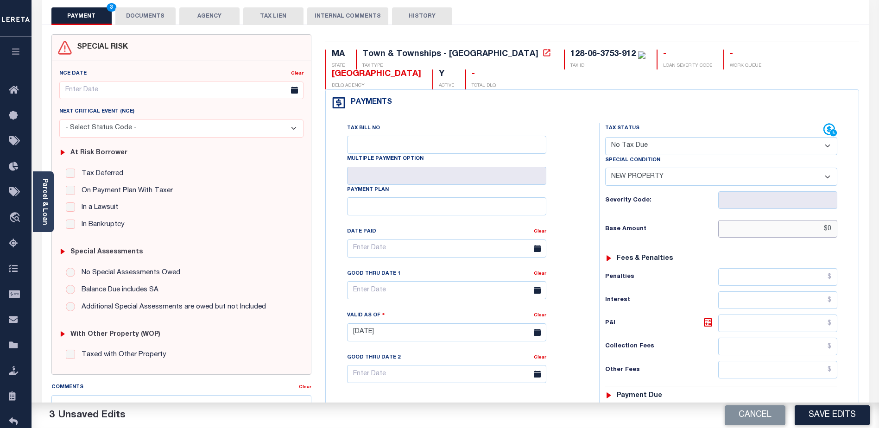
scroll to position [232, 0]
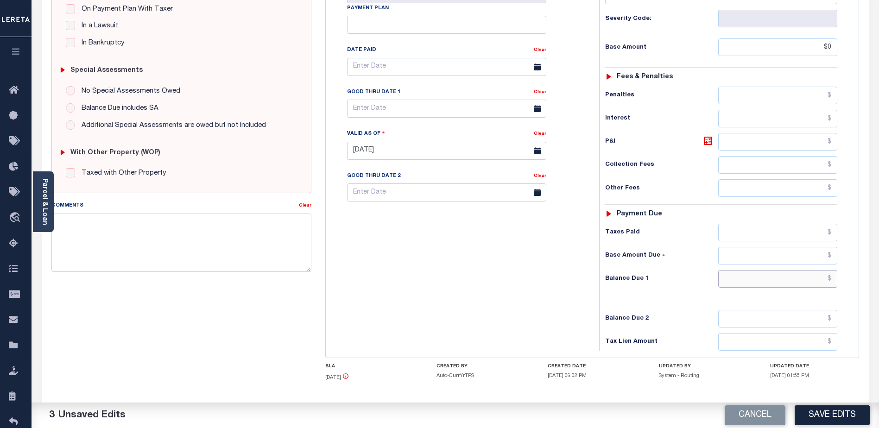
type input "$0.00"
click at [807, 279] on input "text" at bounding box center [777, 279] width 119 height 18
type input "$0.00"
click at [832, 423] on button "Save Edits" at bounding box center [832, 415] width 75 height 20
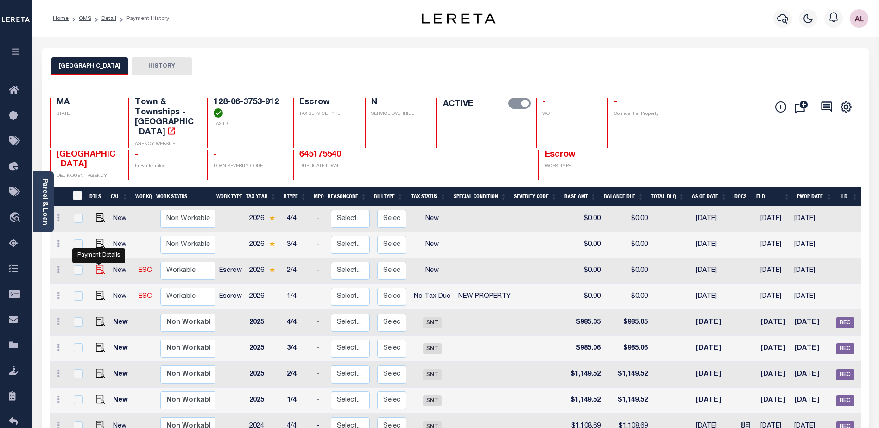
click at [99, 265] on img "" at bounding box center [100, 269] width 9 height 9
checkbox input "true"
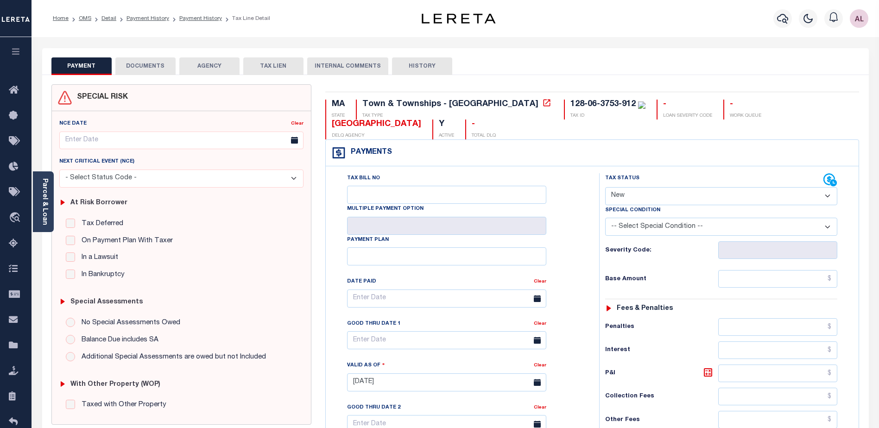
click at [624, 192] on select "- Select Status Code - Open Due/Unpaid Paid Incomplete No Tax Due Internal Refu…" at bounding box center [721, 196] width 232 height 18
select select "NTX"
click at [605, 188] on select "- Select Status Code - Open Due/Unpaid Paid Incomplete No Tax Due Internal Refu…" at bounding box center [721, 196] width 232 height 18
type input "[DATE]"
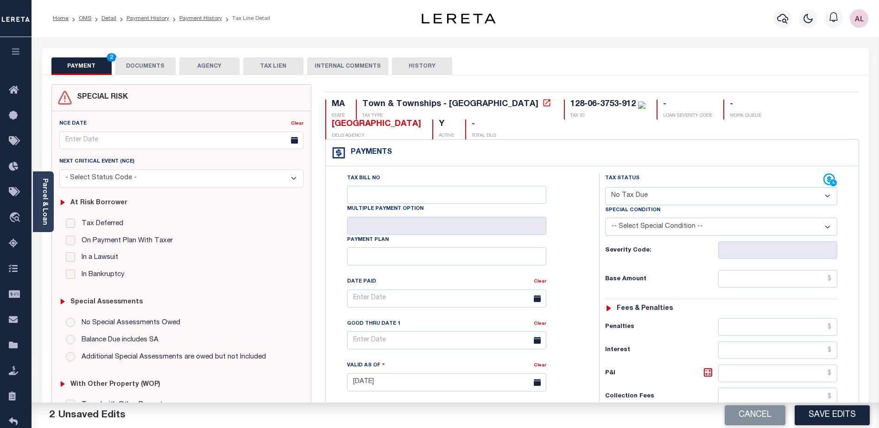
click at [644, 224] on select "-- Select Special Condition -- 3RD PARTY TAX LIEN AGENCY TAX LIEN (A.K.A Inside…" at bounding box center [721, 227] width 232 height 18
select select "7"
click at [605, 219] on select "-- Select Special Condition -- 3RD PARTY TAX LIEN AGENCY TAX LIEN (A.K.A Inside…" at bounding box center [721, 227] width 232 height 18
click at [811, 279] on input "text" at bounding box center [777, 279] width 119 height 18
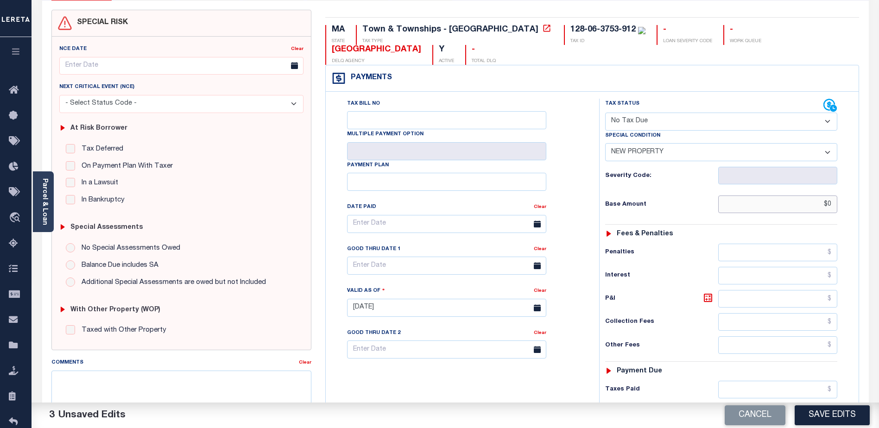
scroll to position [185, 0]
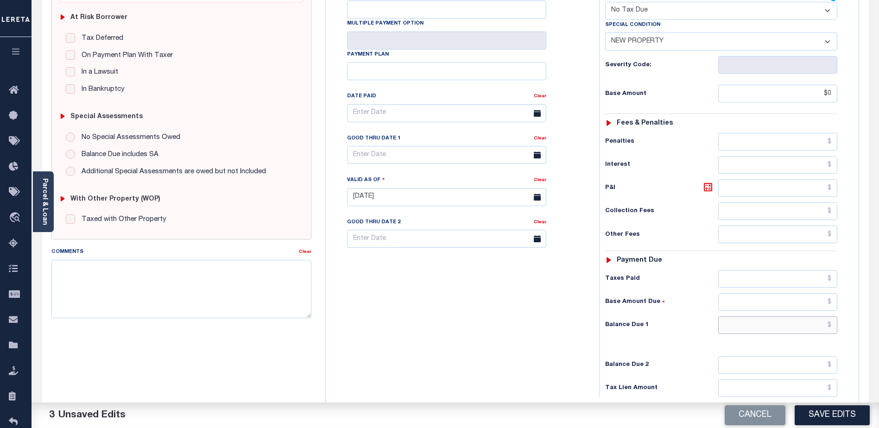
type input "$0.00"
click at [799, 325] on input "text" at bounding box center [777, 326] width 119 height 18
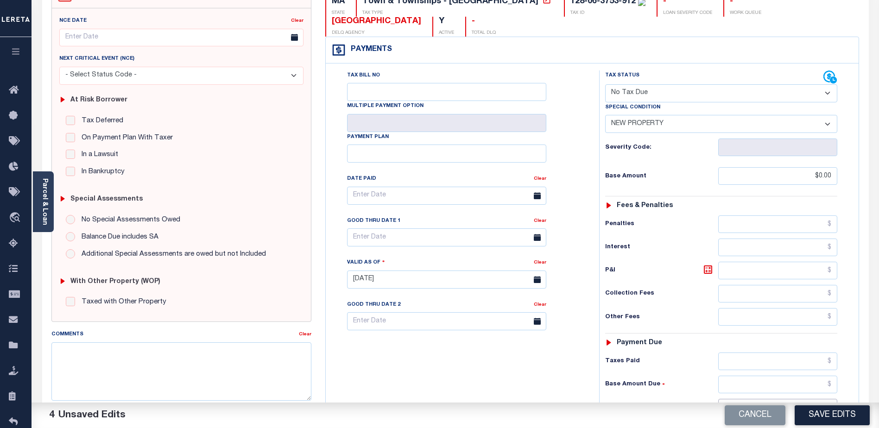
scroll to position [93, 0]
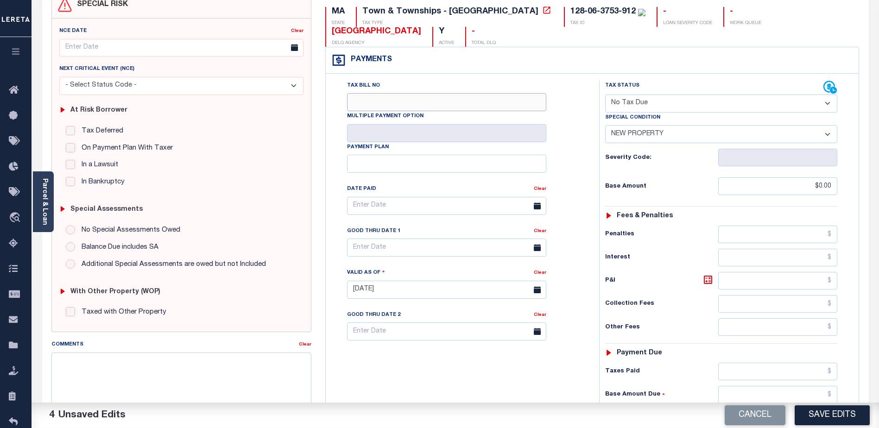
type input "$0.00"
click at [373, 102] on input "Tax Bill No" at bounding box center [446, 102] width 199 height 18
type input "0"
click at [828, 414] on button "Save Edits" at bounding box center [832, 415] width 75 height 20
checkbox input "false"
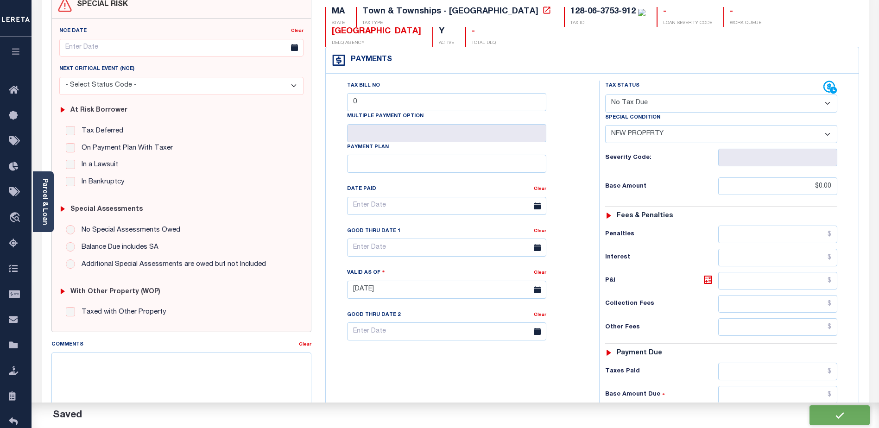
type input "$0"
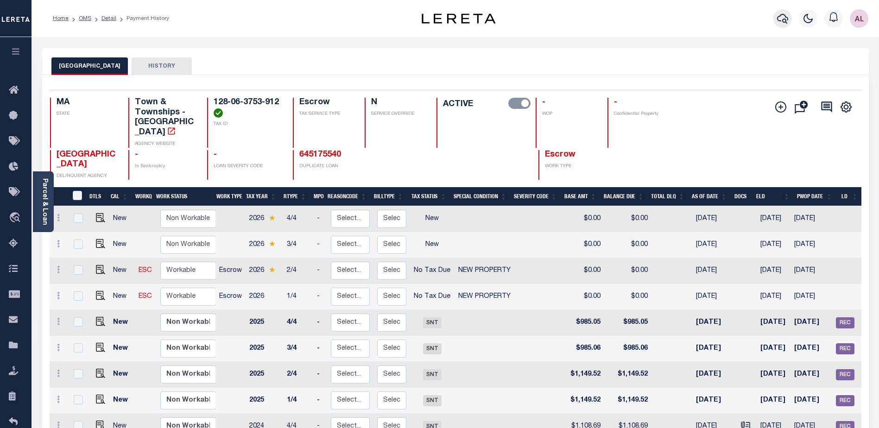
click at [784, 19] on icon "button" at bounding box center [782, 18] width 11 height 11
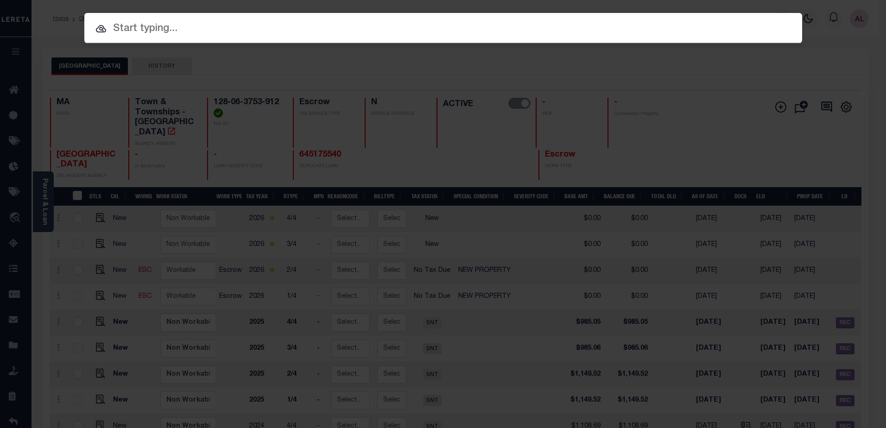
click at [145, 28] on input "text" at bounding box center [443, 29] width 718 height 16
paste input "128-06-3753-913"
click at [136, 29] on input "128-06-3753-913" at bounding box center [443, 29] width 718 height 16
drag, startPoint x: 136, startPoint y: 25, endPoint x: 70, endPoint y: 28, distance: 65.8
click at [70, 28] on div "Include Loans TBM Customers Borrowers Payments (Lender Non-Disb) Payments (Lend…" at bounding box center [443, 214] width 886 height 428
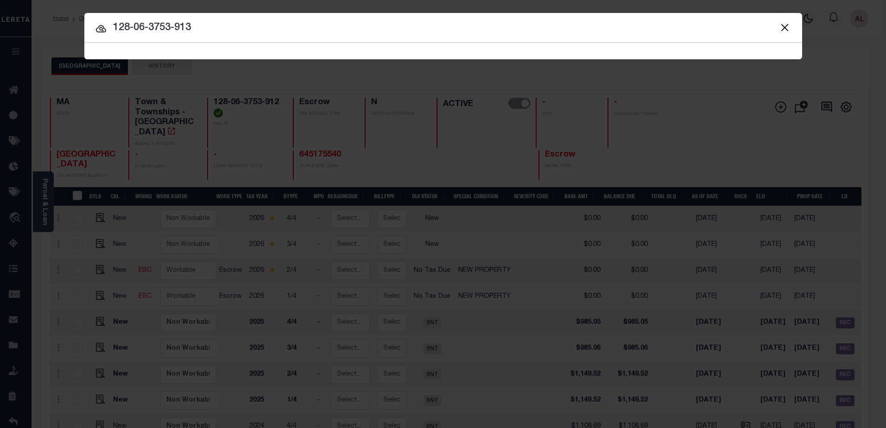
click at [197, 22] on input "128-06-3753-913" at bounding box center [443, 28] width 718 height 16
type input "128-06-3753-913"
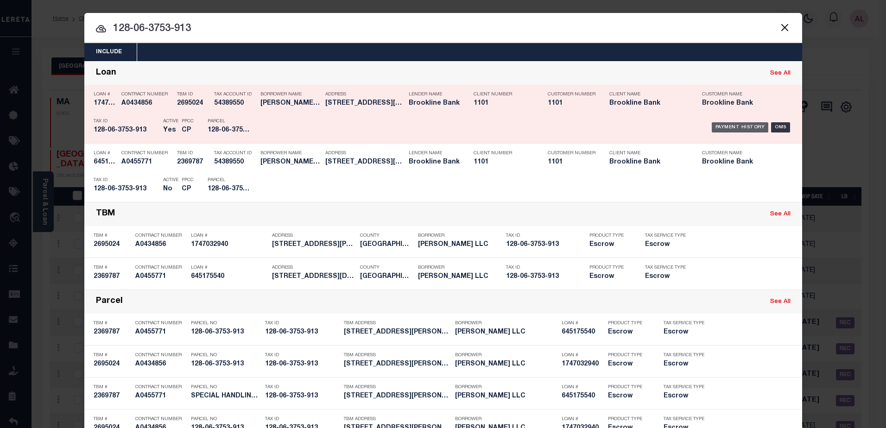
click at [740, 126] on div "Payment History" at bounding box center [740, 127] width 57 height 10
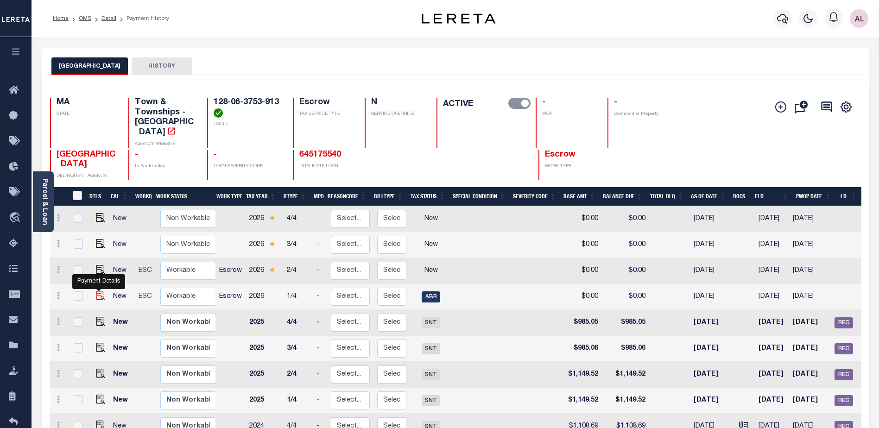
click at [97, 291] on img "" at bounding box center [100, 295] width 9 height 9
checkbox input "true"
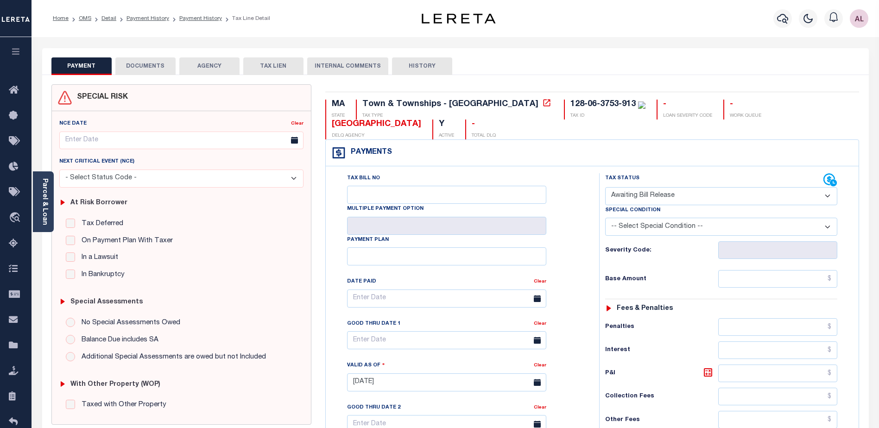
drag, startPoint x: 629, startPoint y: 195, endPoint x: 633, endPoint y: 199, distance: 5.9
click at [629, 195] on select "- Select Status Code - Open Due/Unpaid Paid Incomplete No Tax Due Internal Refu…" at bounding box center [721, 196] width 232 height 18
select select "PYD"
click at [605, 188] on select "- Select Status Code - Open Due/Unpaid Paid Incomplete No Tax Due Internal Refu…" at bounding box center [721, 196] width 232 height 18
type input "[DATE]"
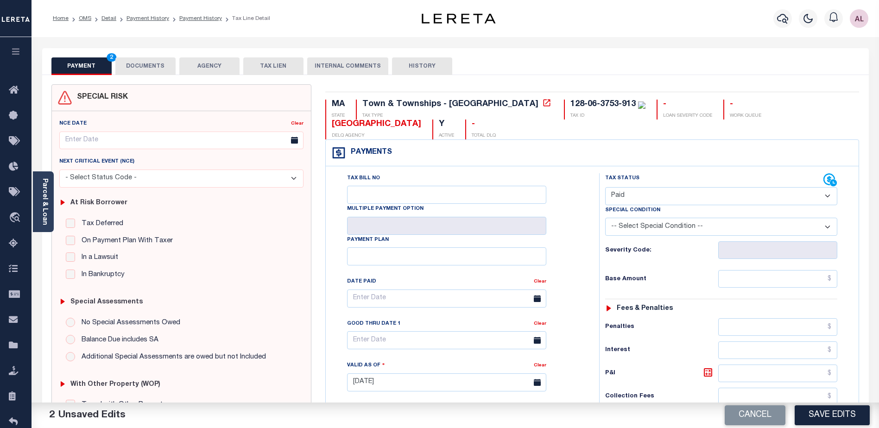
click at [626, 201] on select "- Select Status Code - Open Due/Unpaid Paid Incomplete No Tax Due Internal Refu…" at bounding box center [721, 196] width 232 height 18
select select "NTX"
click at [605, 188] on select "- Select Status Code - Open Due/Unpaid Paid Incomplete No Tax Due Internal Refu…" at bounding box center [721, 196] width 232 height 18
click at [652, 223] on select "-- Select Special Condition -- 3RD PARTY TAX LIEN AGENCY TAX LIEN (A.K.A Inside…" at bounding box center [721, 227] width 232 height 18
select select "7"
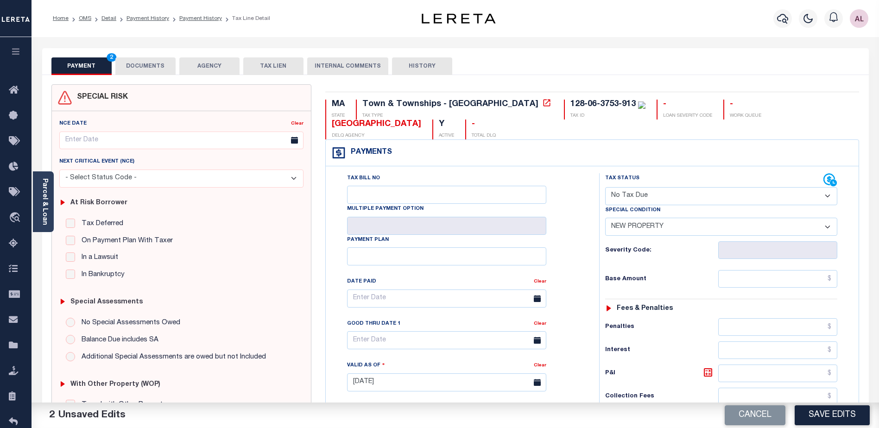
click at [605, 219] on select "-- Select Special Condition -- 3RD PARTY TAX LIEN AGENCY TAX LIEN (A.K.A Inside…" at bounding box center [721, 227] width 232 height 18
click at [816, 275] on input "text" at bounding box center [777, 279] width 119 height 18
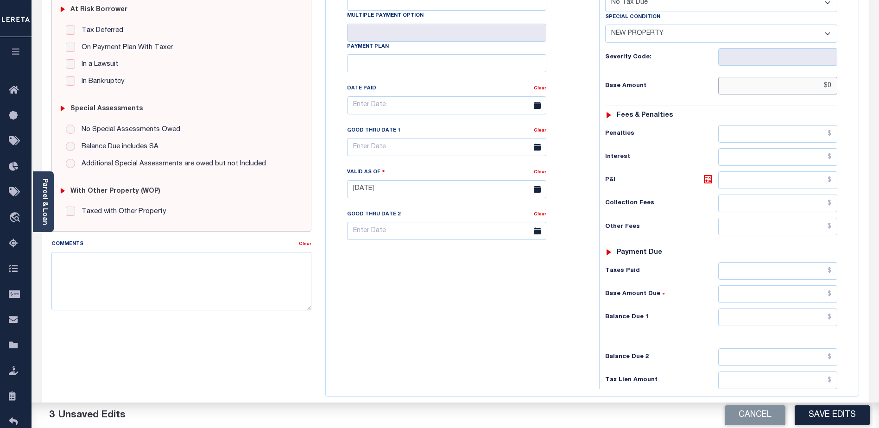
scroll to position [275, 0]
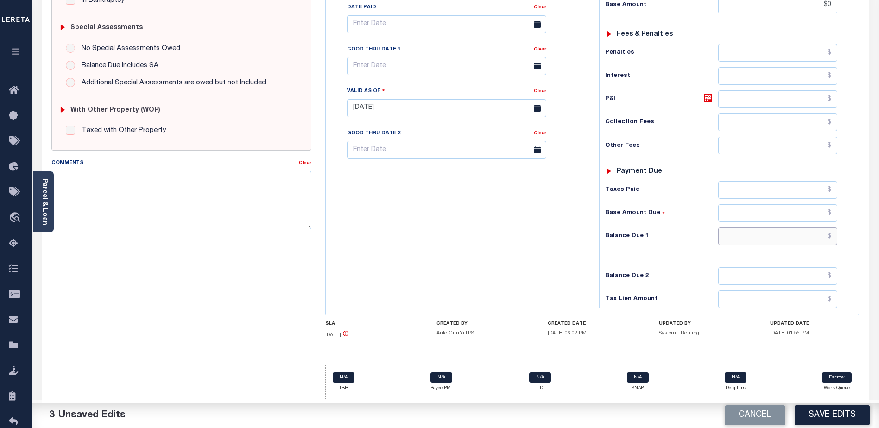
type input "$0.00"
click at [742, 240] on input "text" at bounding box center [777, 237] width 119 height 18
type input "$0.00"
click at [839, 418] on button "Save Edits" at bounding box center [832, 415] width 75 height 20
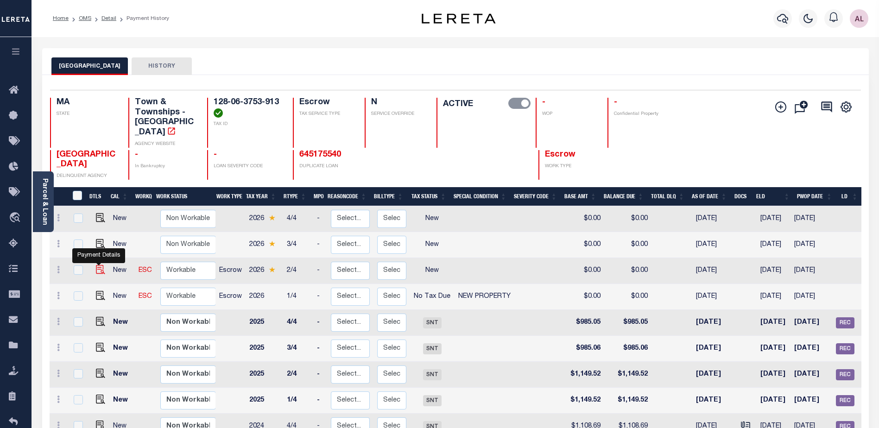
click at [101, 265] on img "" at bounding box center [100, 269] width 9 height 9
checkbox input "true"
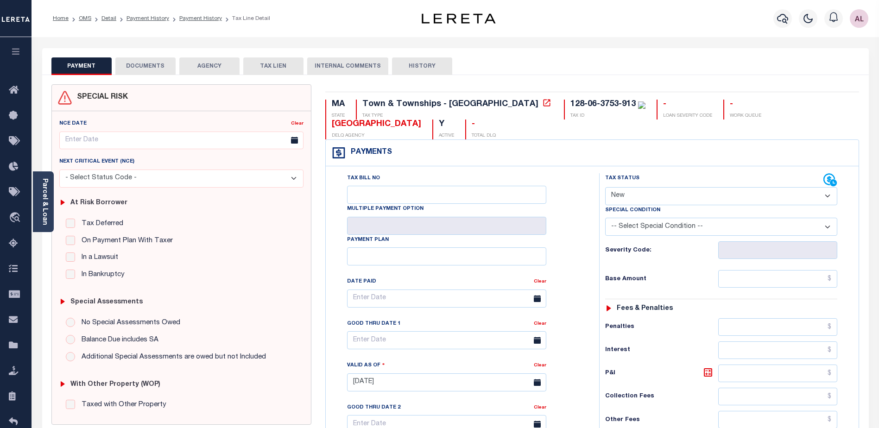
click at [624, 196] on select "- Select Status Code - Open Due/Unpaid Paid Incomplete No Tax Due Internal Refu…" at bounding box center [721, 196] width 232 height 18
select select "NTX"
click at [605, 188] on select "- Select Status Code - Open Due/Unpaid Paid Incomplete No Tax Due Internal Refu…" at bounding box center [721, 196] width 232 height 18
type input "[DATE]"
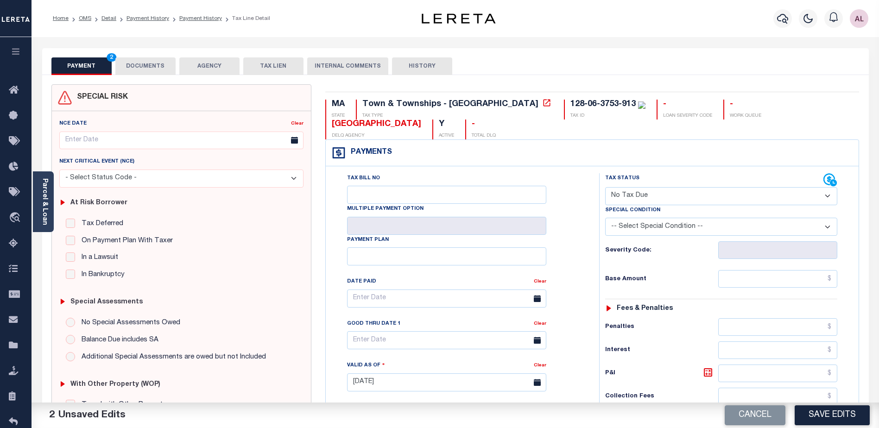
click at [631, 223] on select "-- Select Special Condition -- 3RD PARTY TAX LIEN AGENCY TAX LIEN (A.K.A Inside…" at bounding box center [721, 227] width 232 height 18
select select "7"
click at [605, 219] on select "-- Select Special Condition -- 3RD PARTY TAX LIEN AGENCY TAX LIEN (A.K.A Inside…" at bounding box center [721, 227] width 232 height 18
click at [797, 274] on input "text" at bounding box center [777, 279] width 119 height 18
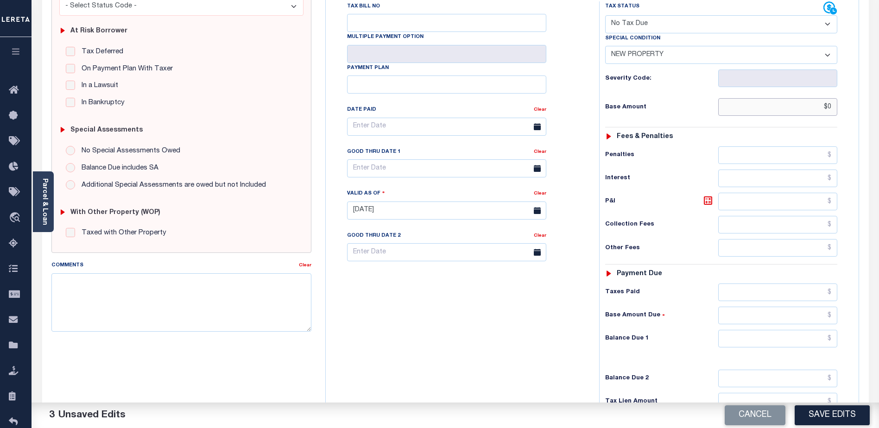
scroll to position [232, 0]
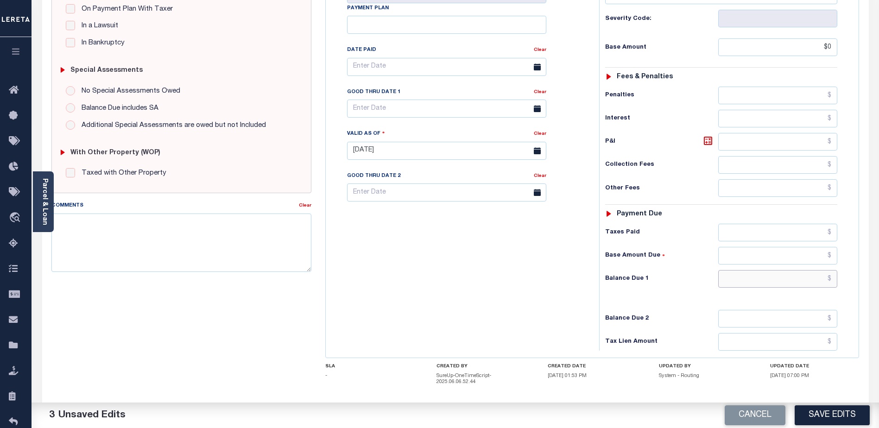
type input "$0.00"
click at [777, 279] on input "text" at bounding box center [777, 279] width 119 height 18
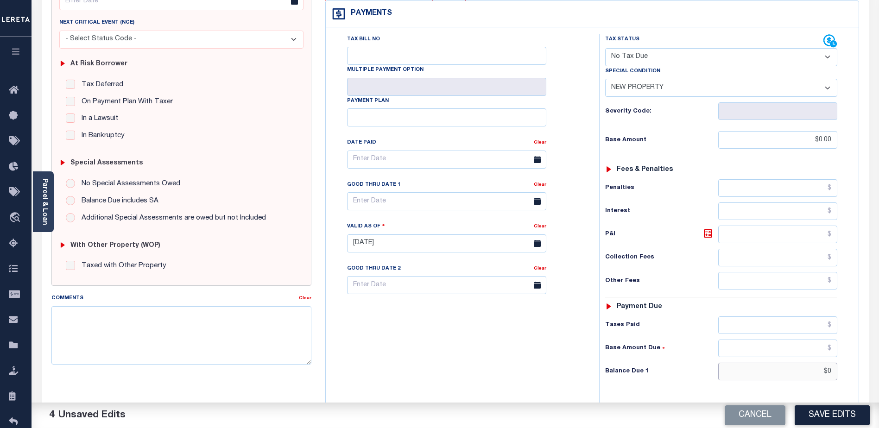
scroll to position [93, 0]
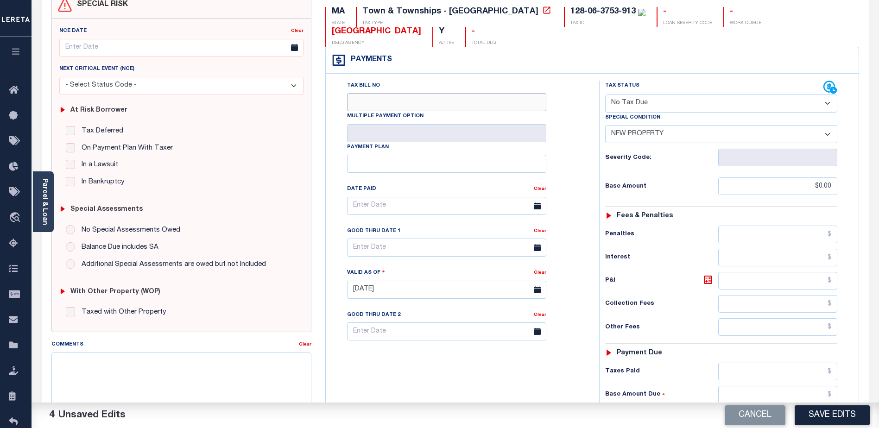
type input "$0.00"
click at [374, 102] on input "Tax Bill No" at bounding box center [446, 102] width 199 height 18
type input "0"
drag, startPoint x: 838, startPoint y: 413, endPoint x: 867, endPoint y: 405, distance: 29.5
click at [841, 413] on button "Save Edits" at bounding box center [832, 415] width 75 height 20
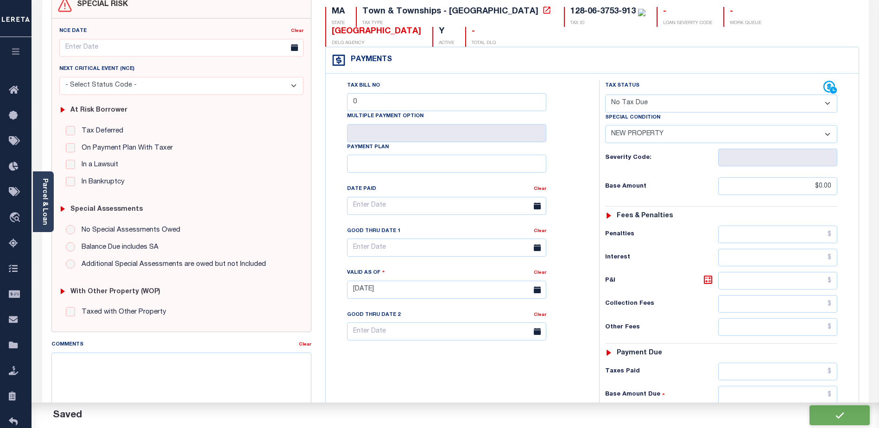
checkbox input "false"
type input "$0"
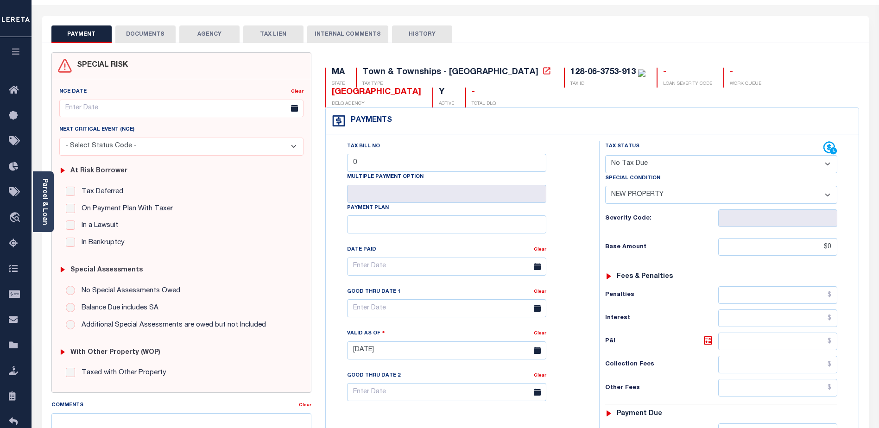
scroll to position [0, 0]
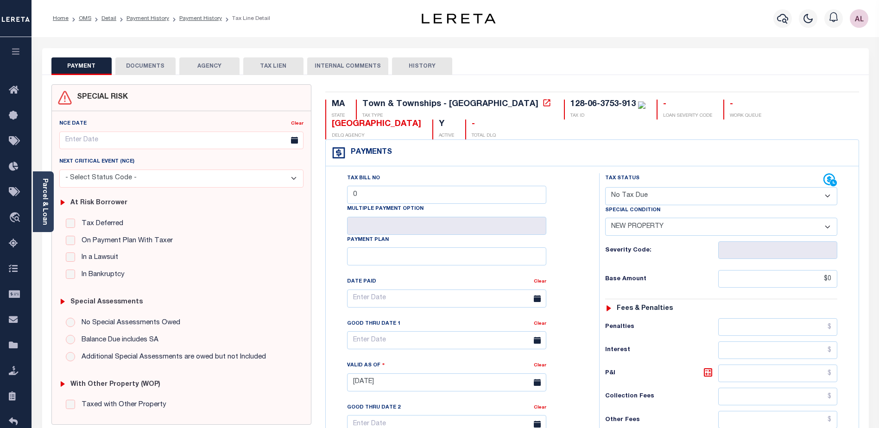
click at [606, 38] on div "Parcel & Loan Tax Bill Details 128-06-3753-913 TAX ID AGENCY 2026/2027 2025 -" at bounding box center [455, 372] width 841 height 670
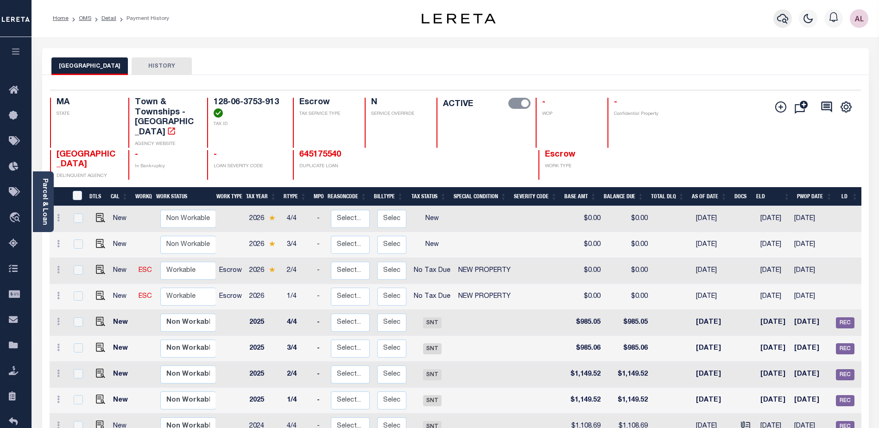
click at [783, 16] on icon "button" at bounding box center [782, 18] width 11 height 11
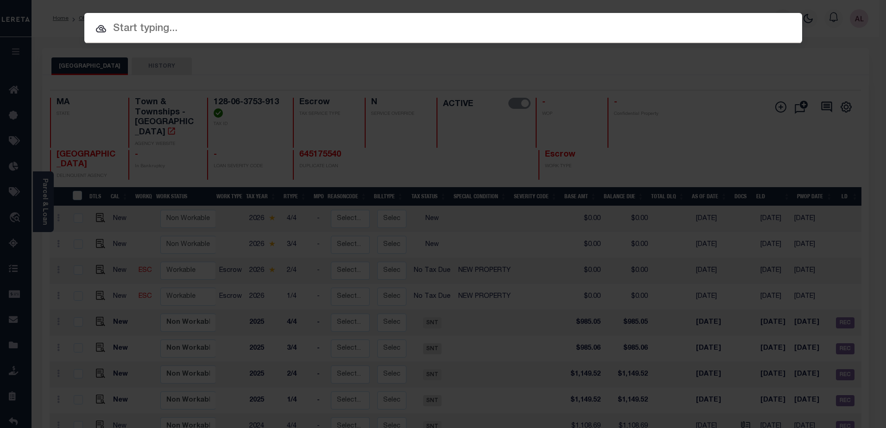
click at [146, 28] on input "text" at bounding box center [443, 29] width 718 height 16
paste input "128-06-3753-914"
type input "128-06-3753-914"
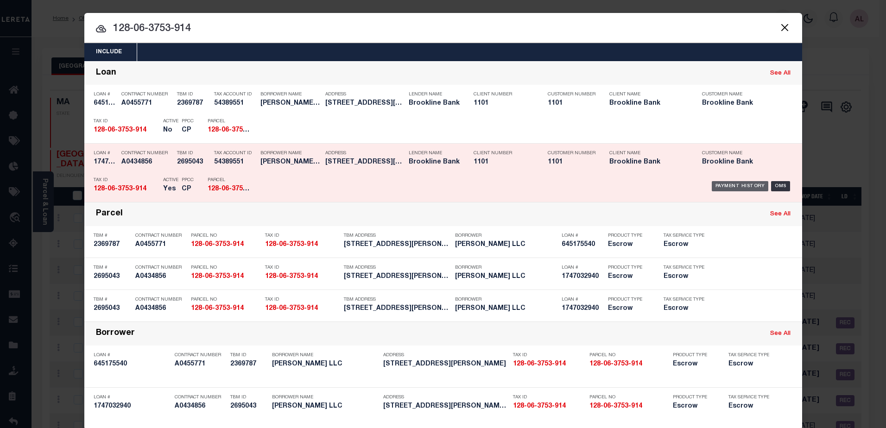
click at [737, 185] on div "Payment History" at bounding box center [740, 186] width 57 height 10
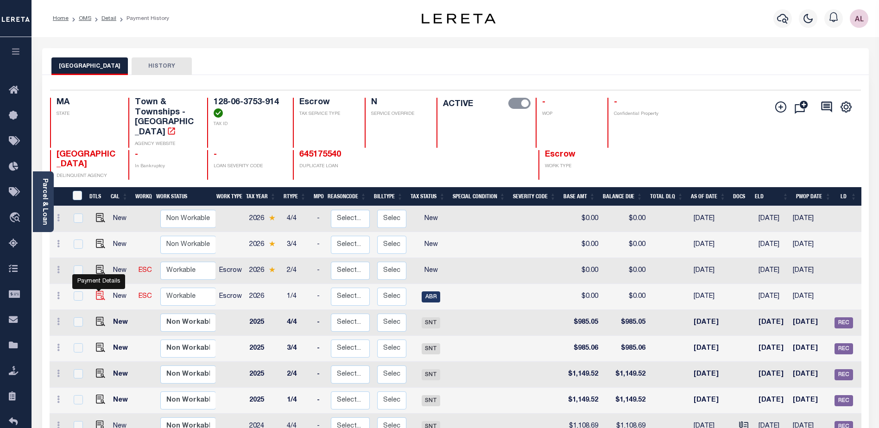
click at [100, 291] on img "" at bounding box center [100, 295] width 9 height 9
checkbox input "true"
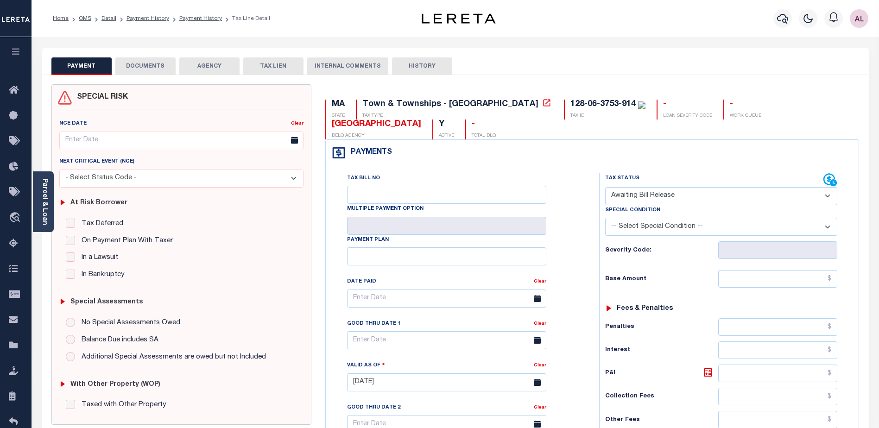
click at [656, 191] on select "- Select Status Code - Open Due/Unpaid Paid Incomplete No Tax Due Internal Refu…" at bounding box center [721, 196] width 232 height 18
select select "NTX"
click at [605, 188] on select "- Select Status Code - Open Due/Unpaid Paid Incomplete No Tax Due Internal Refu…" at bounding box center [721, 196] width 232 height 18
type input "[DATE]"
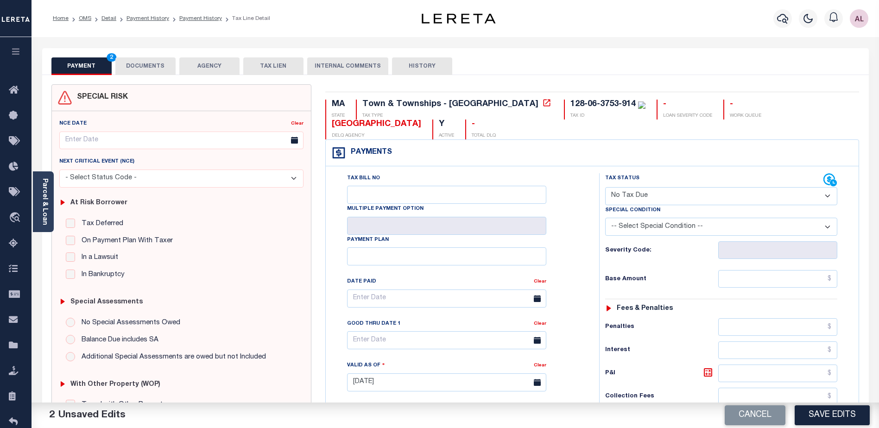
click at [674, 222] on select "-- Select Special Condition -- 3RD PARTY TAX LIEN AGENCY TAX LIEN (A.K.A Inside…" at bounding box center [721, 227] width 232 height 18
select select "7"
click at [605, 219] on select "-- Select Special Condition -- 3RD PARTY TAX LIEN AGENCY TAX LIEN (A.K.A Inside…" at bounding box center [721, 227] width 232 height 18
click at [780, 280] on input "text" at bounding box center [777, 279] width 119 height 18
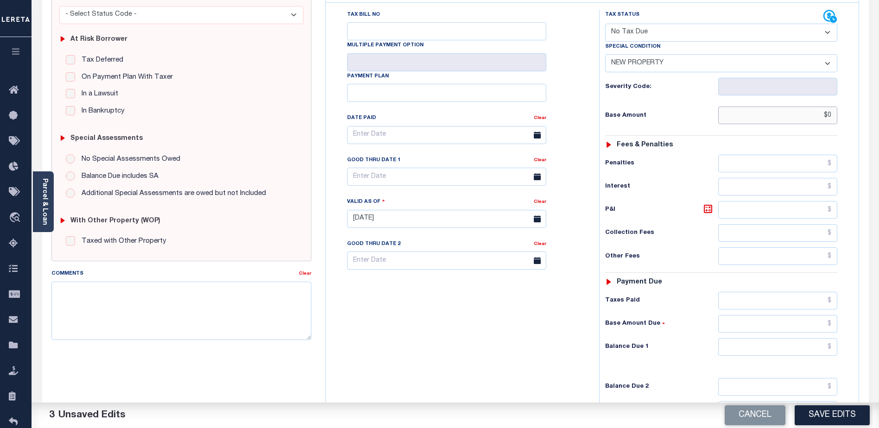
scroll to position [232, 0]
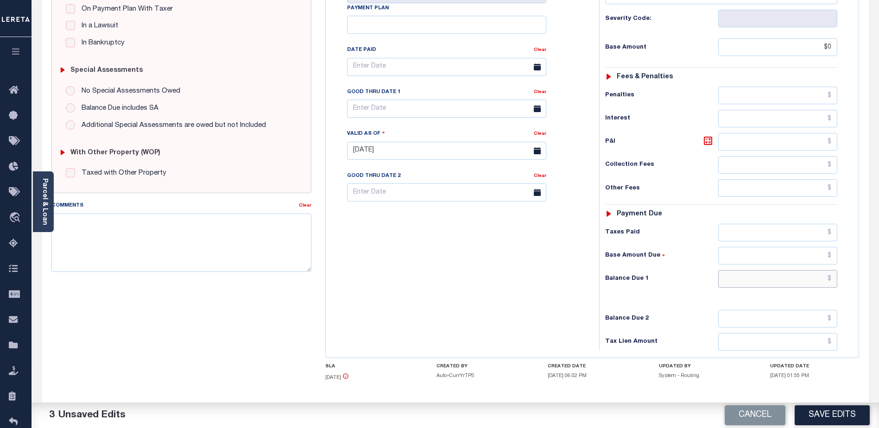
type input "$0.00"
click at [770, 279] on input "text" at bounding box center [777, 279] width 119 height 18
type input "$0.00"
drag, startPoint x: 825, startPoint y: 412, endPoint x: 576, endPoint y: 329, distance: 262.8
click at [825, 412] on button "Save Edits" at bounding box center [832, 415] width 75 height 20
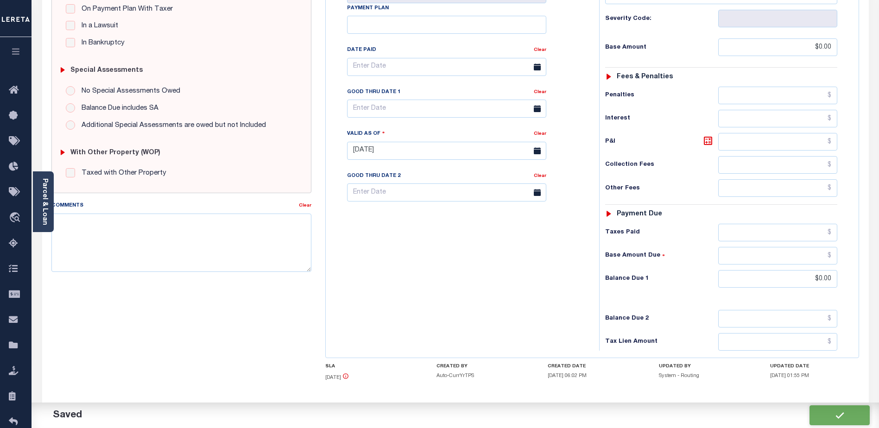
checkbox input "false"
type input "$0"
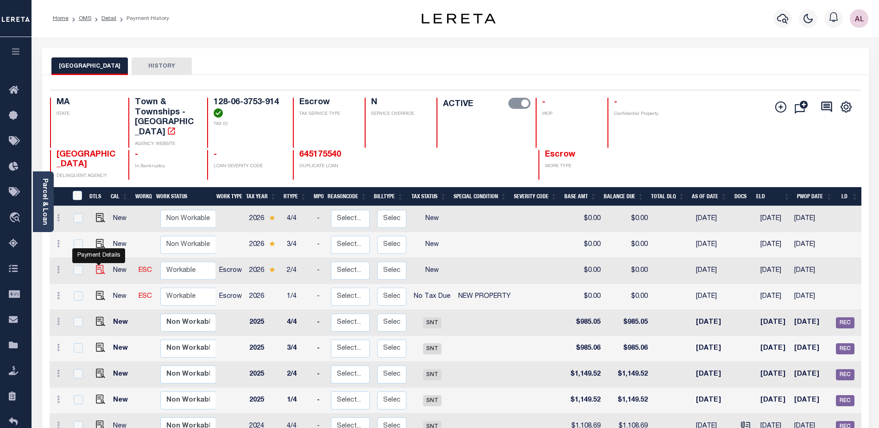
click at [99, 265] on img "" at bounding box center [100, 269] width 9 height 9
checkbox input "true"
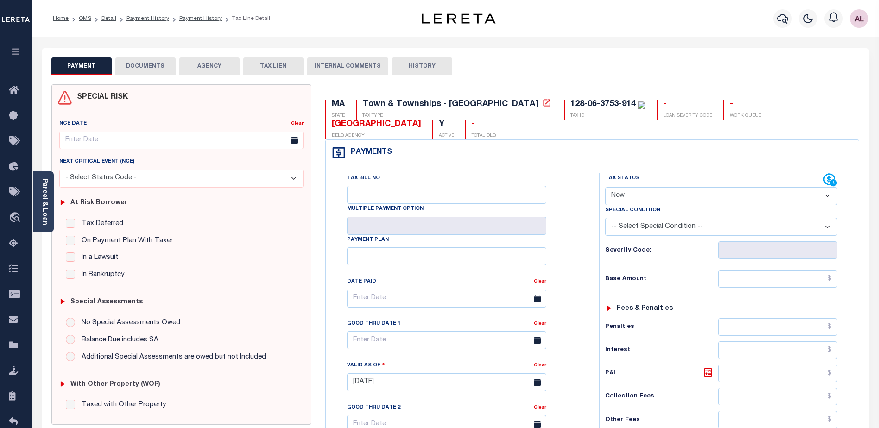
click at [627, 196] on select "- Select Status Code - Open Due/Unpaid Paid Incomplete No Tax Due Internal Refu…" at bounding box center [721, 196] width 232 height 18
select select "NTX"
click at [605, 188] on select "- Select Status Code - Open Due/Unpaid Paid Incomplete No Tax Due Internal Refu…" at bounding box center [721, 196] width 232 height 18
type input "08/15/2025"
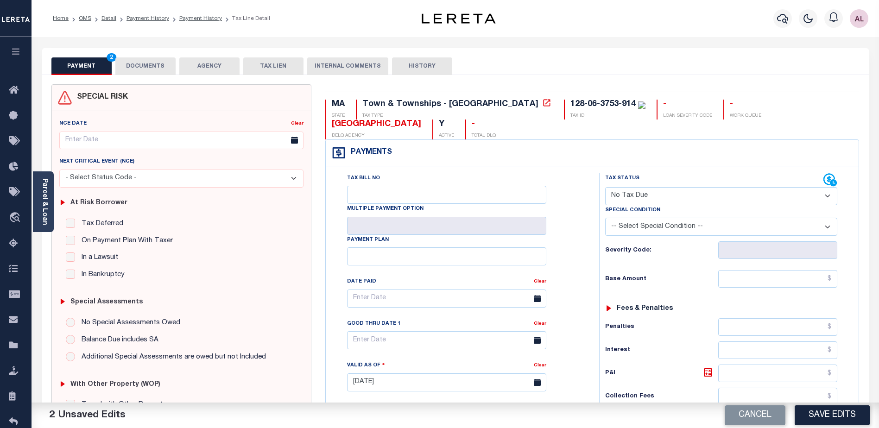
drag, startPoint x: 631, startPoint y: 224, endPoint x: 632, endPoint y: 230, distance: 6.0
click at [631, 224] on select "-- Select Special Condition -- 3RD PARTY TAX LIEN AGENCY TAX LIEN (A.K.A Inside…" at bounding box center [721, 227] width 232 height 18
select select "7"
click at [605, 219] on select "-- Select Special Condition -- 3RD PARTY TAX LIEN AGENCY TAX LIEN (A.K.A Inside…" at bounding box center [721, 227] width 232 height 18
click at [811, 279] on input "text" at bounding box center [777, 279] width 119 height 18
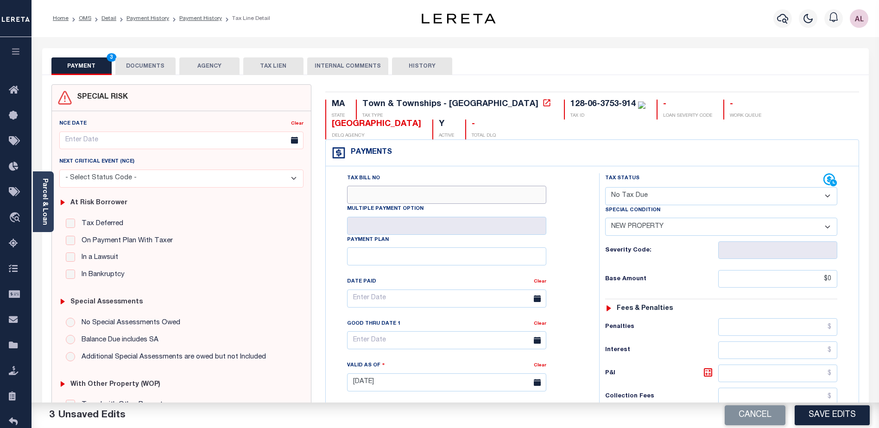
type input "$0.00"
click at [465, 188] on input "Tax Bill No" at bounding box center [446, 195] width 199 height 18
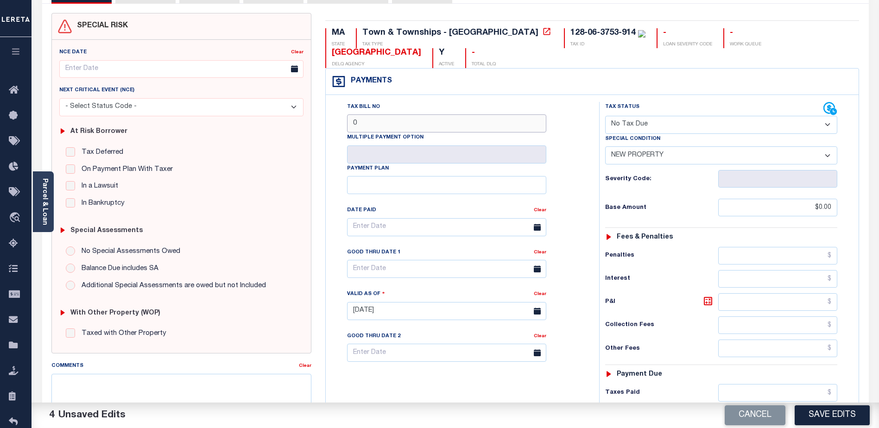
scroll to position [232, 0]
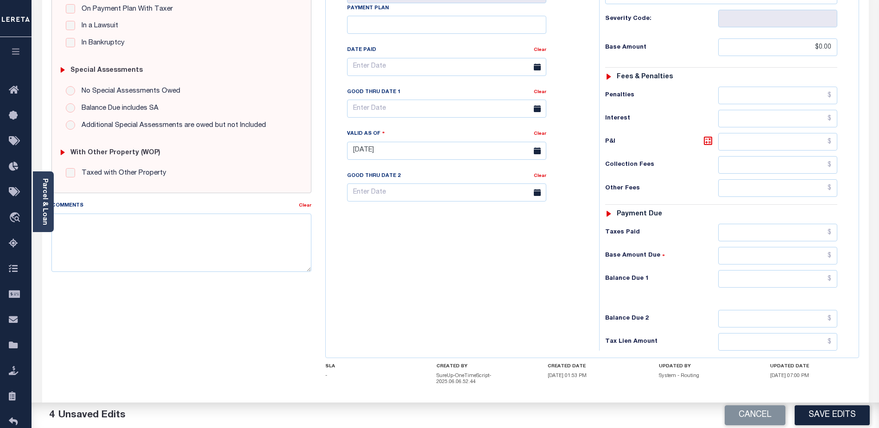
type input "0"
click at [765, 281] on input "text" at bounding box center [777, 279] width 119 height 18
type input "$0.00"
click at [831, 414] on button "Save Edits" at bounding box center [832, 415] width 75 height 20
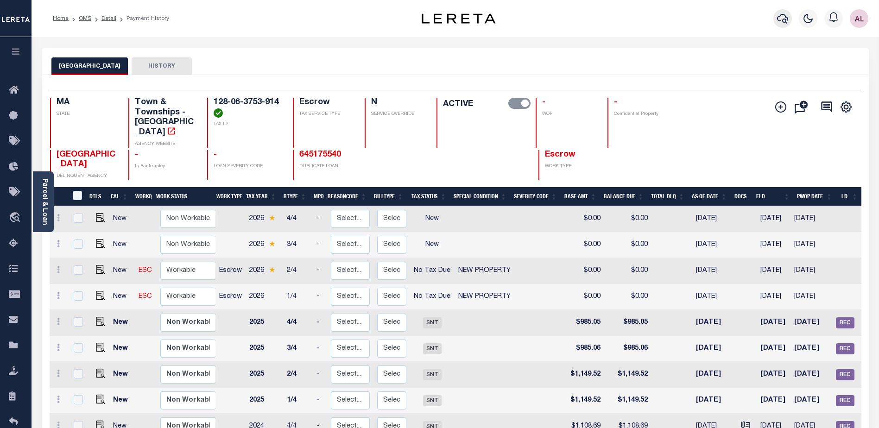
click at [785, 11] on button "button" at bounding box center [782, 18] width 19 height 19
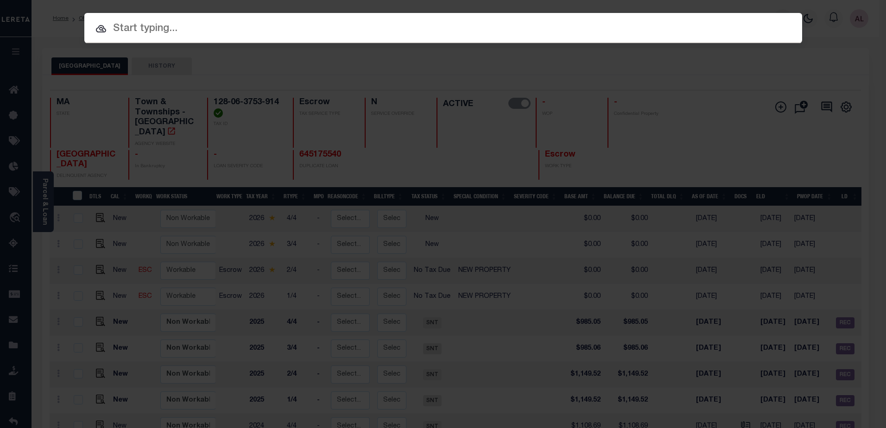
click at [123, 23] on input "text" at bounding box center [443, 29] width 718 height 16
paste input "128-06-3753-915"
type input "128-06-3753-915"
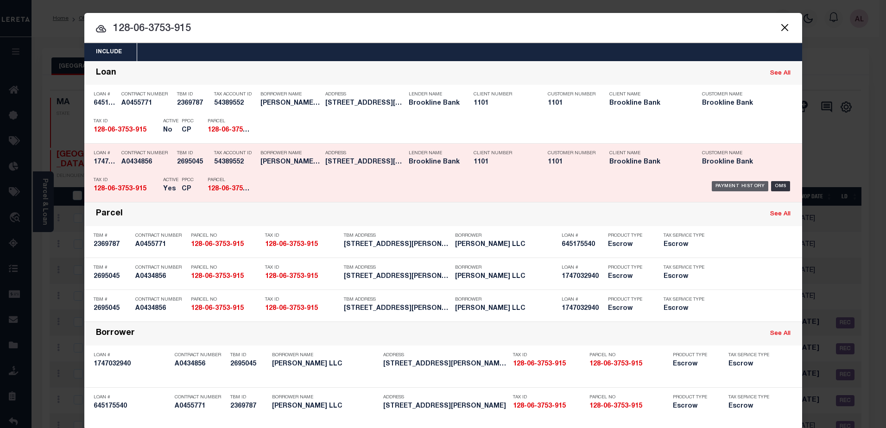
click at [745, 184] on div "Payment History" at bounding box center [740, 186] width 57 height 10
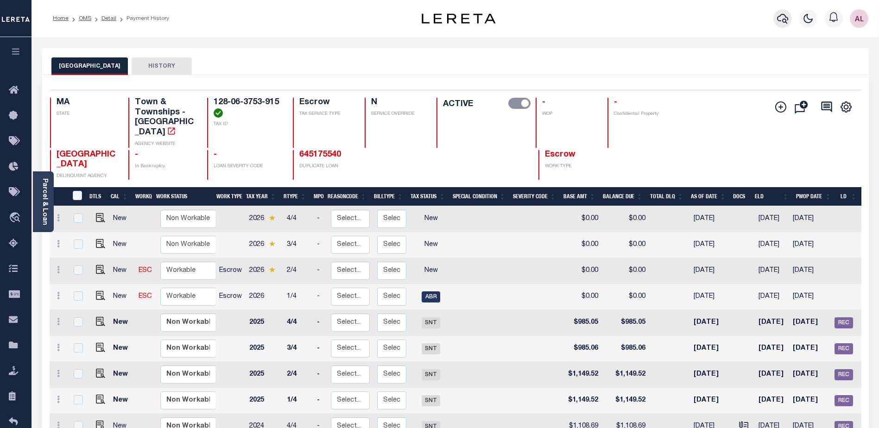
click at [782, 17] on icon "button" at bounding box center [782, 18] width 11 height 11
click at [101, 291] on img "" at bounding box center [100, 295] width 9 height 9
checkbox input "true"
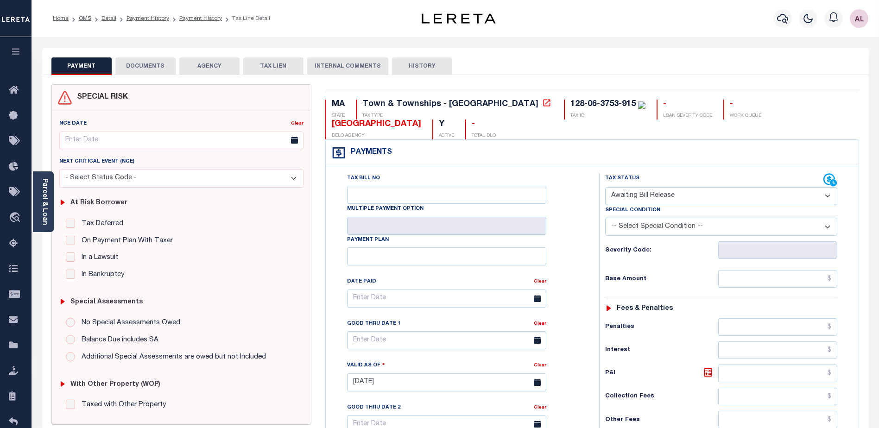
drag, startPoint x: 648, startPoint y: 192, endPoint x: 645, endPoint y: 198, distance: 6.8
click at [648, 192] on select "- Select Status Code - Open Due/Unpaid Paid Incomplete No Tax Due Internal Refu…" at bounding box center [721, 196] width 232 height 18
select select "NTX"
click at [605, 188] on select "- Select Status Code - Open Due/Unpaid Paid Incomplete No Tax Due Internal Refu…" at bounding box center [721, 196] width 232 height 18
type input "[DATE]"
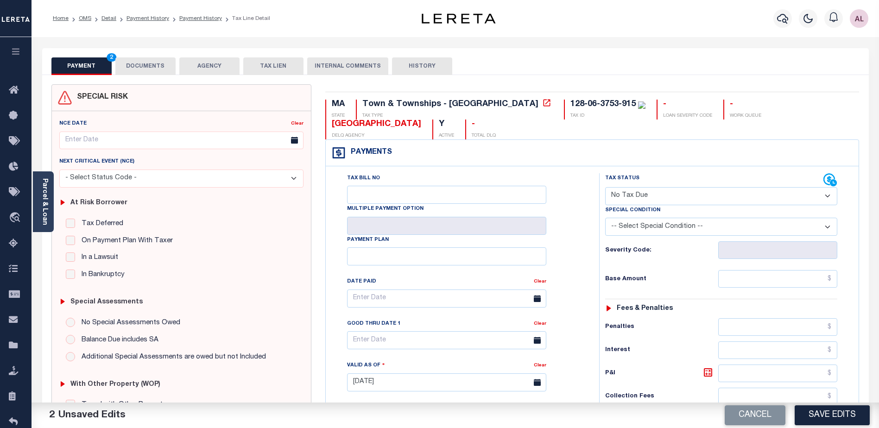
click at [642, 232] on select "-- Select Special Condition -- 3RD PARTY TAX LIEN AGENCY TAX LIEN (A.K.A Inside…" at bounding box center [721, 227] width 232 height 18
select select "7"
click at [605, 219] on select "-- Select Special Condition -- 3RD PARTY TAX LIEN AGENCY TAX LIEN (A.K.A Inside…" at bounding box center [721, 227] width 232 height 18
click at [807, 282] on input "text" at bounding box center [777, 279] width 119 height 18
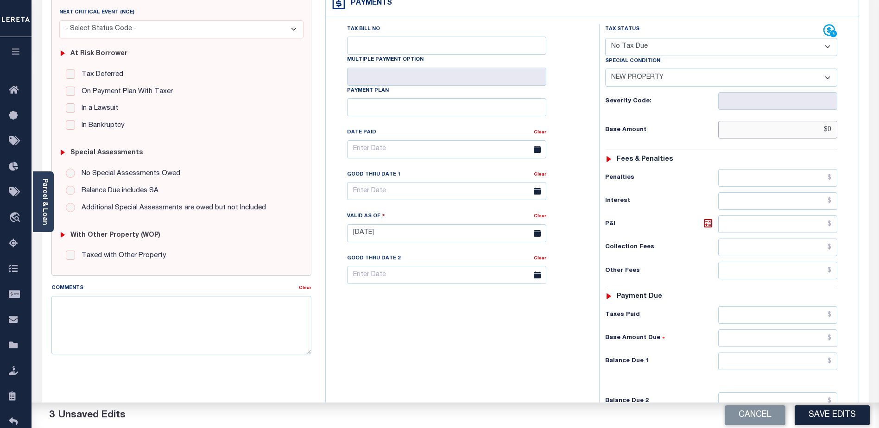
scroll to position [185, 0]
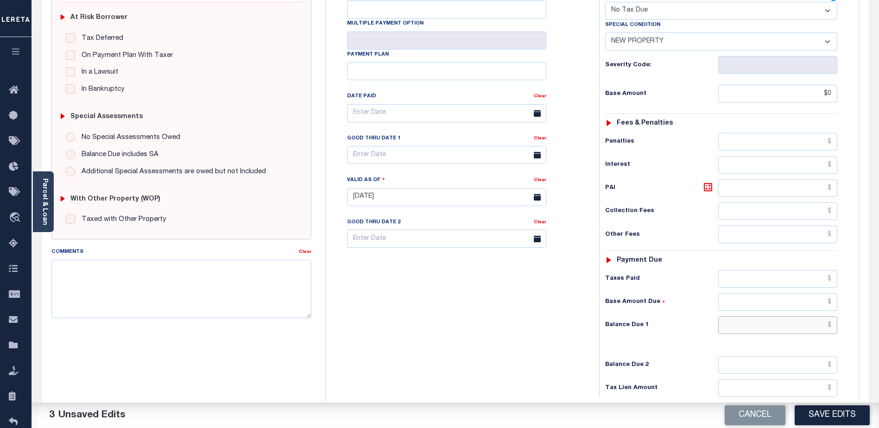
type input "$0.00"
click at [794, 322] on input "text" at bounding box center [777, 326] width 119 height 18
click at [828, 423] on button "Save Edits" at bounding box center [832, 415] width 75 height 20
type input "$0.00"
checkbox input "false"
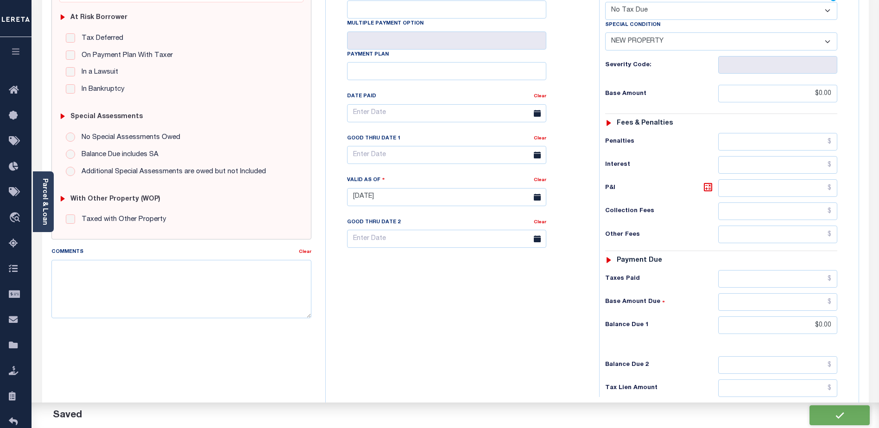
type input "$0"
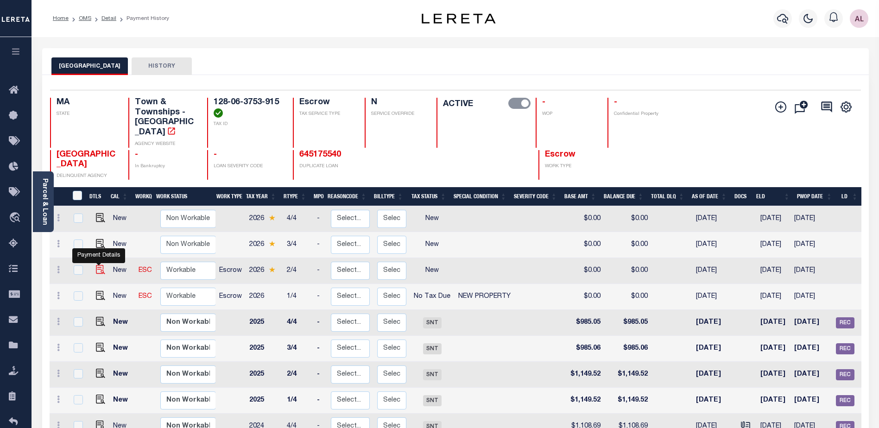
click at [97, 265] on img "" at bounding box center [100, 269] width 9 height 9
checkbox input "true"
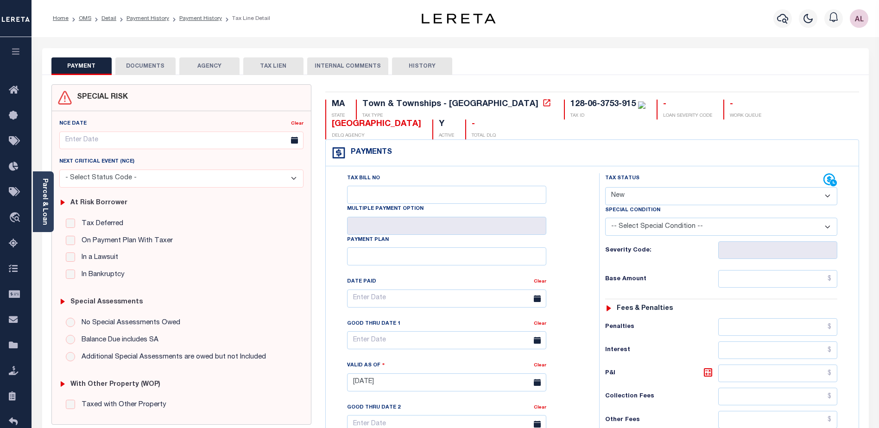
click at [629, 197] on select "- Select Status Code - Open Due/Unpaid Paid Incomplete No Tax Due Internal Refu…" at bounding box center [721, 196] width 232 height 18
select select "NTX"
click at [605, 188] on select "- Select Status Code - Open Due/Unpaid Paid Incomplete No Tax Due Internal Refu…" at bounding box center [721, 196] width 232 height 18
type input "[DATE]"
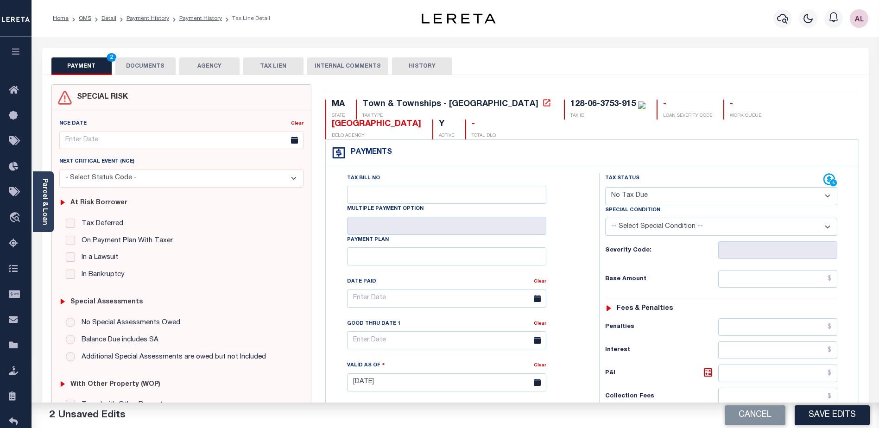
click at [635, 227] on select "-- Select Special Condition -- 3RD PARTY TAX LIEN AGENCY TAX LIEN (A.K.A Inside…" at bounding box center [721, 227] width 232 height 18
select select "7"
click at [605, 219] on select "-- Select Special Condition -- 3RD PARTY TAX LIEN AGENCY TAX LIEN (A.K.A Inside…" at bounding box center [721, 227] width 232 height 18
click at [433, 195] on input "Tax Bill No" at bounding box center [446, 195] width 199 height 18
type input "0"
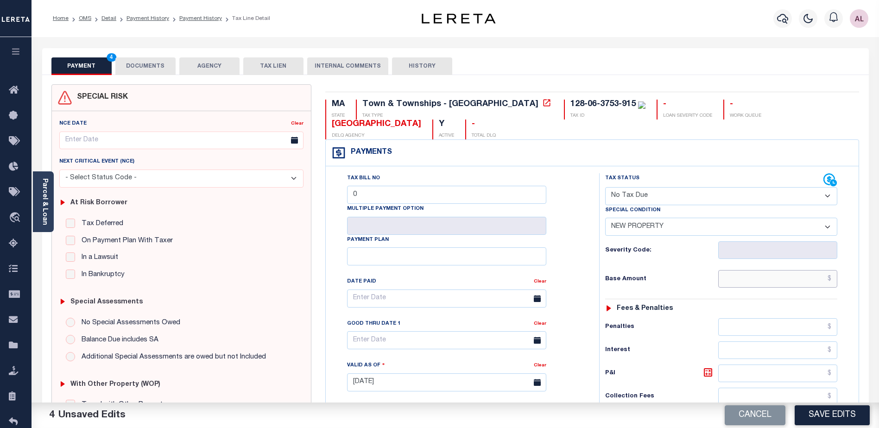
click at [798, 283] on input "text" at bounding box center [777, 279] width 119 height 18
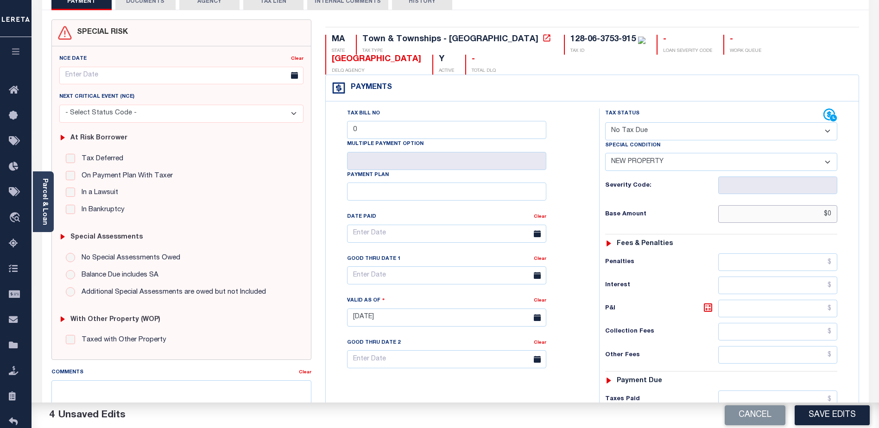
scroll to position [185, 0]
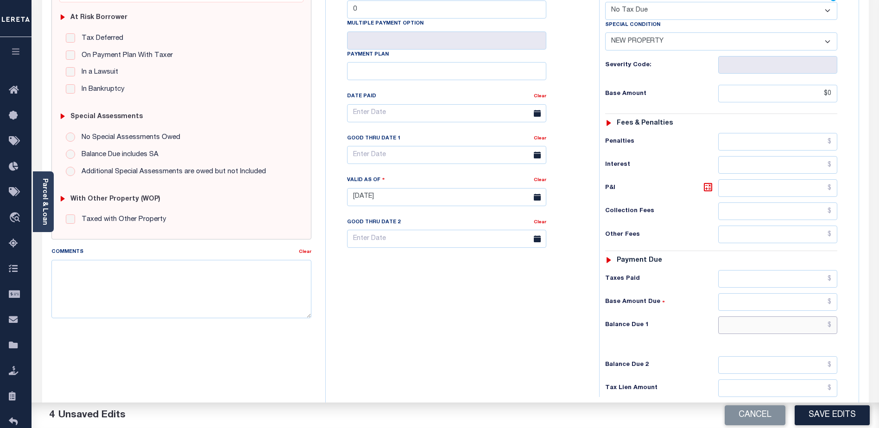
type input "$0.00"
click at [784, 325] on input "text" at bounding box center [777, 326] width 119 height 18
type input "$0.00"
click at [830, 415] on button "Save Edits" at bounding box center [832, 415] width 75 height 20
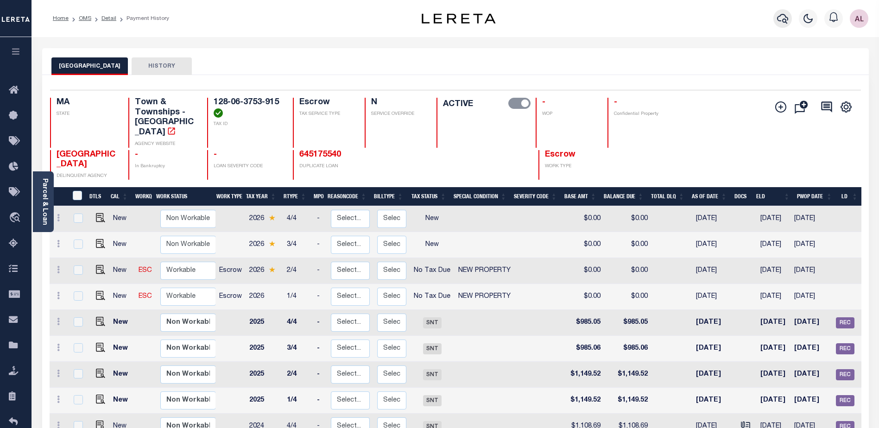
click at [787, 16] on icon "button" at bounding box center [782, 18] width 11 height 11
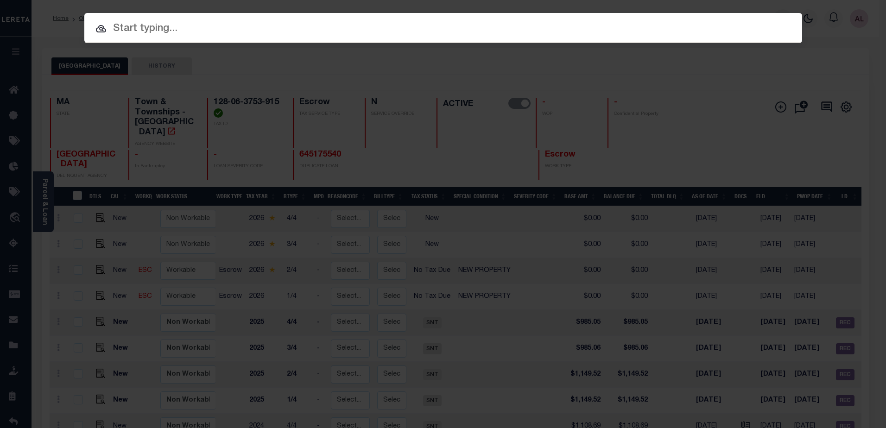
click at [121, 26] on input "text" at bounding box center [443, 29] width 718 height 16
paste input "128-06-3753-916"
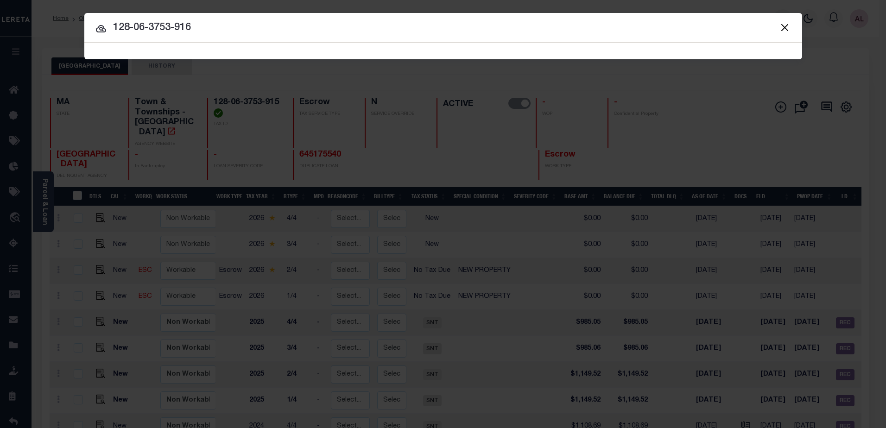
type input "128-06-3753-916"
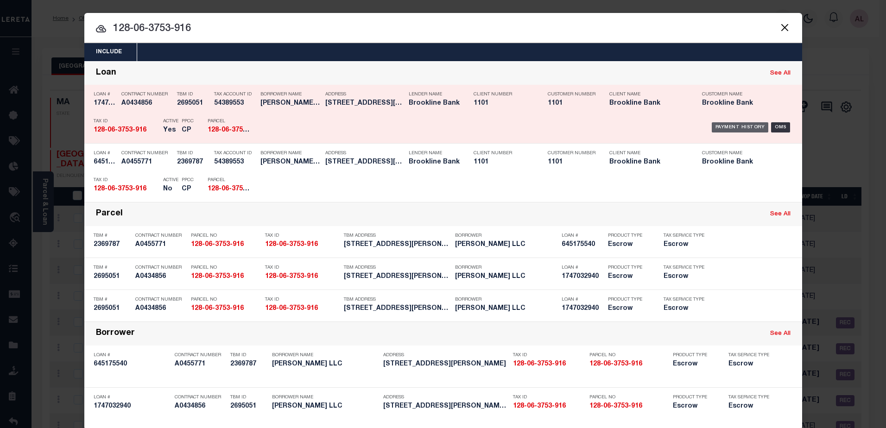
click at [722, 127] on div "Payment History" at bounding box center [740, 127] width 57 height 10
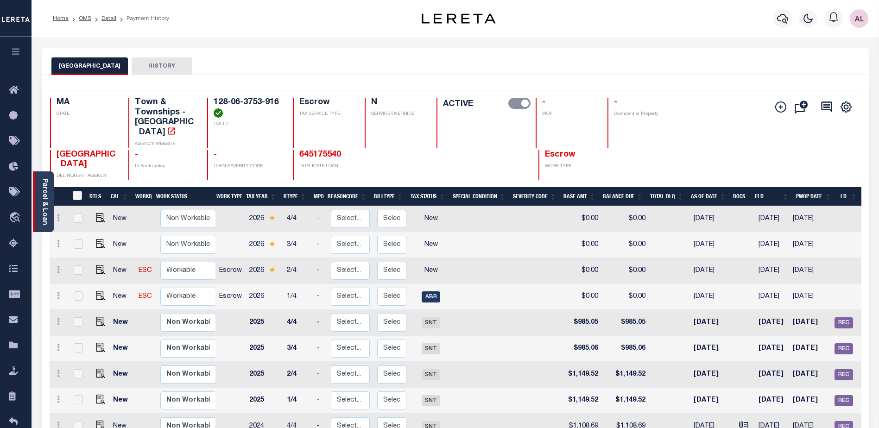
click at [44, 214] on link "Parcel & Loan" at bounding box center [44, 201] width 6 height 47
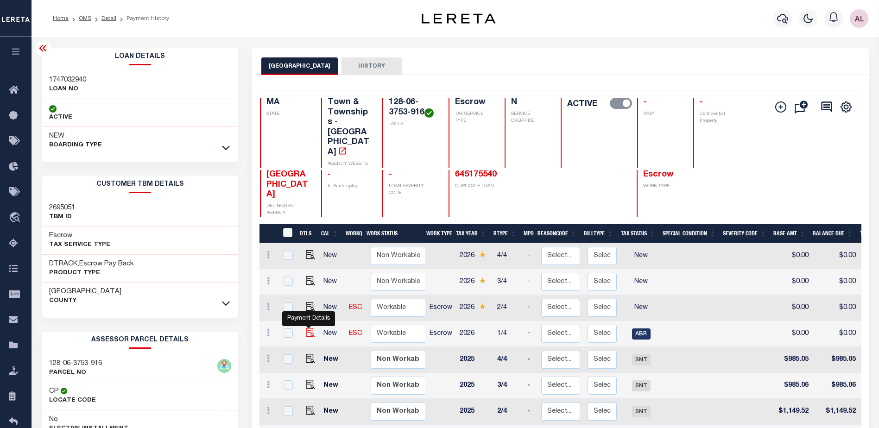
click at [309, 328] on img "" at bounding box center [310, 332] width 9 height 9
checkbox input "true"
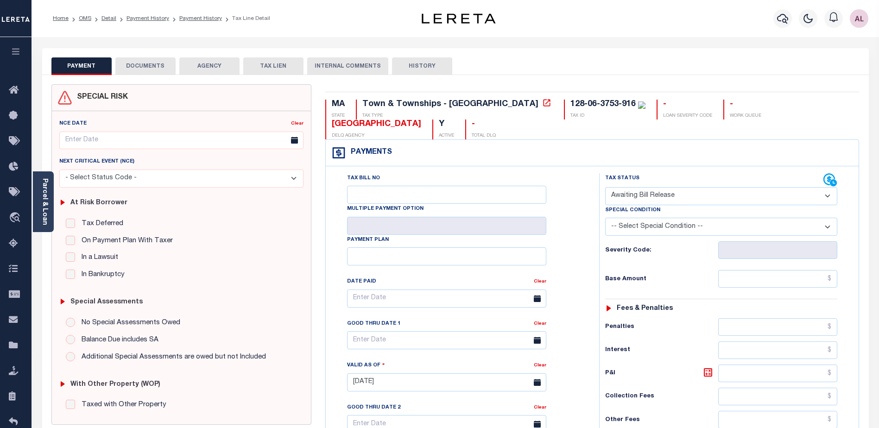
click at [627, 195] on select "- Select Status Code - Open Due/Unpaid Paid Incomplete No Tax Due Internal Refu…" at bounding box center [721, 196] width 232 height 18
select select "NTX"
click at [605, 188] on select "- Select Status Code - Open Due/Unpaid Paid Incomplete No Tax Due Internal Refu…" at bounding box center [721, 196] width 232 height 18
type input "[DATE]"
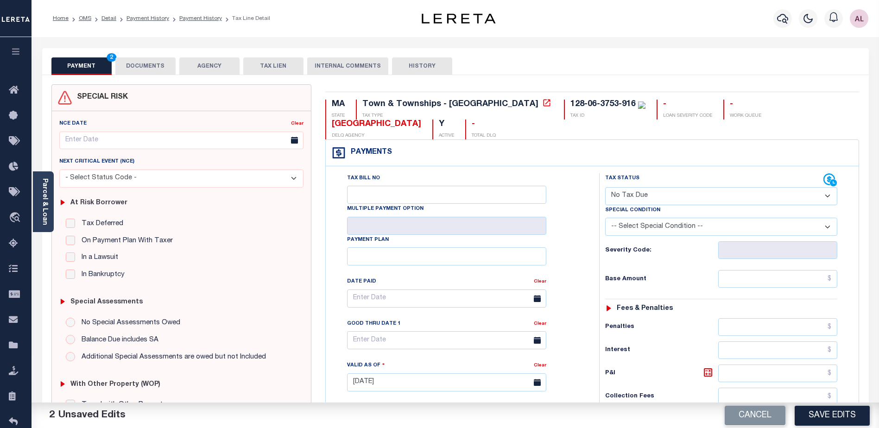
drag, startPoint x: 659, startPoint y: 227, endPoint x: 656, endPoint y: 234, distance: 7.8
click at [659, 227] on select "-- Select Special Condition -- 3RD PARTY TAX LIEN AGENCY TAX LIEN (A.K.A Inside…" at bounding box center [721, 227] width 232 height 18
select select "7"
click at [605, 219] on select "-- Select Special Condition -- 3RD PARTY TAX LIEN AGENCY TAX LIEN (A.K.A Inside…" at bounding box center [721, 227] width 232 height 18
click at [792, 283] on input "text" at bounding box center [777, 279] width 119 height 18
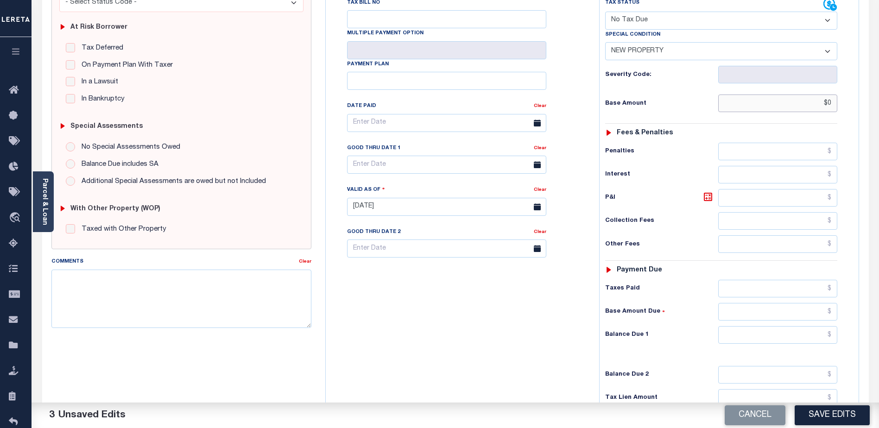
scroll to position [232, 0]
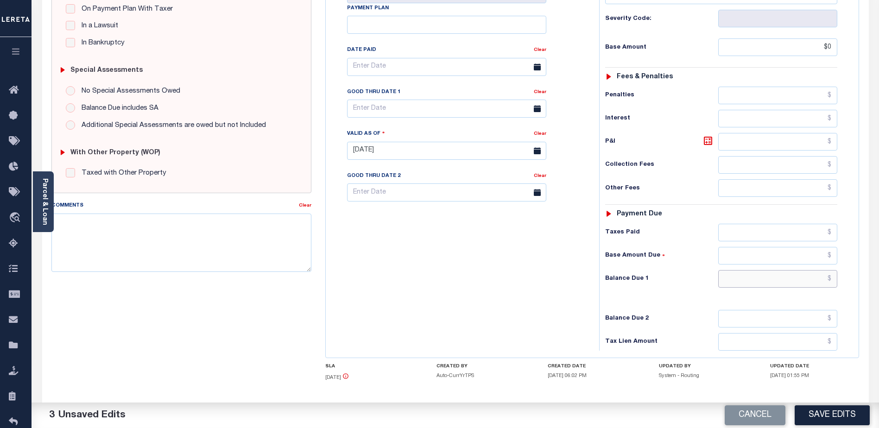
type input "$0.00"
click at [785, 273] on input "text" at bounding box center [777, 279] width 119 height 18
type input "$0.00"
drag, startPoint x: 829, startPoint y: 413, endPoint x: 744, endPoint y: 359, distance: 100.0
click at [828, 412] on button "Save Edits" at bounding box center [832, 415] width 75 height 20
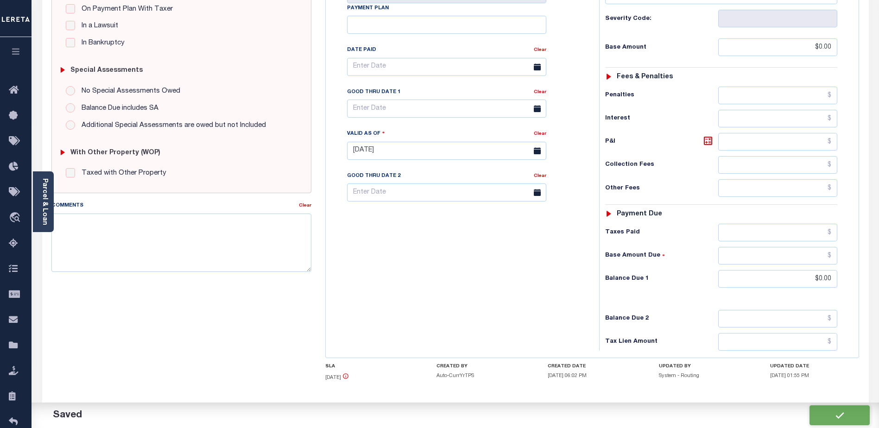
checkbox input "false"
type input "$0"
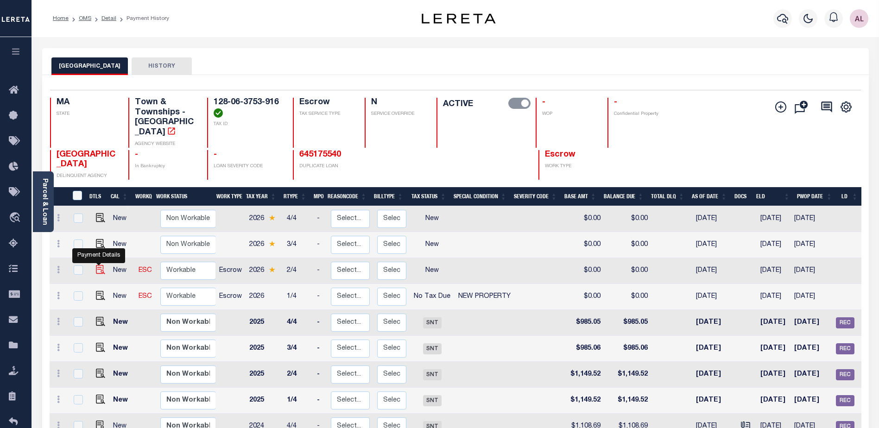
click at [100, 265] on img "" at bounding box center [100, 269] width 9 height 9
checkbox input "true"
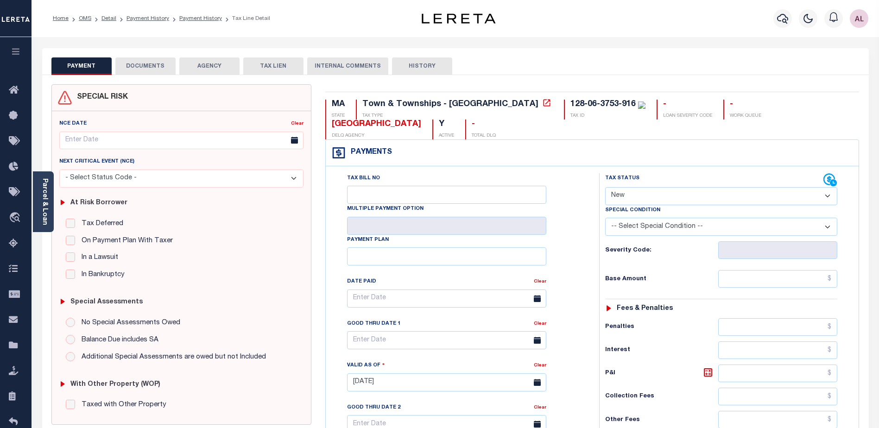
click at [621, 192] on select "- Select Status Code - Open Due/Unpaid Paid Incomplete No Tax Due Internal Refu…" at bounding box center [721, 196] width 232 height 18
select select "NTX"
click at [605, 188] on select "- Select Status Code - Open Due/Unpaid Paid Incomplete No Tax Due Internal Refu…" at bounding box center [721, 196] width 232 height 18
type input "[DATE]"
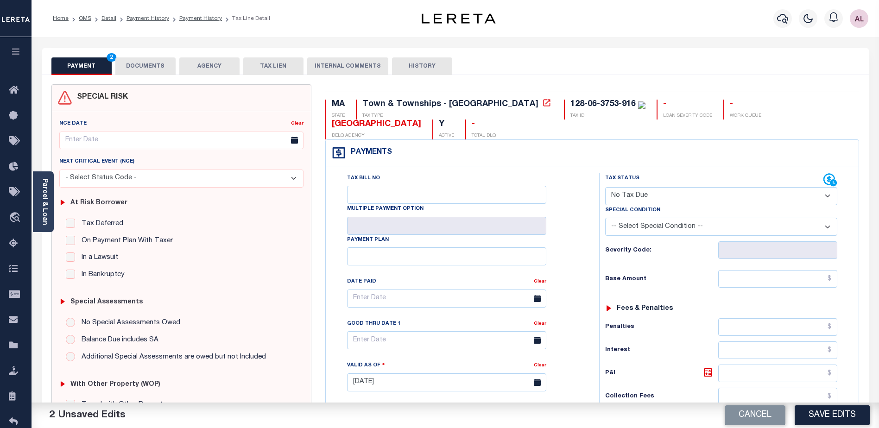
click at [623, 228] on select "-- Select Special Condition -- 3RD PARTY TAX LIEN AGENCY TAX LIEN (A.K.A Inside…" at bounding box center [721, 227] width 232 height 18
select select "7"
click at [605, 219] on select "-- Select Special Condition -- 3RD PARTY TAX LIEN AGENCY TAX LIEN (A.K.A Inside…" at bounding box center [721, 227] width 232 height 18
click at [779, 279] on input "text" at bounding box center [777, 279] width 119 height 18
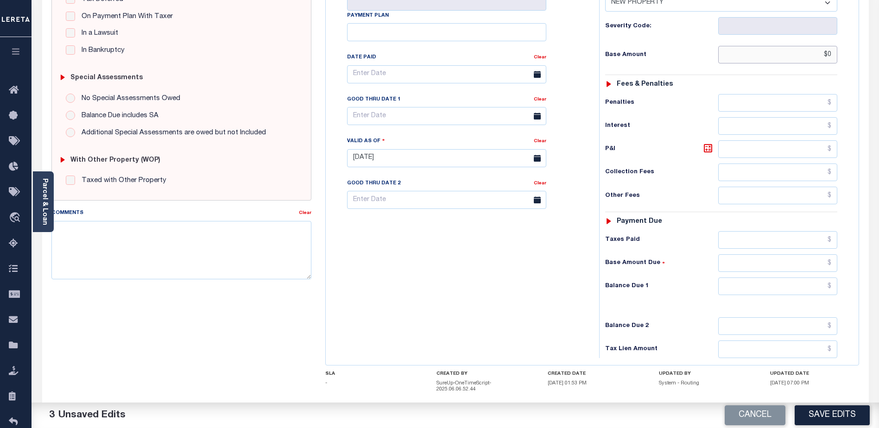
scroll to position [232, 0]
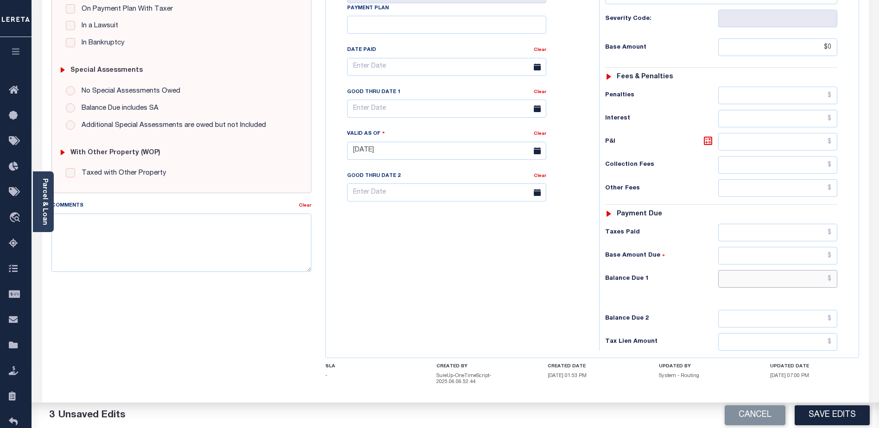
type input "$0.00"
click at [791, 276] on input "text" at bounding box center [777, 279] width 119 height 18
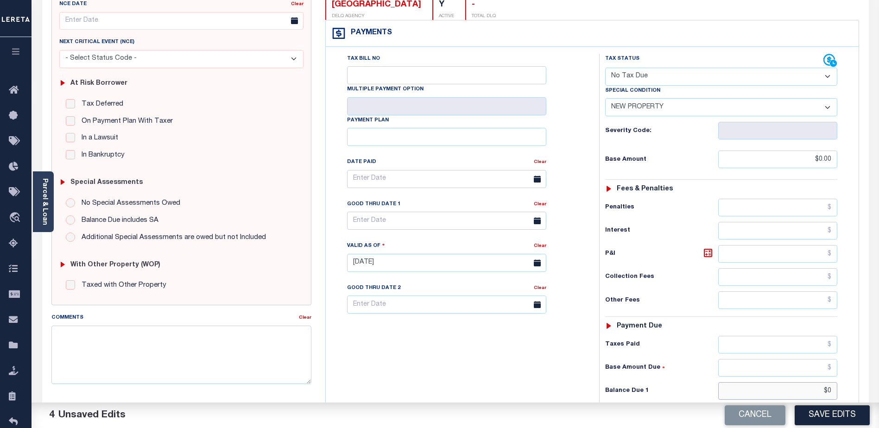
scroll to position [93, 0]
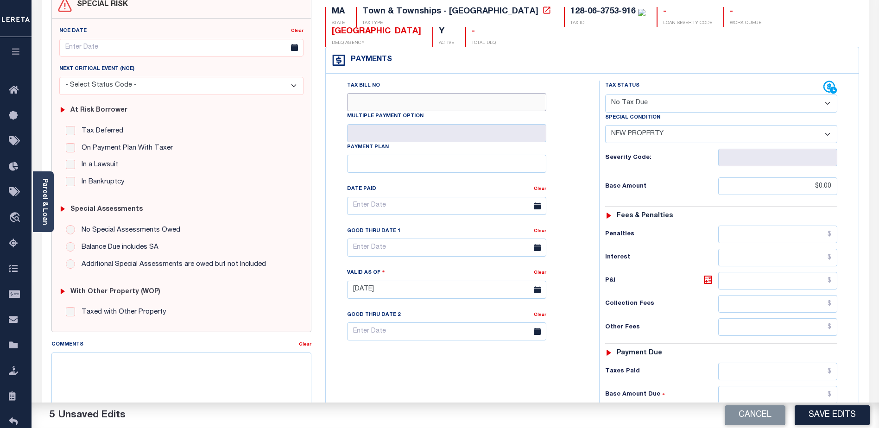
type input "$0.00"
click at [406, 99] on input "Tax Bill No" at bounding box center [446, 102] width 199 height 18
type input "0"
click at [849, 416] on button "Save Edits" at bounding box center [832, 415] width 75 height 20
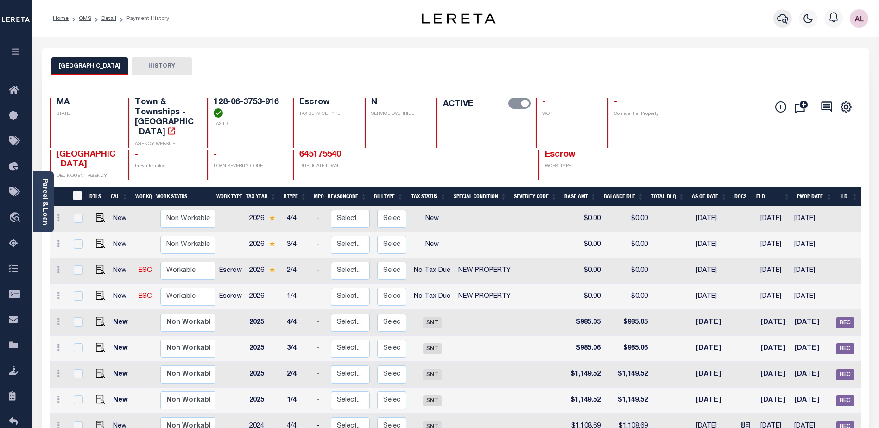
click at [777, 19] on button "button" at bounding box center [782, 18] width 19 height 19
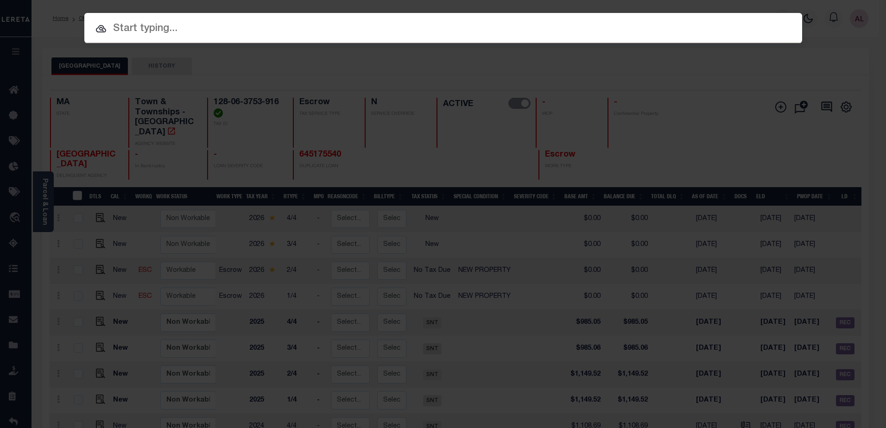
click at [153, 24] on input "text" at bounding box center [443, 29] width 718 height 16
paste input "128-06-3753-917"
type input "128-06-3753-917"
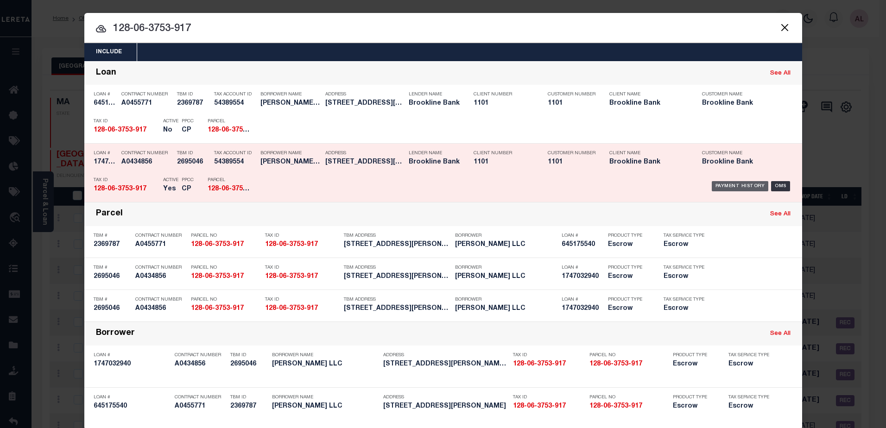
click at [727, 186] on div "Payment History" at bounding box center [740, 186] width 57 height 10
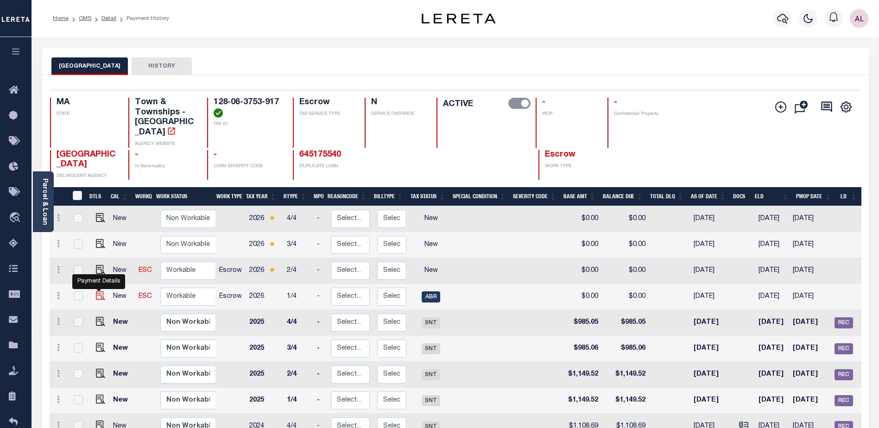
click at [96, 291] on img "" at bounding box center [100, 295] width 9 height 9
checkbox input "true"
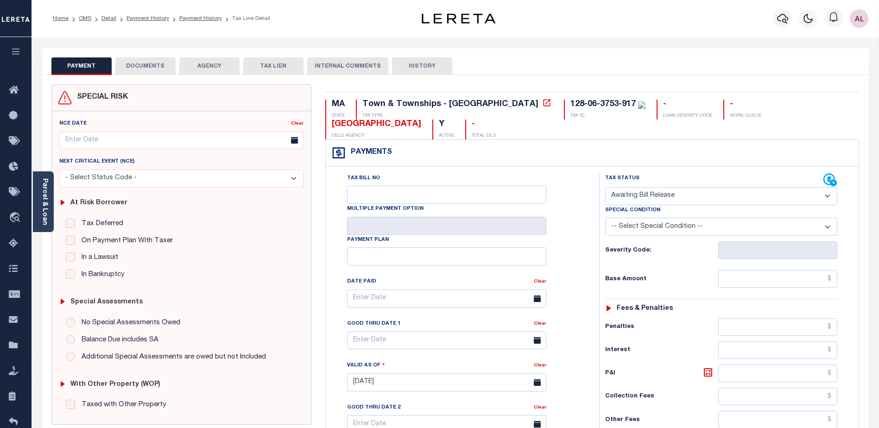
drag, startPoint x: 630, startPoint y: 195, endPoint x: 630, endPoint y: 207, distance: 11.6
click at [630, 195] on select "- Select Status Code - Open Due/Unpaid Paid Incomplete No Tax Due Internal Refu…" at bounding box center [721, 196] width 232 height 18
select select "NTX"
click at [605, 188] on select "- Select Status Code - Open Due/Unpaid Paid Incomplete No Tax Due Internal Refu…" at bounding box center [721, 196] width 232 height 18
type input "[DATE]"
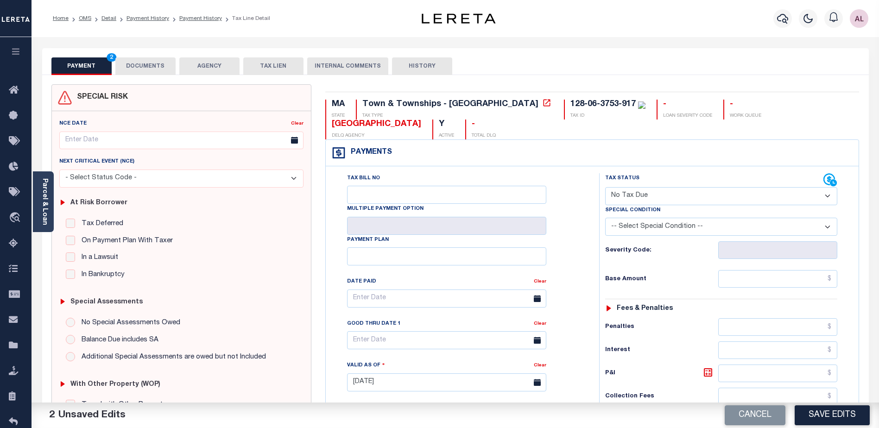
click at [641, 229] on select "-- Select Special Condition -- 3RD PARTY TAX LIEN AGENCY TAX LIEN (A.K.A Inside…" at bounding box center [721, 227] width 232 height 18
select select "7"
click at [605, 219] on select "-- Select Special Condition -- 3RD PARTY TAX LIEN AGENCY TAX LIEN (A.K.A Inside…" at bounding box center [721, 227] width 232 height 18
click at [823, 325] on input "text" at bounding box center [777, 327] width 119 height 18
click at [809, 280] on input "text" at bounding box center [777, 279] width 119 height 18
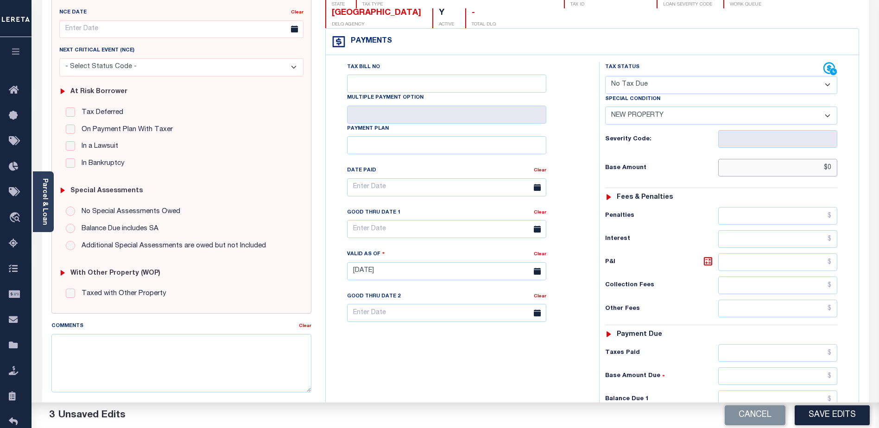
scroll to position [139, 0]
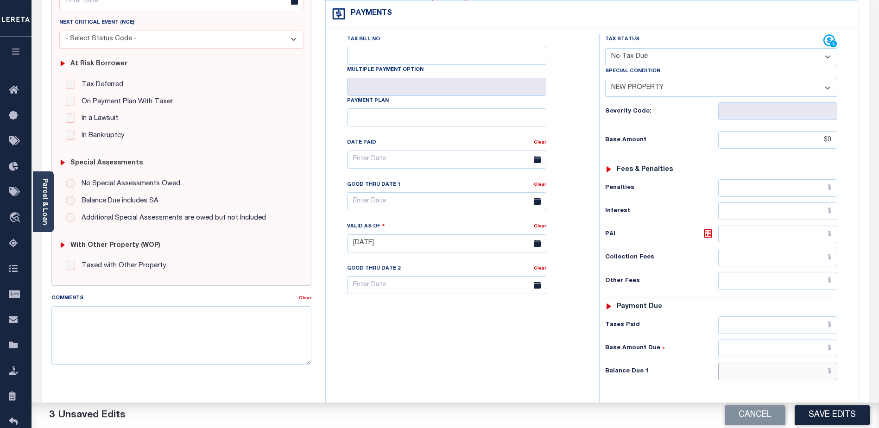
type input "$0.00"
click at [807, 367] on input "text" at bounding box center [777, 372] width 119 height 18
type input "$0.00"
click at [829, 415] on button "Save Edits" at bounding box center [832, 415] width 75 height 20
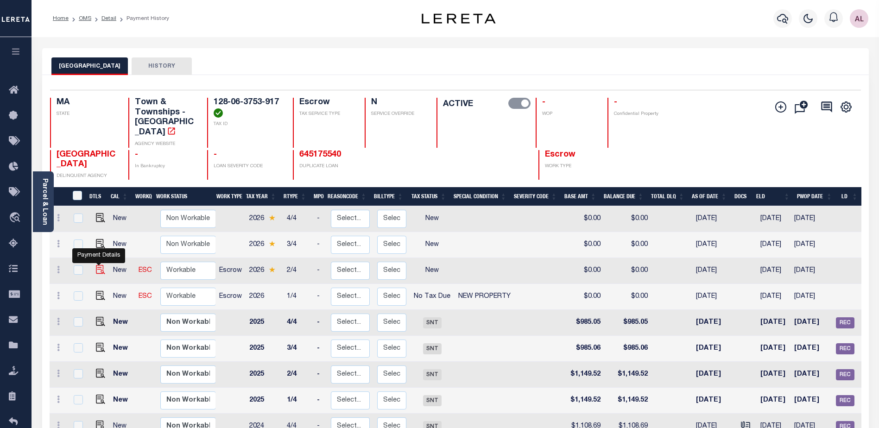
click at [100, 265] on img "" at bounding box center [100, 269] width 9 height 9
checkbox input "true"
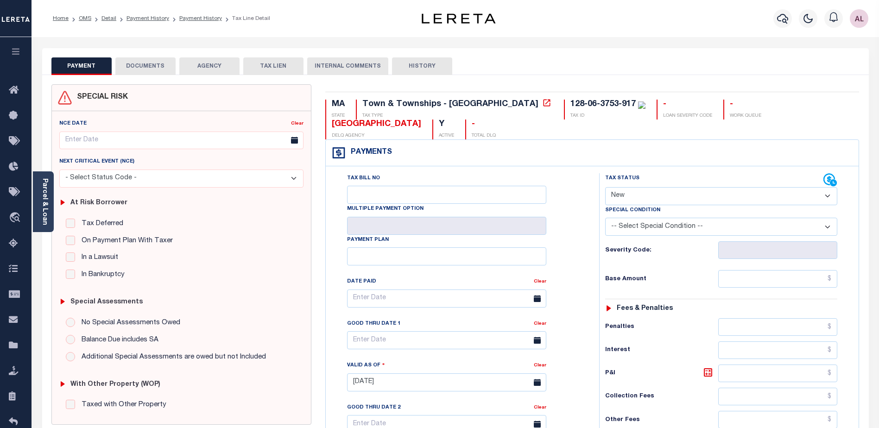
click at [610, 193] on select "- Select Status Code - Open Due/Unpaid Paid Incomplete No Tax Due Internal Refu…" at bounding box center [721, 196] width 232 height 18
select select "NTX"
click at [605, 188] on select "- Select Status Code - Open Due/Unpaid Paid Incomplete No Tax Due Internal Refu…" at bounding box center [721, 196] width 232 height 18
type input "[DATE]"
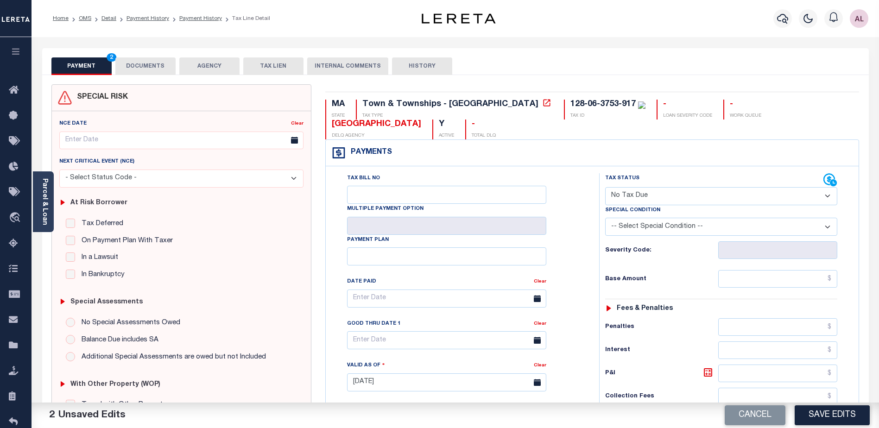
click at [639, 223] on select "-- Select Special Condition -- 3RD PARTY TAX LIEN AGENCY TAX LIEN (A.K.A Inside…" at bounding box center [721, 227] width 232 height 18
select select "7"
click at [605, 219] on select "-- Select Special Condition -- 3RD PARTY TAX LIEN AGENCY TAX LIEN (A.K.A Inside…" at bounding box center [721, 227] width 232 height 18
click at [446, 191] on input "Tax Bill No" at bounding box center [446, 195] width 199 height 18
type input "0"
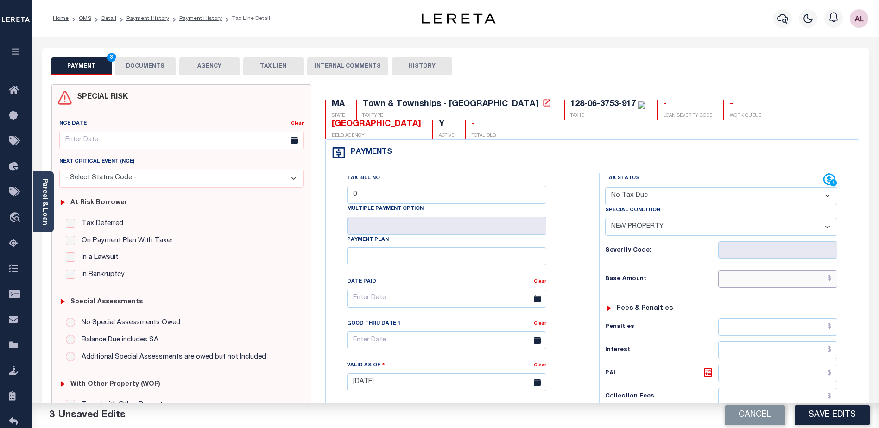
click at [797, 275] on input "text" at bounding box center [777, 279] width 119 height 18
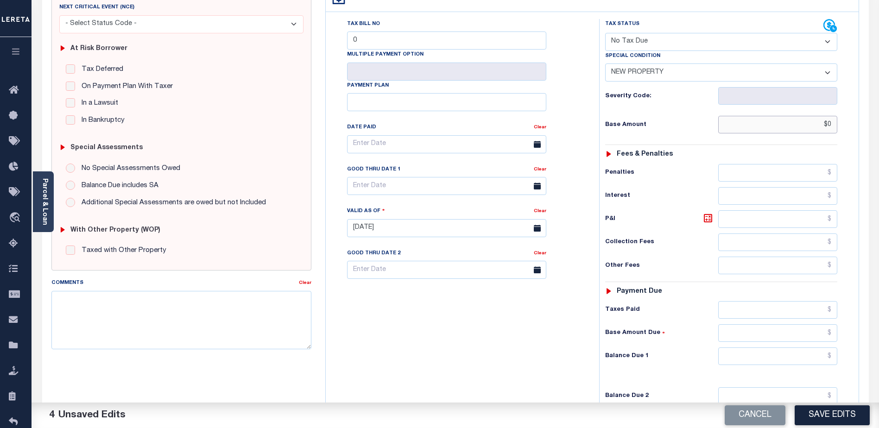
scroll to position [185, 0]
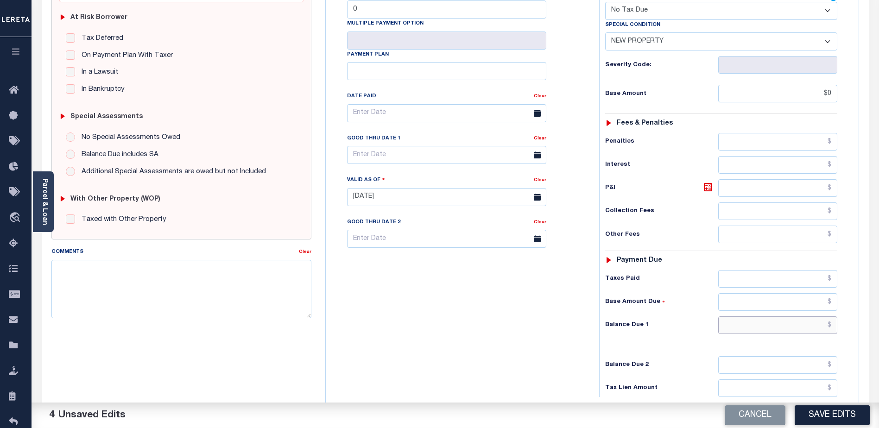
type input "$0.00"
click at [794, 323] on input "text" at bounding box center [777, 326] width 119 height 18
type input "$0.00"
click at [831, 416] on button "Save Edits" at bounding box center [832, 415] width 75 height 20
checkbox input "false"
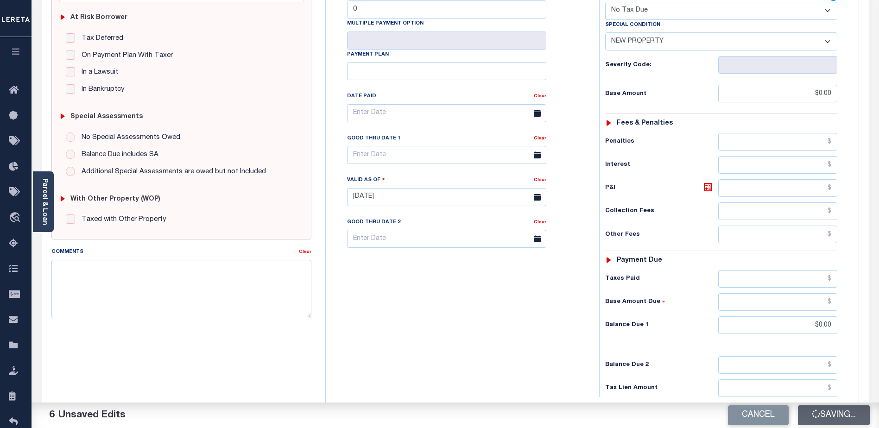
type input "$0"
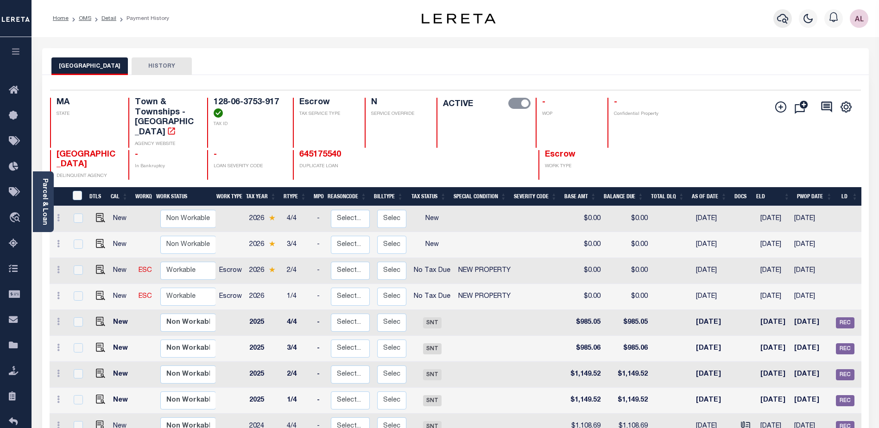
click at [782, 19] on icon "button" at bounding box center [782, 18] width 11 height 11
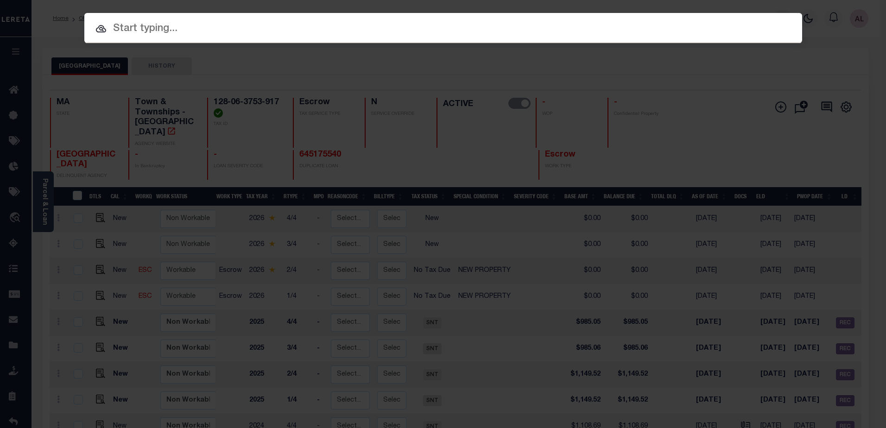
click at [234, 19] on div at bounding box center [443, 28] width 718 height 30
paste input "128-06-3753-918"
type input "128-06-3753-918"
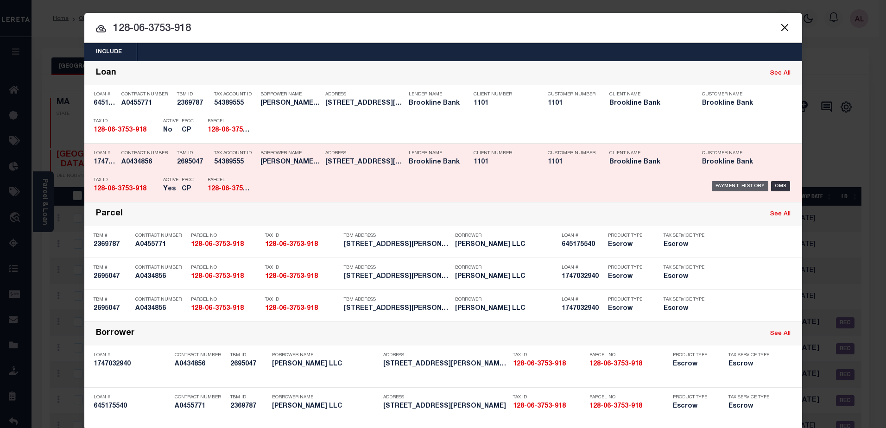
click at [738, 185] on div "Payment History" at bounding box center [740, 186] width 57 height 10
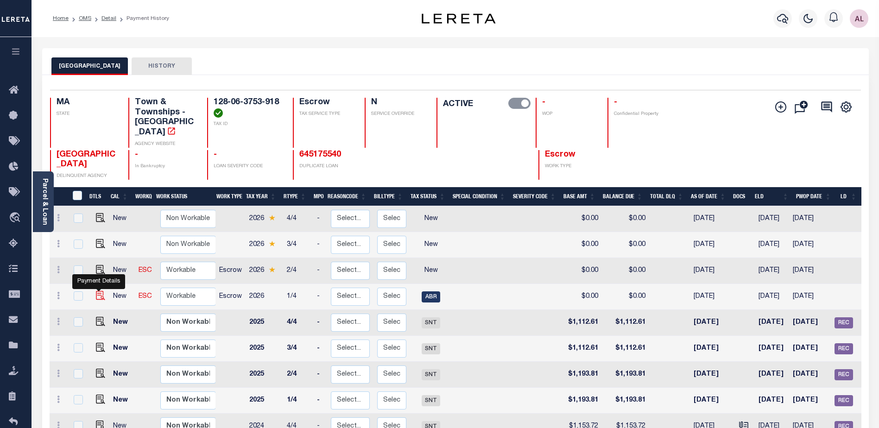
click at [96, 291] on img "" at bounding box center [100, 295] width 9 height 9
checkbox input "true"
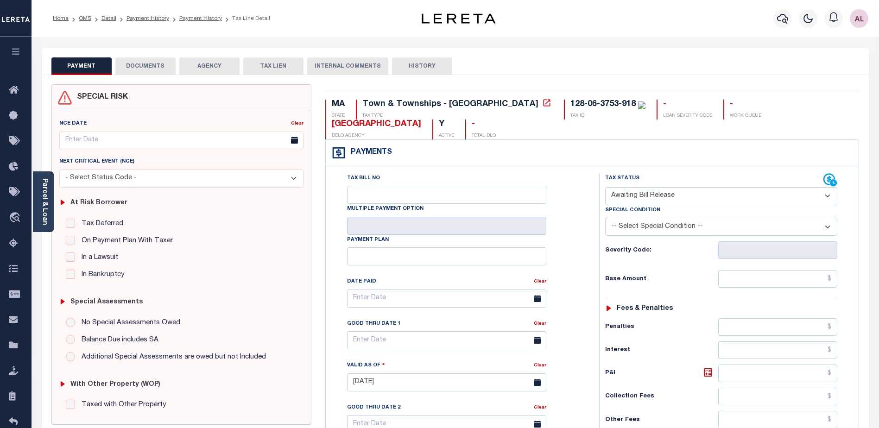
click at [641, 195] on select "- Select Status Code - Open Due/Unpaid Paid Incomplete No Tax Due Internal Refu…" at bounding box center [721, 196] width 232 height 18
select select "NTX"
click at [605, 188] on select "- Select Status Code - Open Due/Unpaid Paid Incomplete No Tax Due Internal Refu…" at bounding box center [721, 196] width 232 height 18
type input "[DATE]"
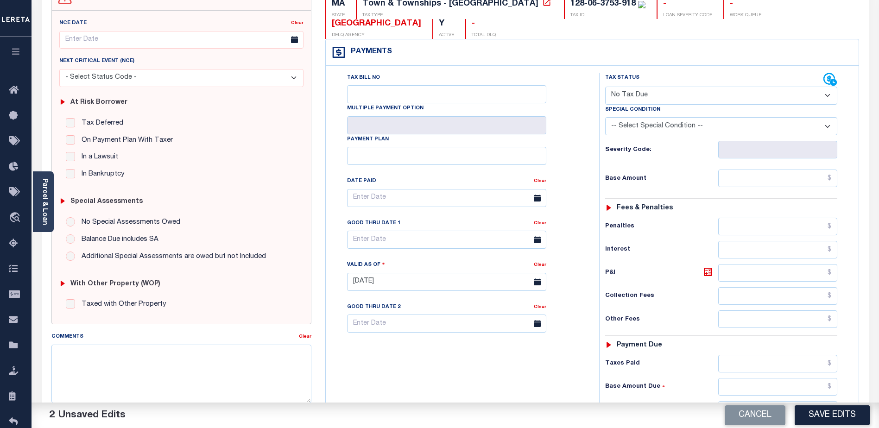
scroll to position [185, 0]
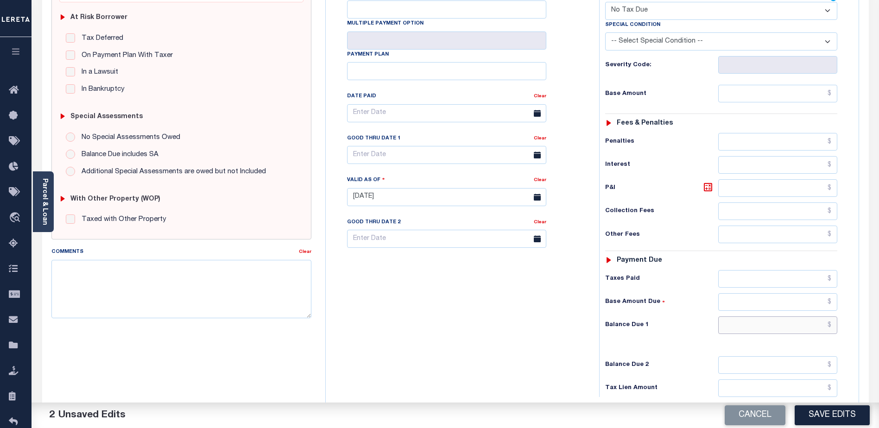
click at [750, 324] on input "text" at bounding box center [777, 326] width 119 height 18
type input "$0.00"
click at [808, 90] on input "text" at bounding box center [777, 94] width 119 height 18
type input "$0.00"
click at [835, 408] on button "Save Edits" at bounding box center [832, 415] width 75 height 20
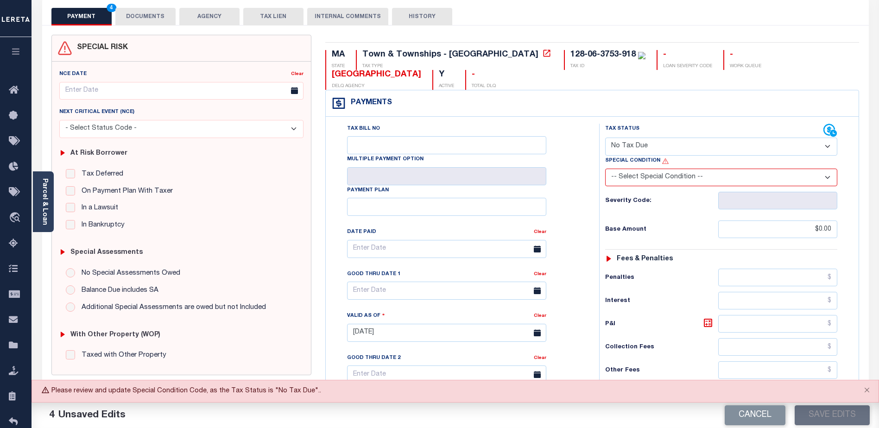
scroll to position [46, 0]
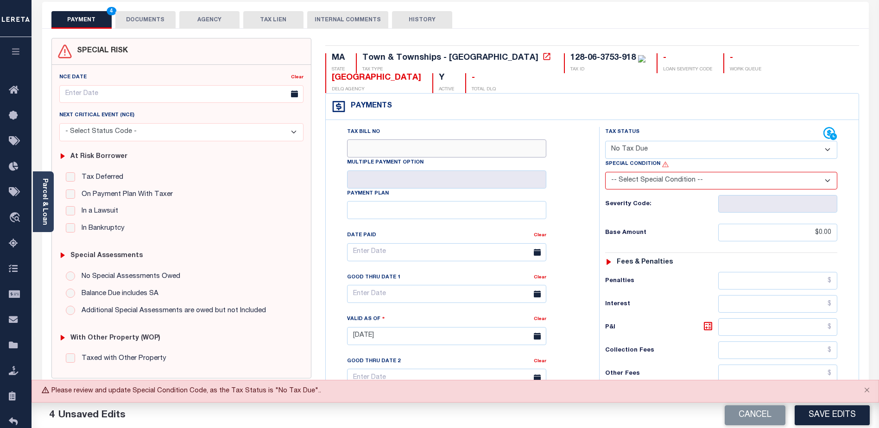
click at [390, 152] on input "Tax Bill No" at bounding box center [446, 148] width 199 height 18
type input "0"
click at [823, 414] on button "Save Edits" at bounding box center [832, 415] width 75 height 20
click at [830, 420] on button "Save Edits" at bounding box center [832, 415] width 75 height 20
click at [679, 183] on select "-- Select Special Condition -- 3RD PARTY TAX LIEN AGENCY TAX LIEN (A.K.A Inside…" at bounding box center [721, 181] width 232 height 18
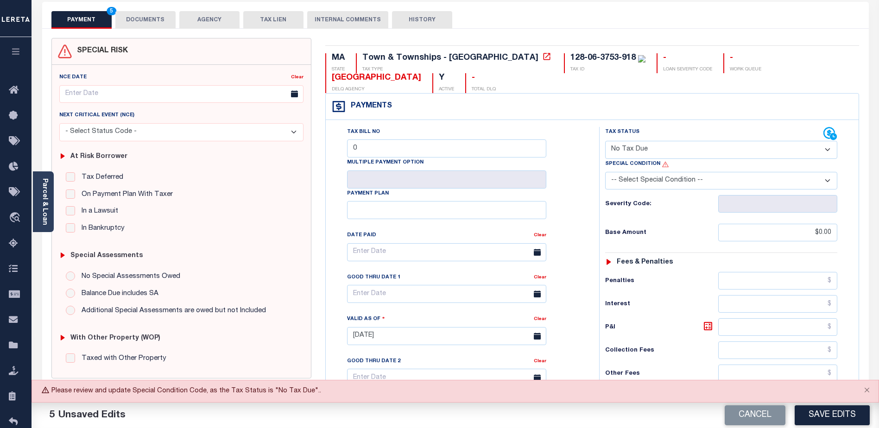
select select "7"
click at [605, 172] on select "-- Select Special Condition -- 3RD PARTY TAX LIEN AGENCY TAX LIEN (A.K.A Inside…" at bounding box center [721, 181] width 232 height 18
click at [822, 416] on button "Save Edits" at bounding box center [832, 415] width 75 height 20
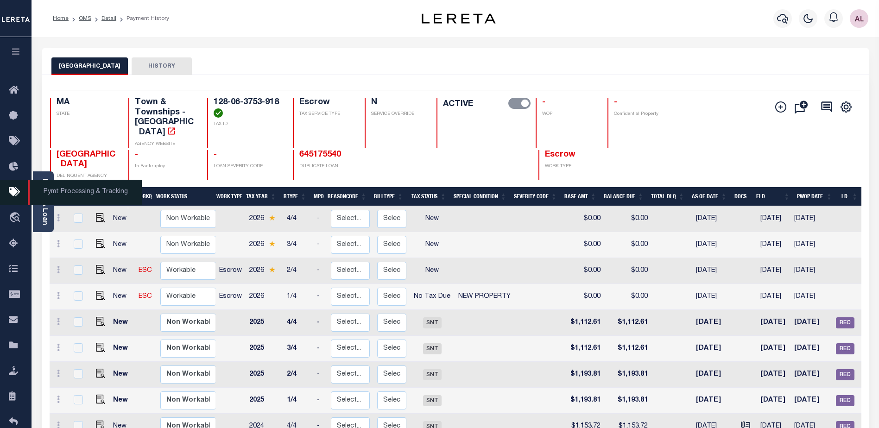
click at [12, 195] on icon at bounding box center [16, 193] width 15 height 12
